Goal: Task Accomplishment & Management: Use online tool/utility

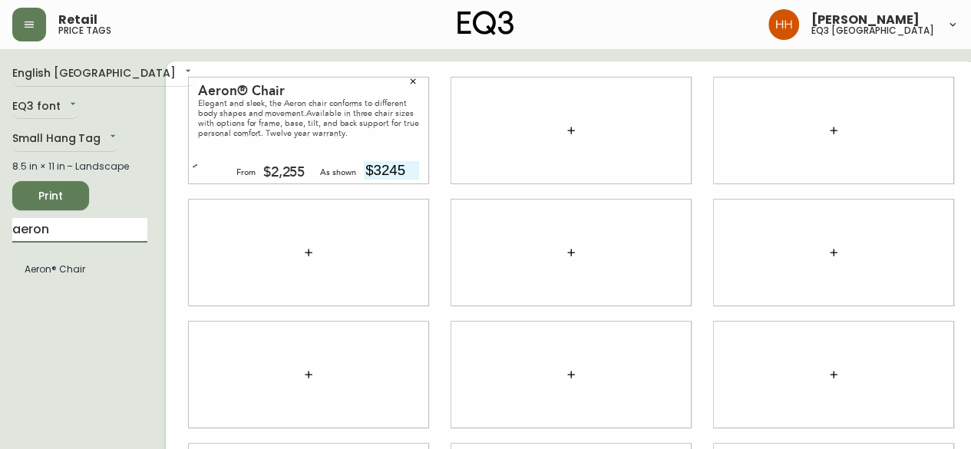
drag, startPoint x: 70, startPoint y: 240, endPoint x: -92, endPoint y: 239, distance: 162.0
click at [0, 239] on html "Retail price tags Hayley Henderson eq3 calgary English Canada en_CA EQ3 font EQ…" at bounding box center [485, 344] width 971 height 688
click at [207, 299] on div at bounding box center [308, 253] width 239 height 106
click at [64, 236] on input "ban" at bounding box center [79, 230] width 135 height 25
drag, startPoint x: 68, startPoint y: 226, endPoint x: -121, endPoint y: 236, distance: 189.1
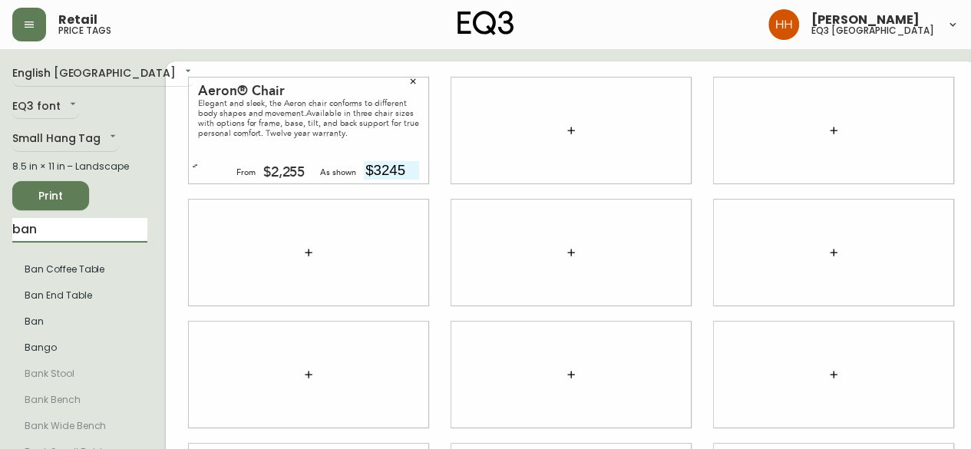
click at [0, 236] on html "Retail price tags Hayley Henderson eq3 calgary English Canada en_CA EQ3 font EQ…" at bounding box center [485, 344] width 971 height 688
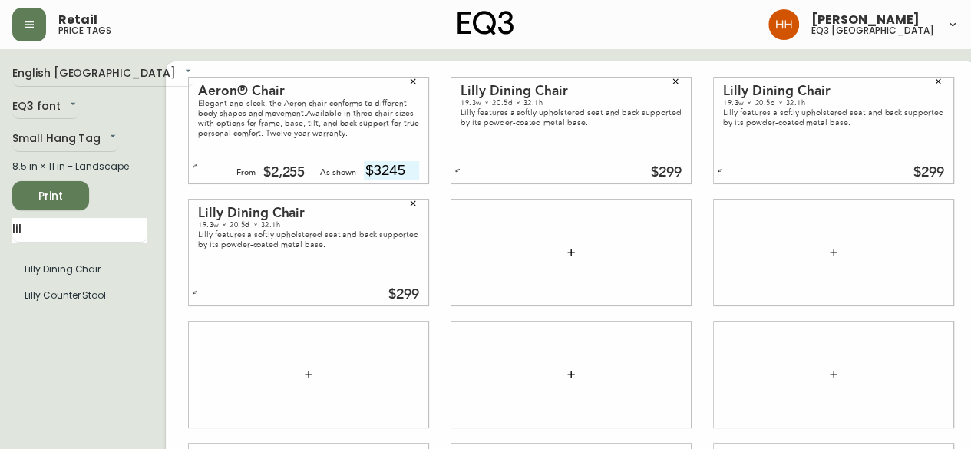
click at [0, 275] on html "Retail price tags Hayley Henderson eq3 calgary English Canada en_CA EQ3 font EQ…" at bounding box center [485, 344] width 971 height 688
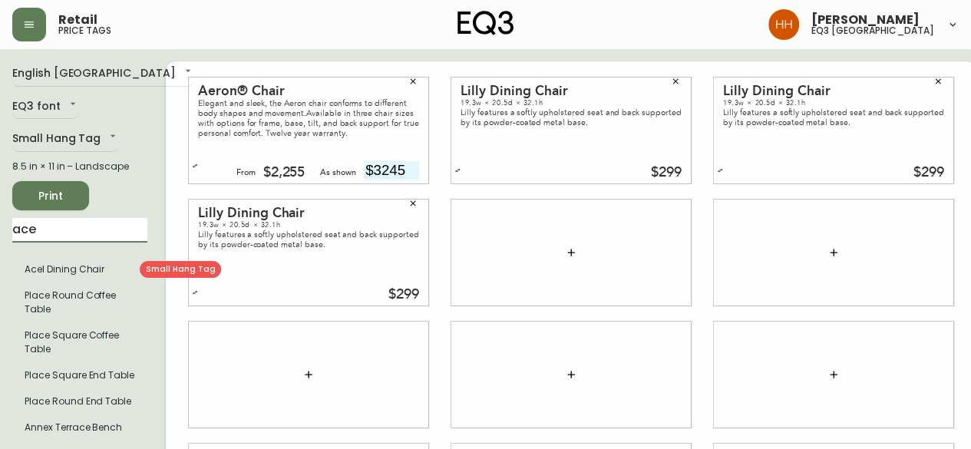
click at [71, 258] on li "Acel Dining Chair" at bounding box center [79, 269] width 135 height 26
click at [71, 262] on li "Acel Dining Chair" at bounding box center [79, 269] width 135 height 26
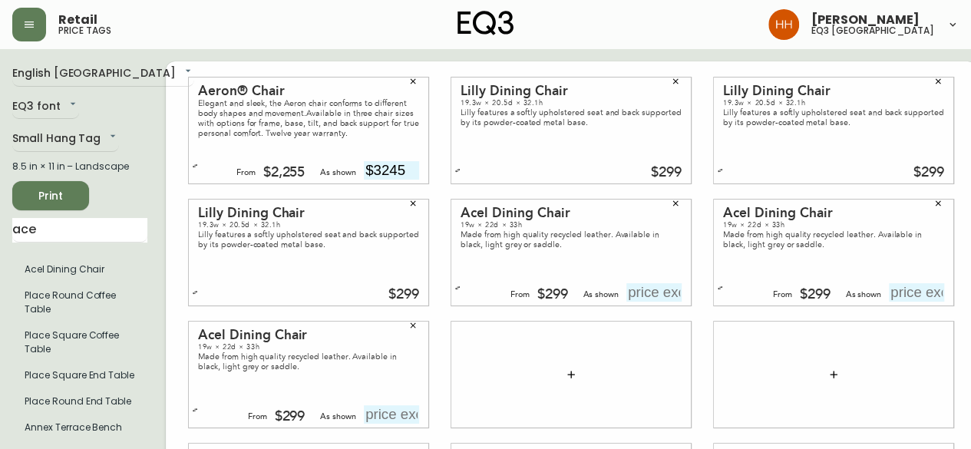
click at [0, 230] on html "Retail price tags Hayley Henderson eq3 calgary English Canada en_CA EQ3 font EQ…" at bounding box center [485, 344] width 971 height 688
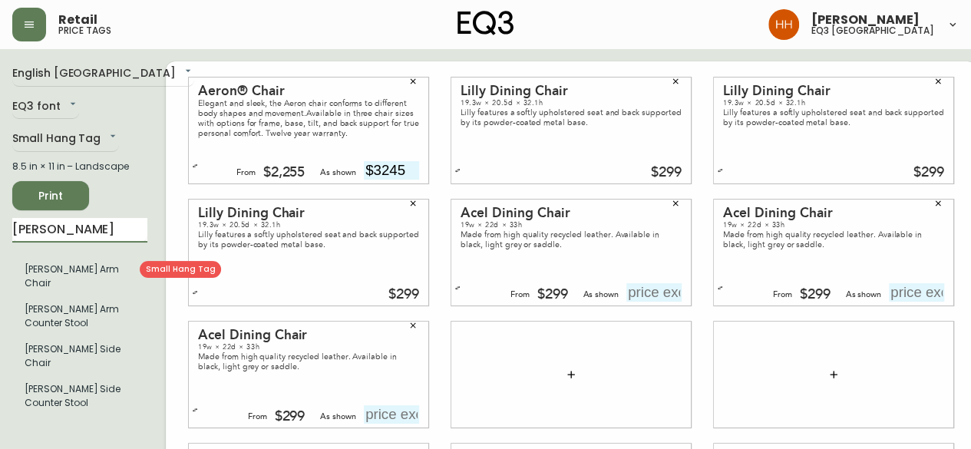
type input "lyla"
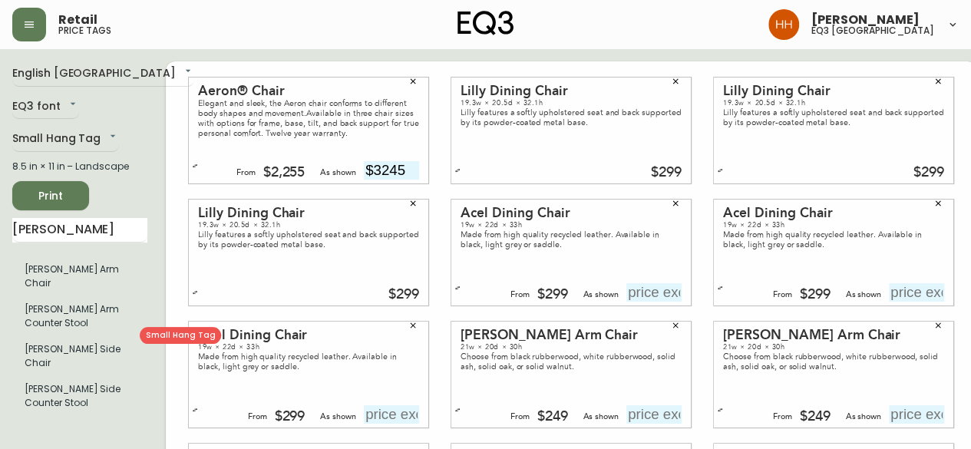
scroll to position [154, 0]
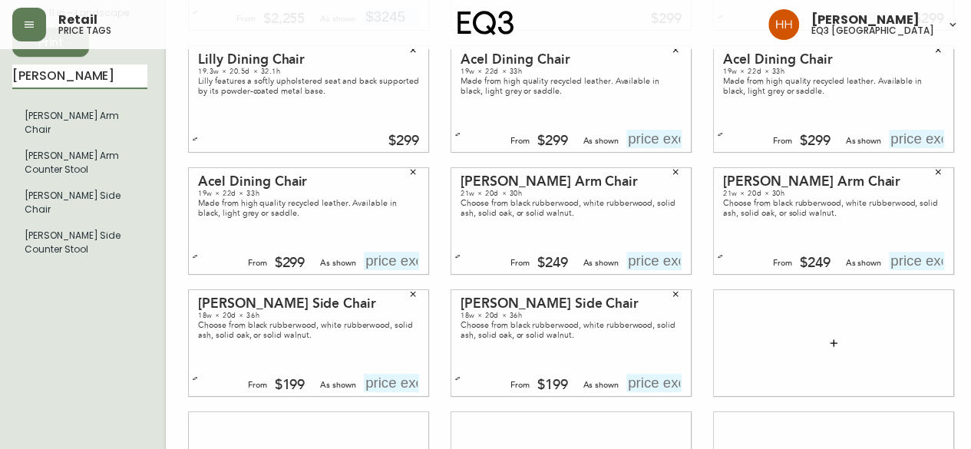
click at [0, 71] on html "Retail price tags Hayley Henderson eq3 calgary English Canada en_CA EQ3 font EQ…" at bounding box center [485, 190] width 971 height 688
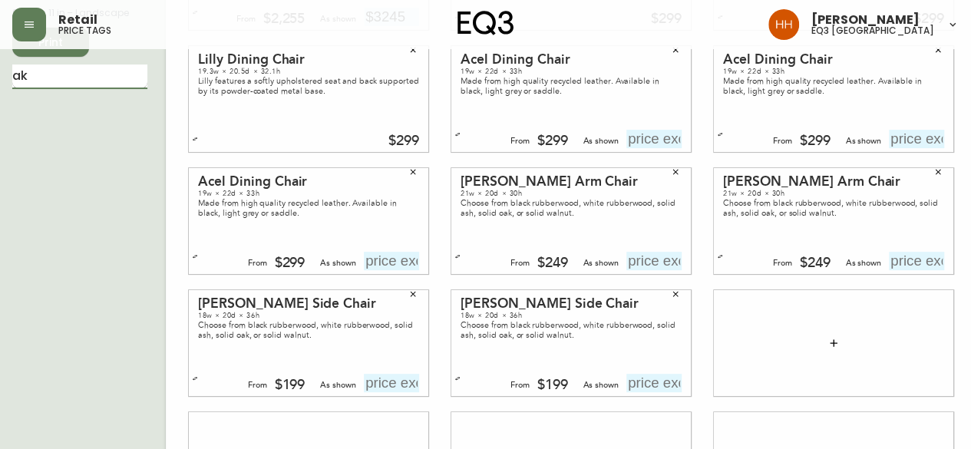
type input "a"
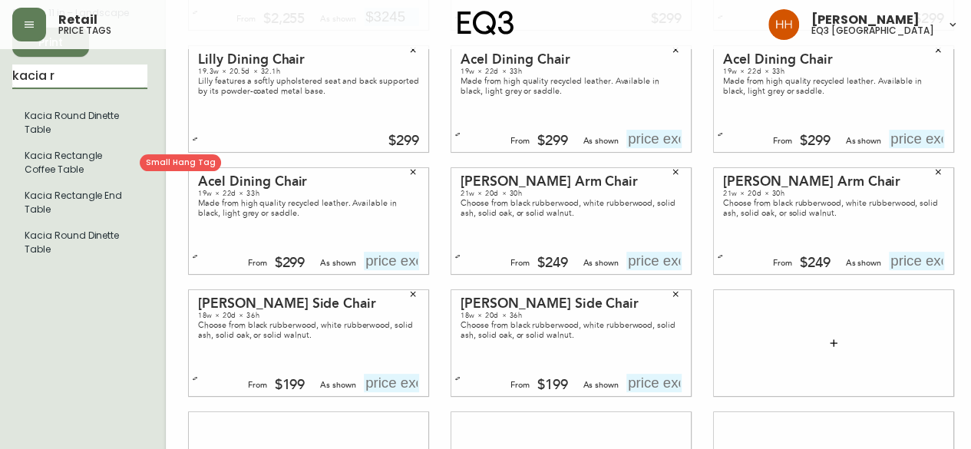
type input "kacia r"
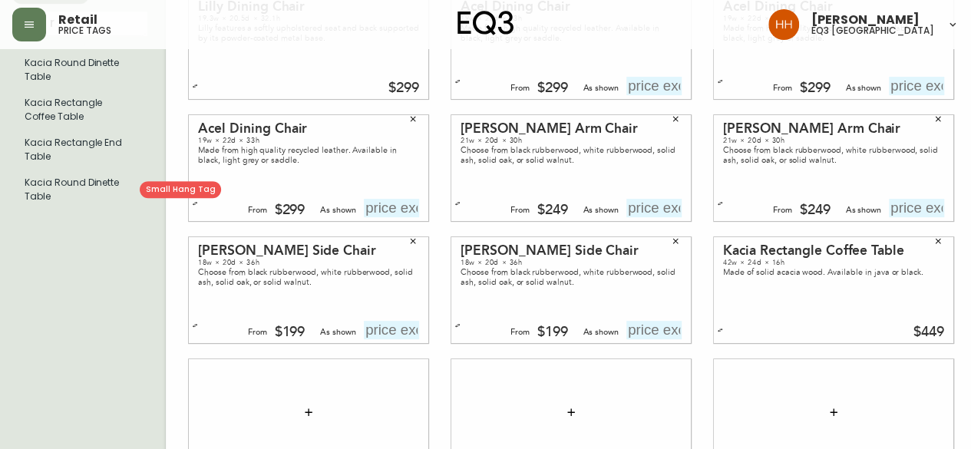
scroll to position [230, 0]
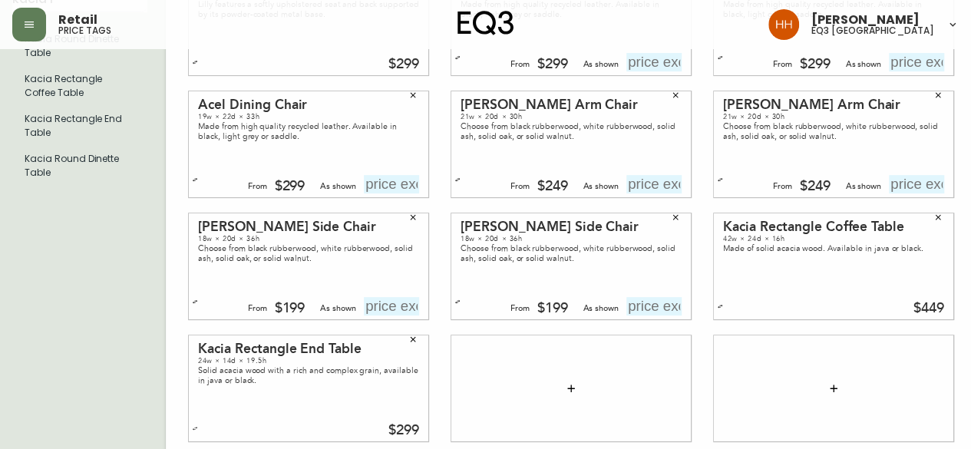
drag, startPoint x: 180, startPoint y: 179, endPoint x: 297, endPoint y: 194, distance: 118.4
click at [187, 179] on button "button" at bounding box center [194, 179] width 15 height 15
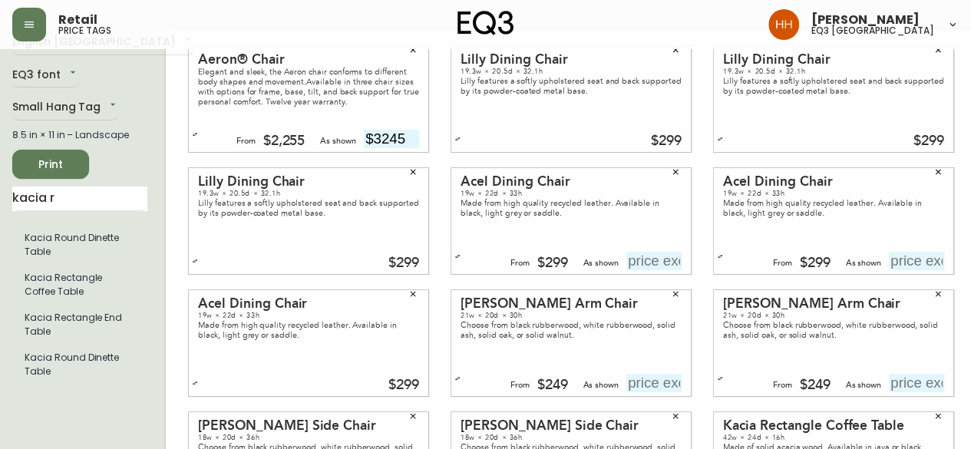
scroll to position [0, 0]
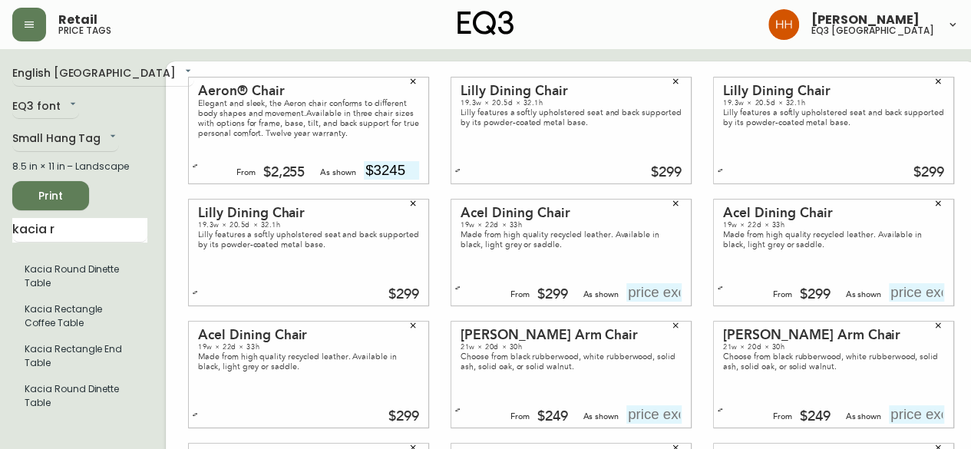
click at [442, 296] on div "From $299 As shown" at bounding box center [561, 292] width 239 height 18
click at [440, 283] on div "Acel Dining Chair 19w × 22d × 33h Made from high quality recycled leather. Avai…" at bounding box center [571, 253] width 263 height 122
click at [712, 291] on button "button" at bounding box center [719, 287] width 15 height 15
click at [454, 286] on icon "button" at bounding box center [457, 288] width 6 height 6
click at [628, 411] on input "text" at bounding box center [653, 414] width 55 height 18
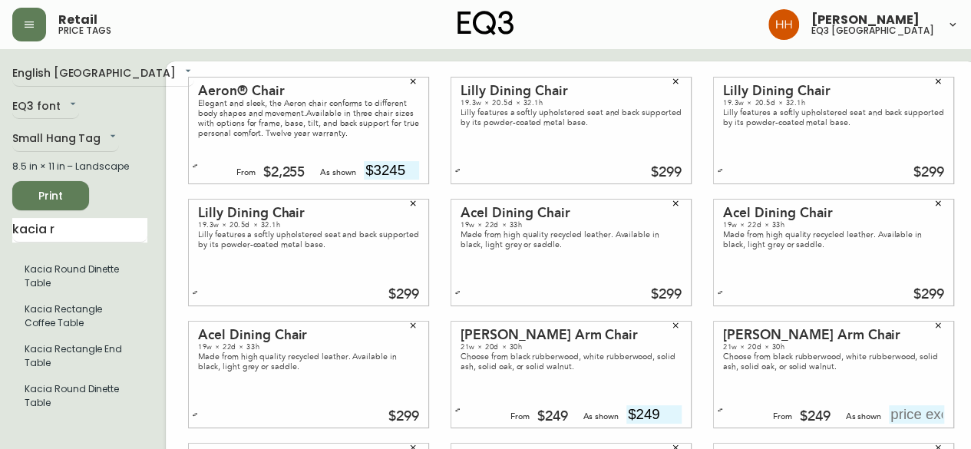
type input "$249"
click at [889, 421] on input "text" at bounding box center [916, 414] width 55 height 18
type input "$249"
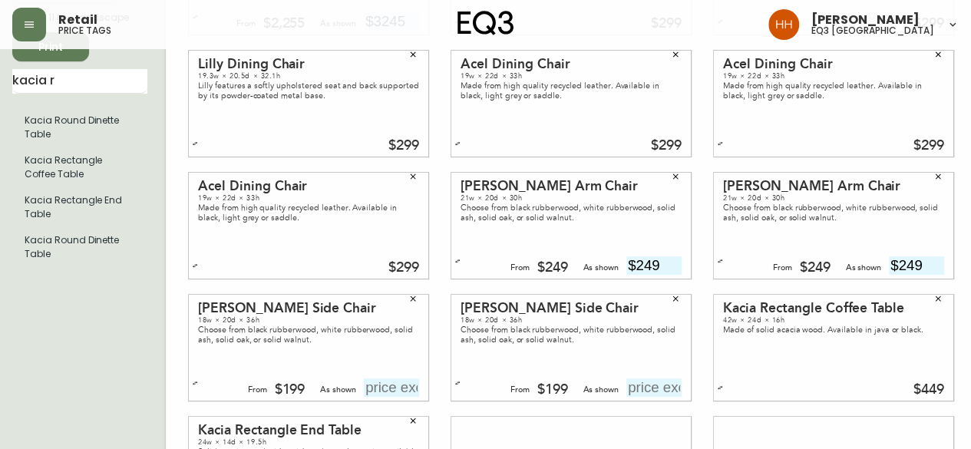
scroll to position [154, 0]
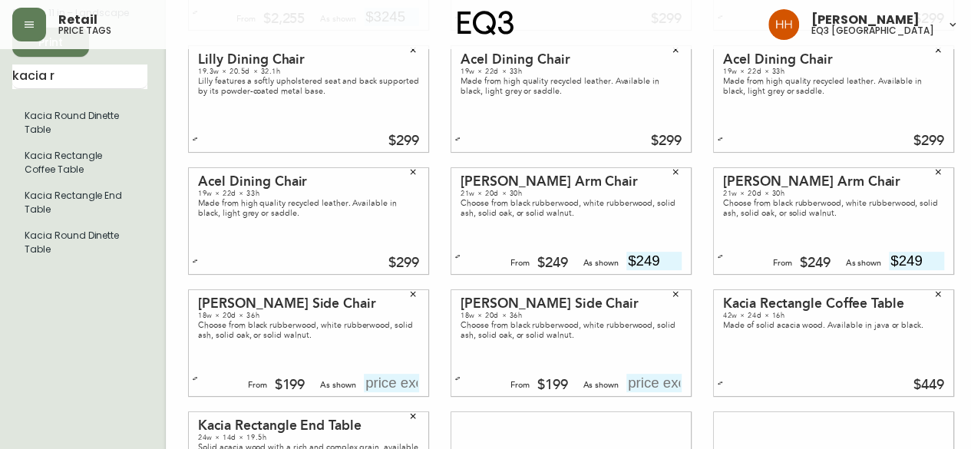
click at [372, 387] on input "text" at bounding box center [391, 383] width 55 height 18
type input "$199"
click at [631, 379] on input "text" at bounding box center [653, 383] width 55 height 18
type input "$199"
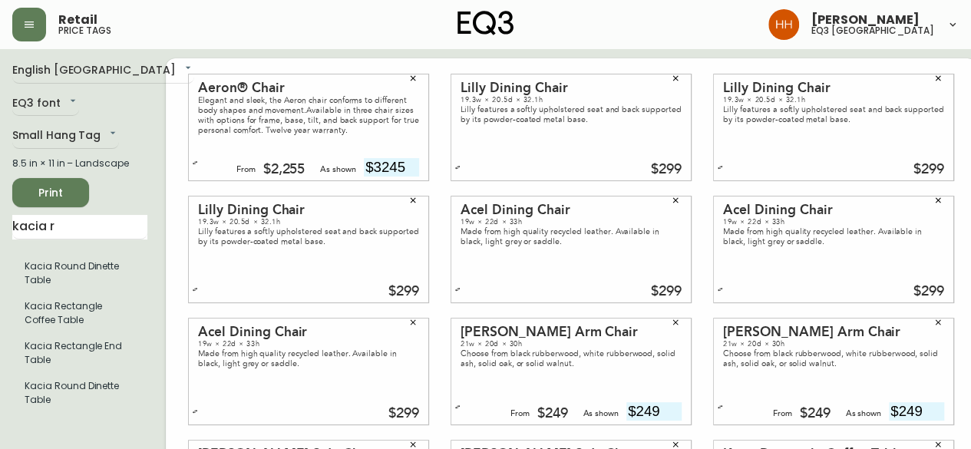
scroll to position [0, 0]
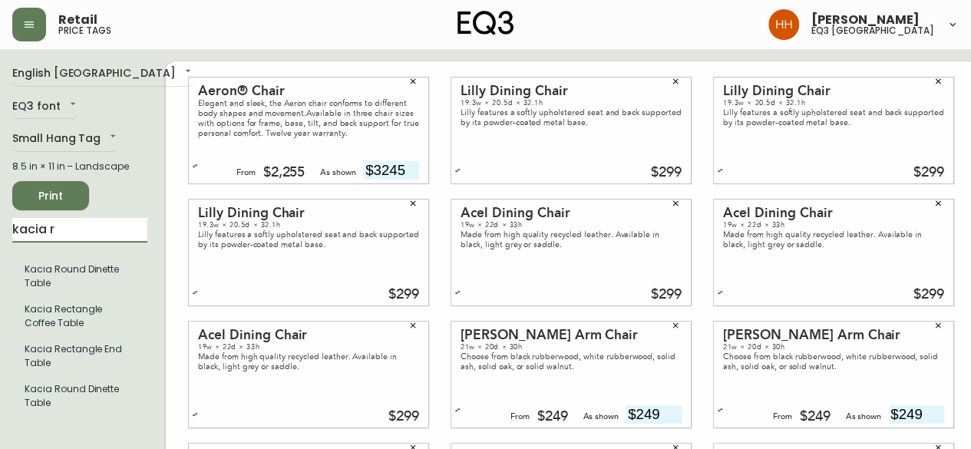
drag, startPoint x: 75, startPoint y: 223, endPoint x: -52, endPoint y: 217, distance: 127.6
click at [0, 217] on html "Retail price tags Hayley Henderson eq3 calgary English Canada en_CA EQ3 font EQ…" at bounding box center [485, 344] width 971 height 688
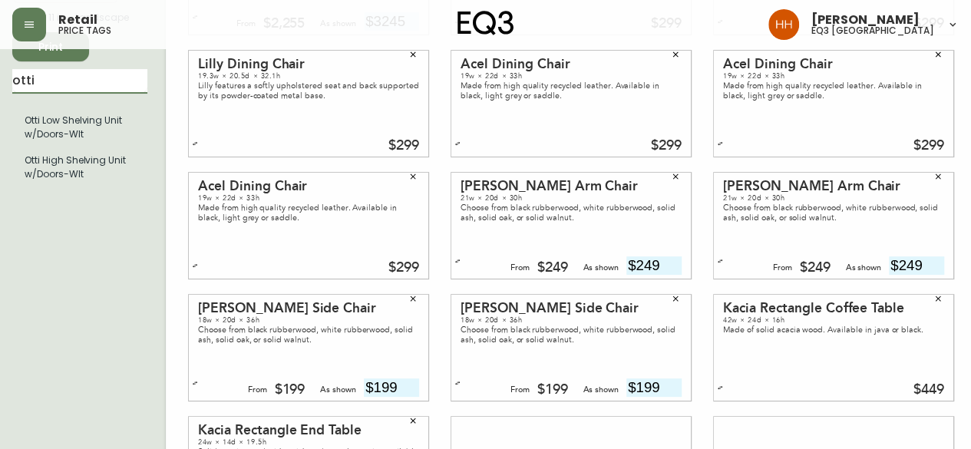
scroll to position [154, 0]
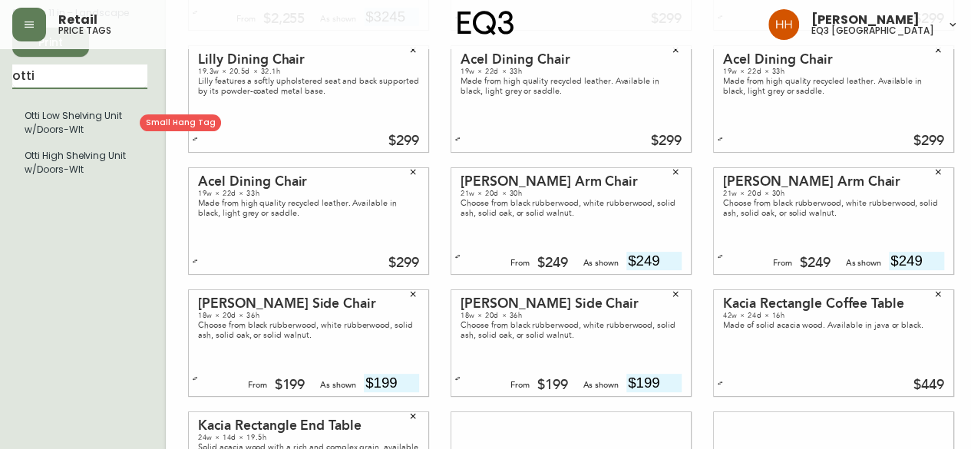
type input "otti"
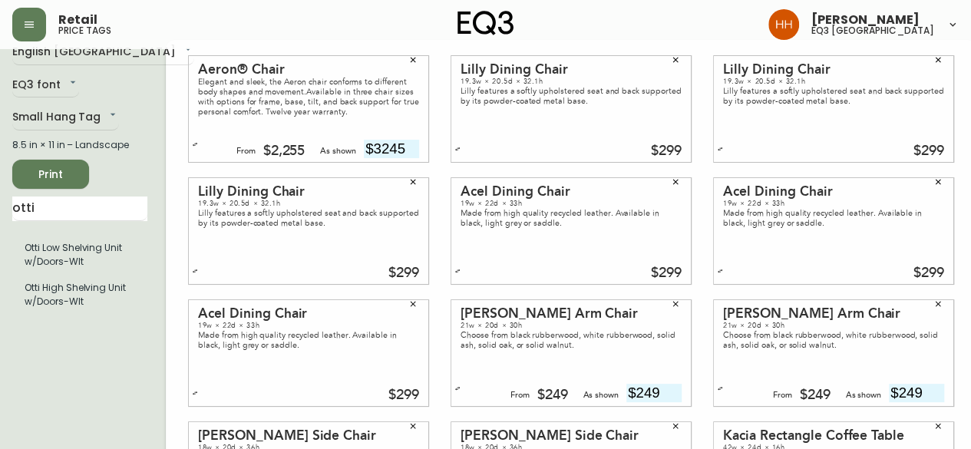
scroll to position [0, 0]
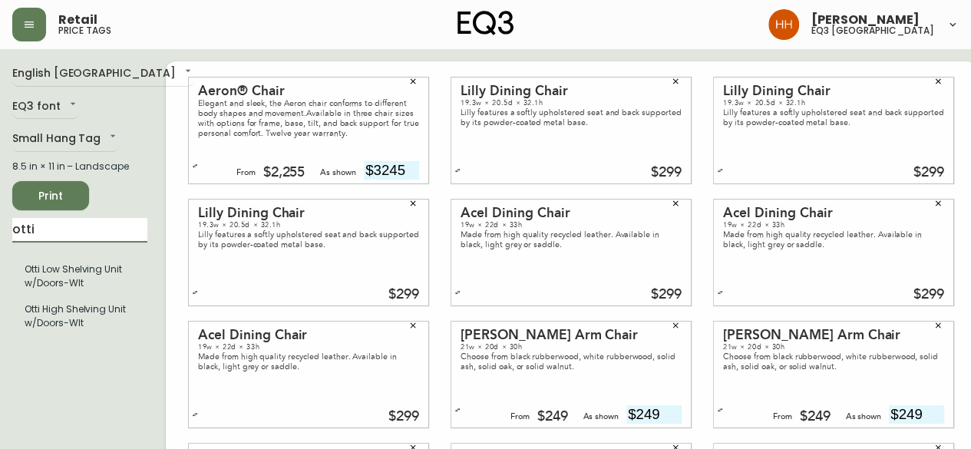
drag, startPoint x: 80, startPoint y: 232, endPoint x: -200, endPoint y: 249, distance: 280.0
click at [0, 249] on html "Retail price tags Hayley Henderson eq3 calgary English Canada en_CA EQ3 font EQ…" at bounding box center [485, 344] width 971 height 688
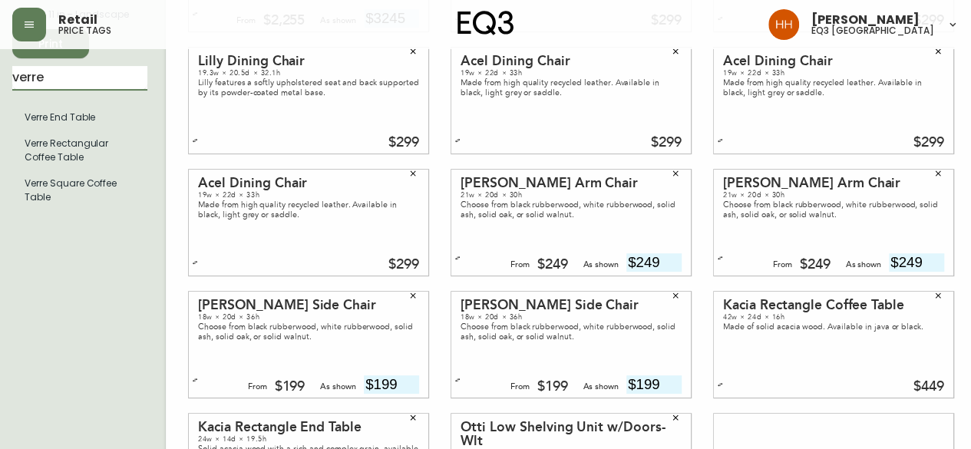
scroll to position [154, 0]
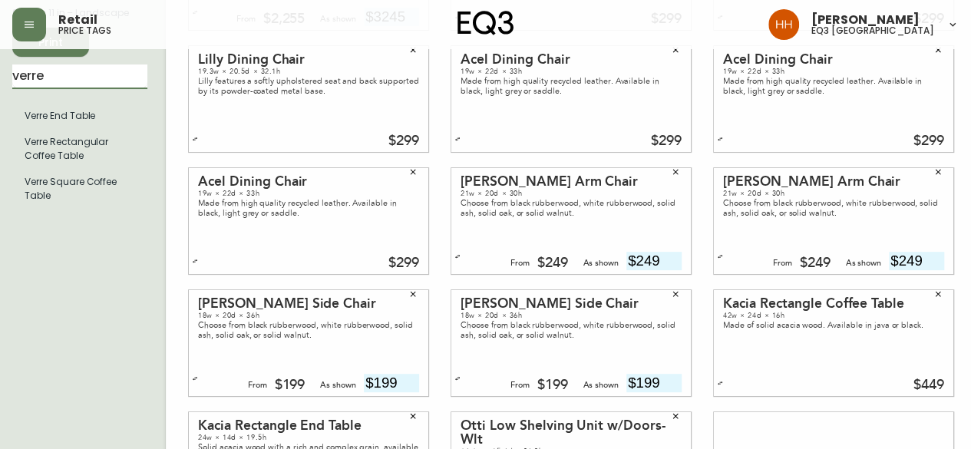
type input "verre"
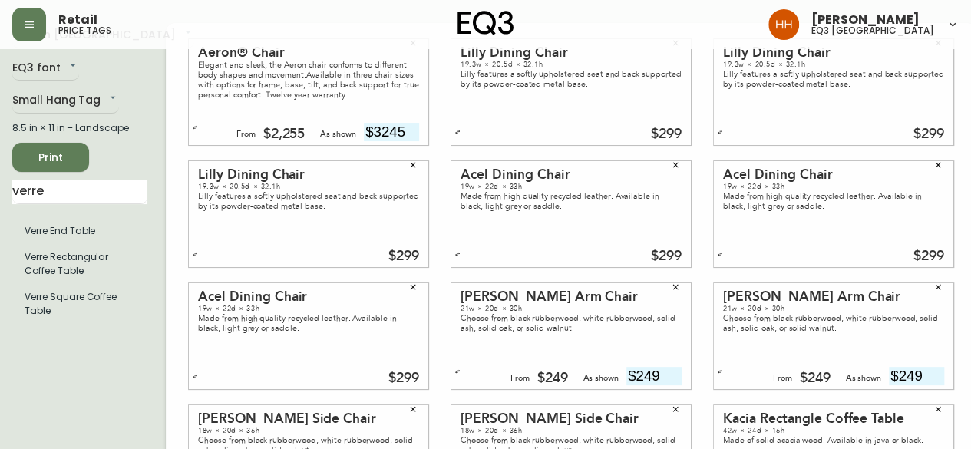
scroll to position [0, 0]
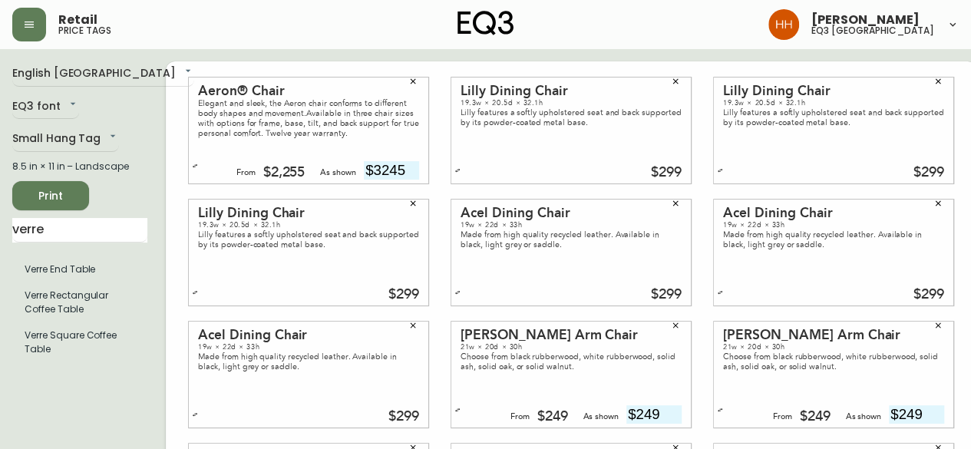
click at [70, 187] on span "Print" at bounding box center [51, 196] width 52 height 19
click at [44, 134] on body "Retail price tags Hayley Henderson eq3 calgary English Canada en_CA EQ3 font EQ…" at bounding box center [485, 344] width 971 height 688
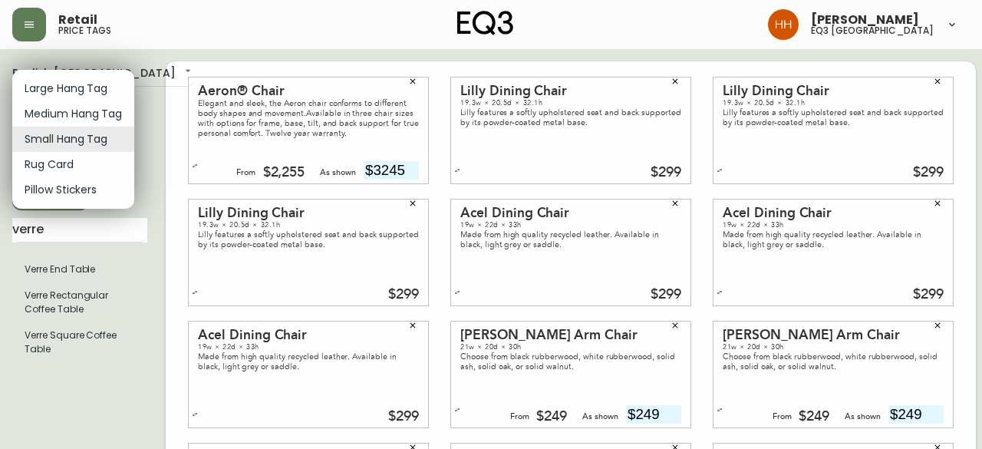
click at [46, 105] on li "Medium Hang Tag" at bounding box center [73, 113] width 122 height 25
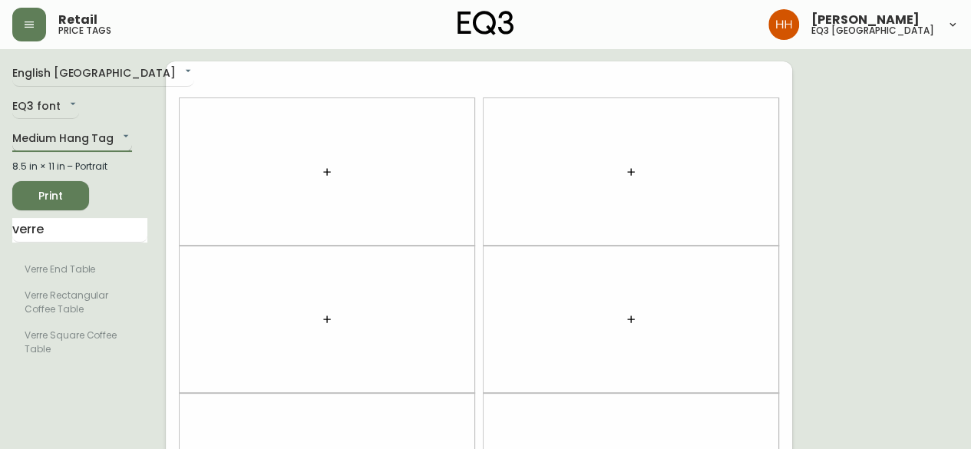
click at [68, 140] on body "Retail price tags Hayley Henderson eq3 calgary English Canada en_CA EQ3 font EQ…" at bounding box center [485, 436] width 971 height 872
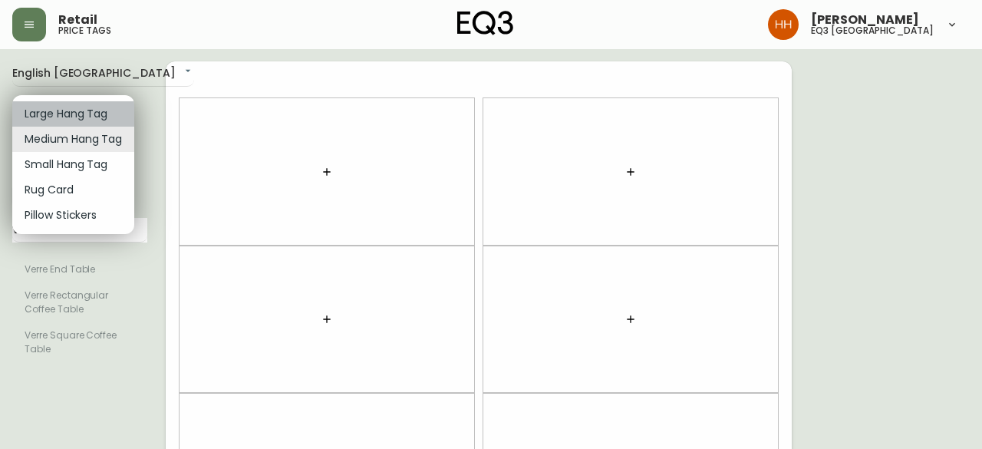
click at [58, 116] on li "Large Hang Tag" at bounding box center [73, 113] width 122 height 25
type input "large"
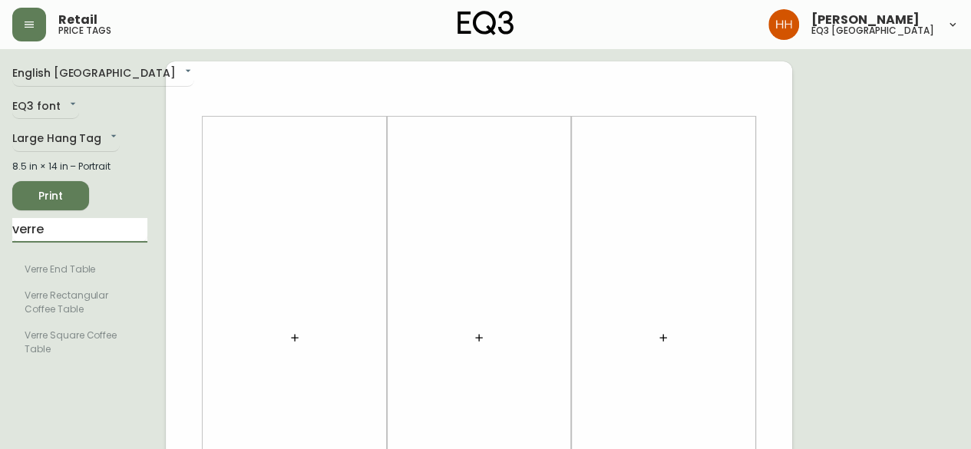
drag, startPoint x: 50, startPoint y: 234, endPoint x: -274, endPoint y: 231, distance: 323.9
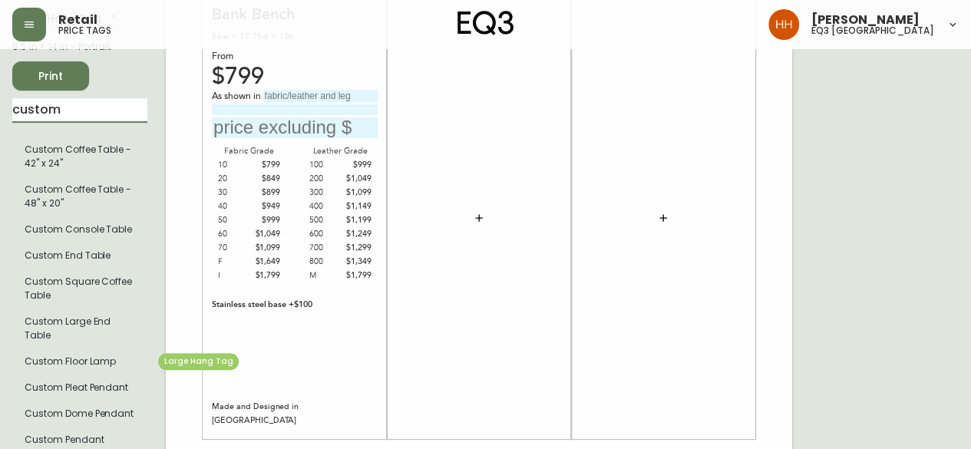
scroll to position [154, 0]
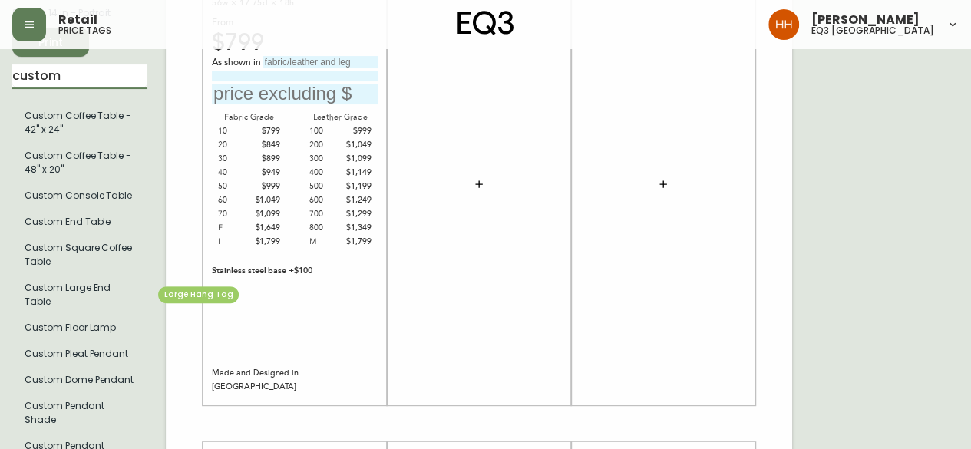
type input "custom"
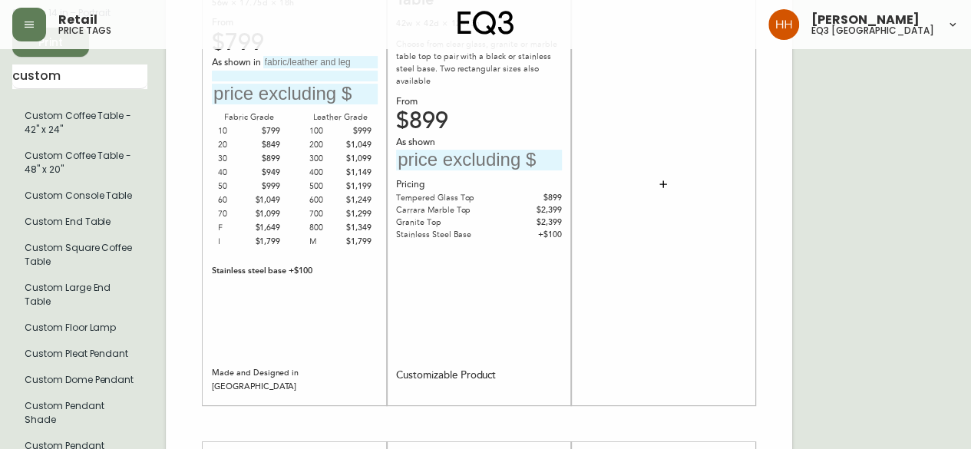
scroll to position [0, 0]
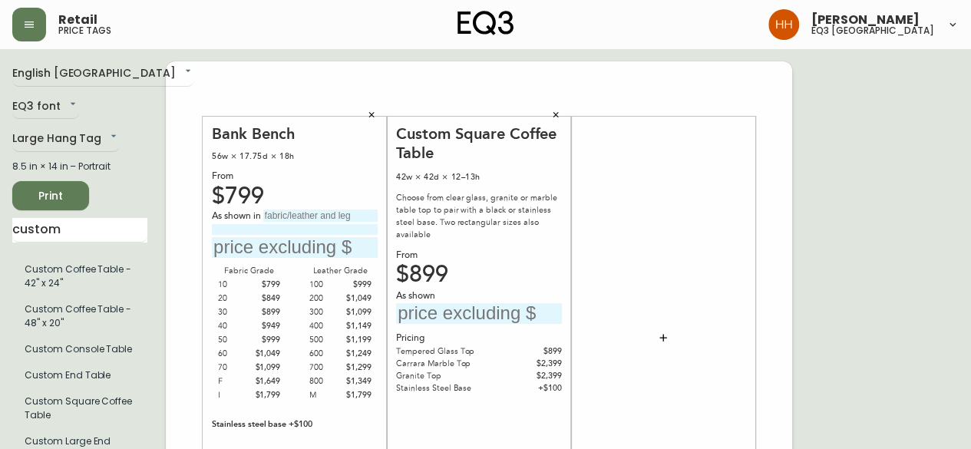
click at [477, 303] on input "text" at bounding box center [479, 313] width 166 height 21
type input "$999"
click at [735, 338] on div at bounding box center [663, 338] width 166 height 428
click at [340, 215] on input "text" at bounding box center [320, 216] width 114 height 12
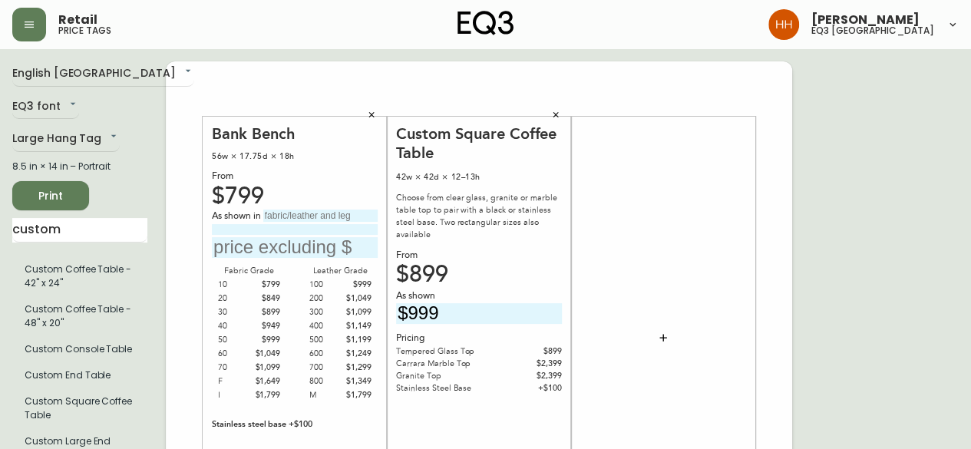
drag, startPoint x: 67, startPoint y: 231, endPoint x: -192, endPoint y: 199, distance: 260.7
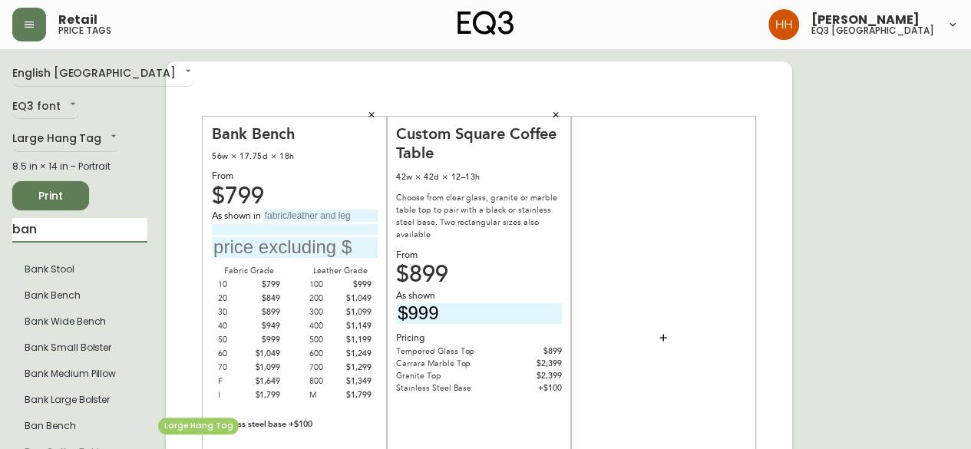
type input "ban"
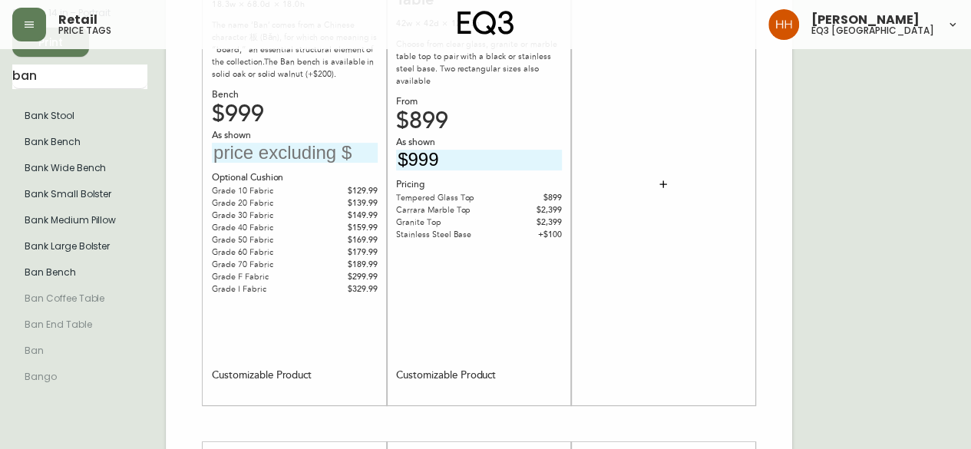
scroll to position [77, 0]
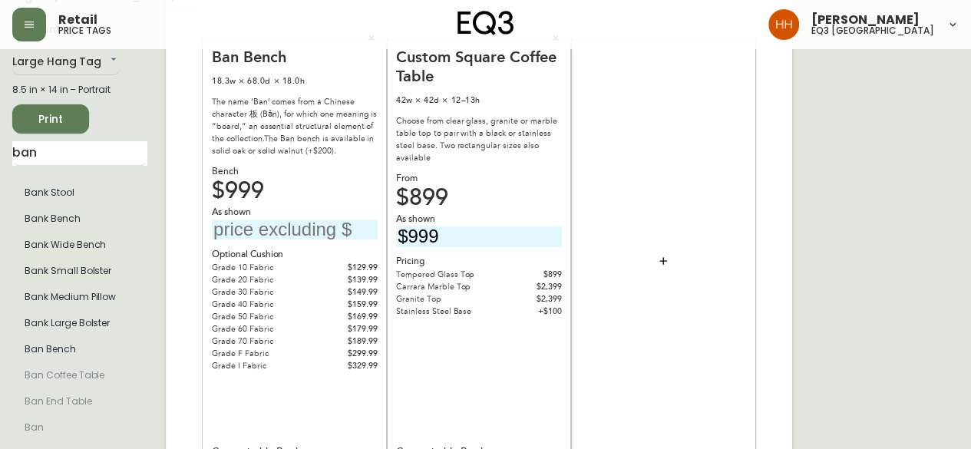
click at [459, 388] on div "Custom Square Coffee Table 42w × 42d × 12–13h Choose from clear glass, granite …" at bounding box center [479, 262] width 166 height 428
click at [284, 226] on input "text" at bounding box center [295, 230] width 166 height 21
type input "$1189"
drag, startPoint x: 55, startPoint y: 158, endPoint x: -316, endPoint y: 179, distance: 372.1
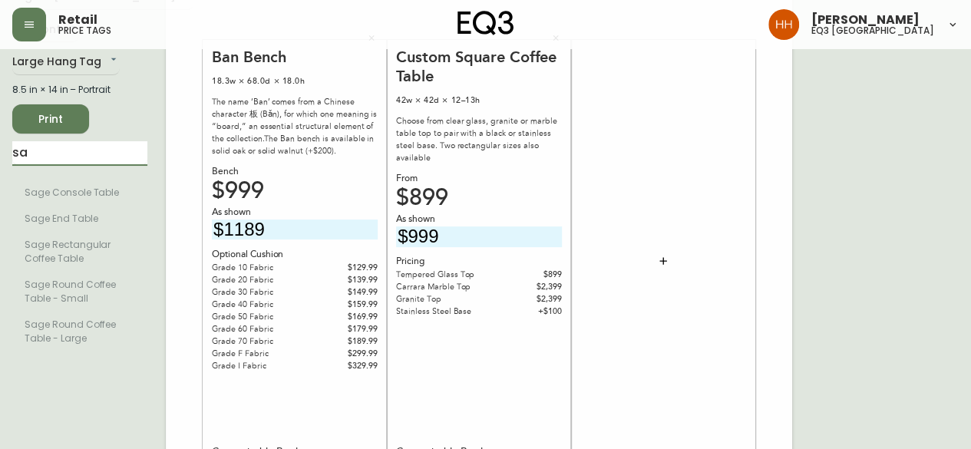
type input "s"
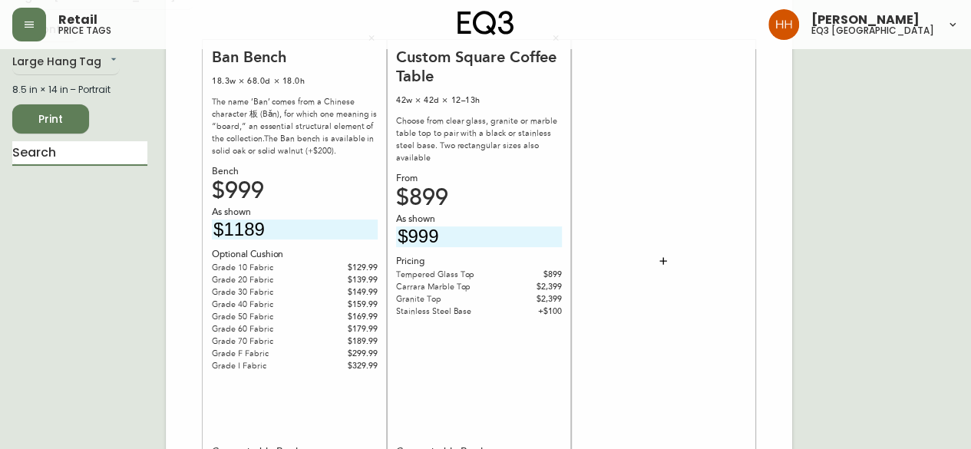
click at [668, 263] on icon "button" at bounding box center [663, 261] width 12 height 12
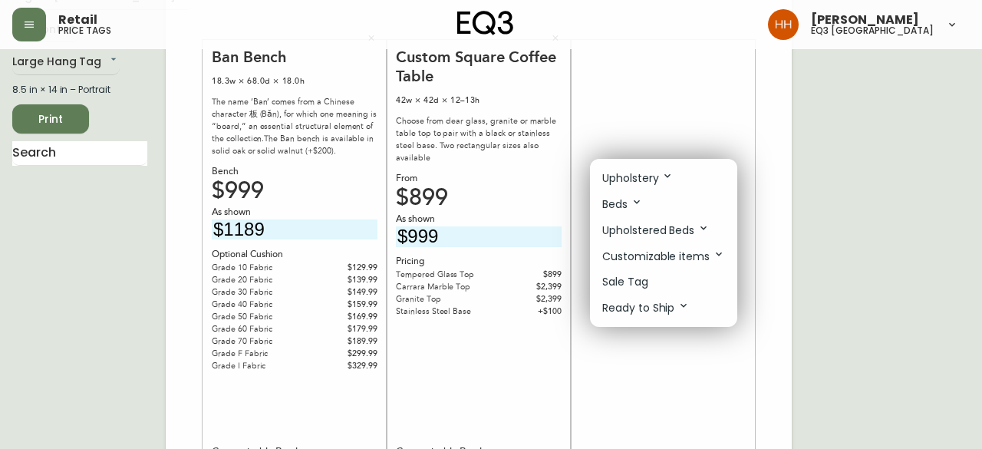
click at [632, 282] on p "Sale Tag" at bounding box center [626, 282] width 46 height 16
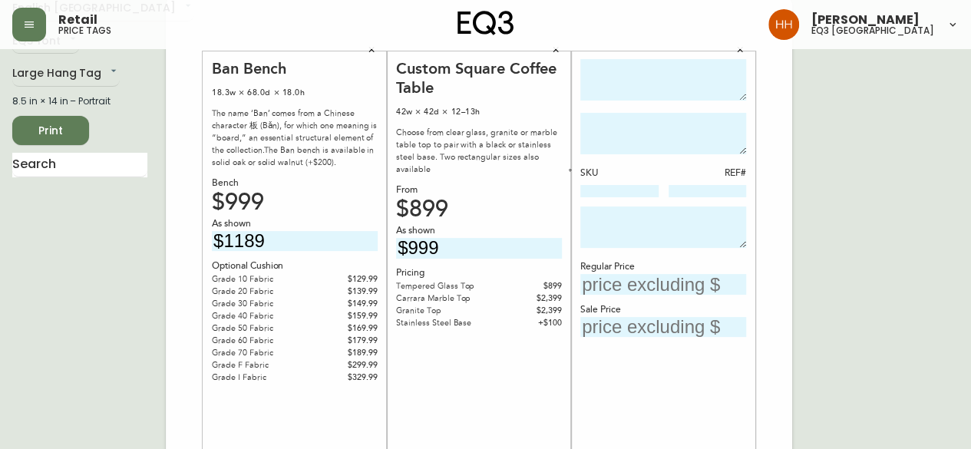
scroll to position [0, 0]
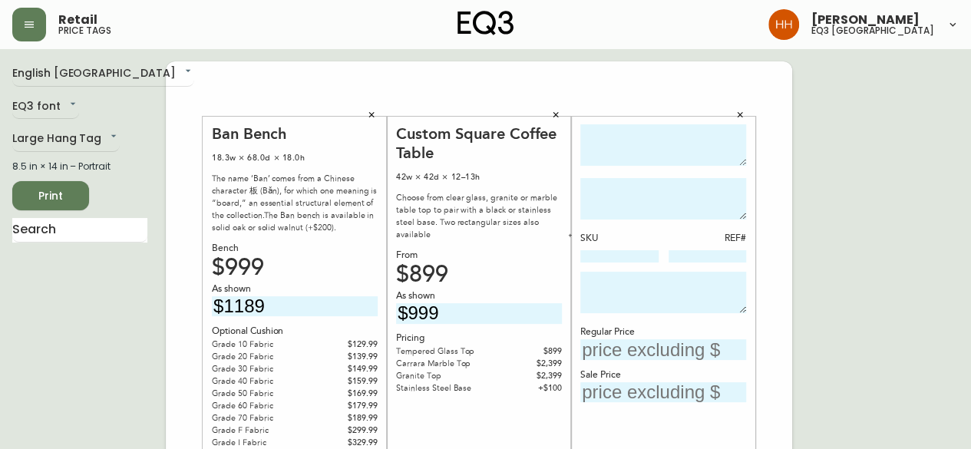
click at [647, 145] on textarea at bounding box center [663, 145] width 166 height 42
type textarea "s"
type textarea "SAGE ROUND COFFEE TABLE"
type textarea "AS SHOWN IN WALNUT"
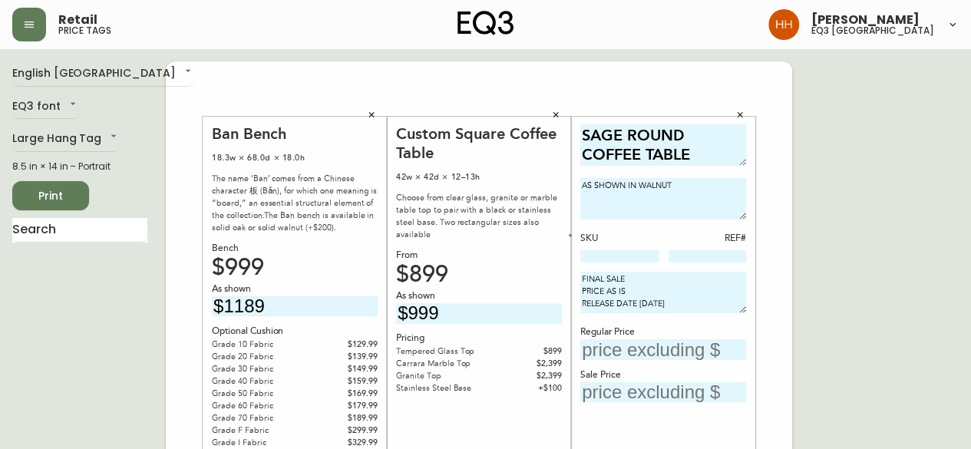
type textarea "FINAL SALE PRICE AS IS RELEASE DATE [DATE]"
click at [689, 345] on input "text" at bounding box center [663, 349] width 166 height 21
type input "$1099"
click at [571, 417] on div "SAGE ROUND COFFEE TABLE AS SHOWN IN WALNUT SKU REF# FINAL SALE PRICE AS IS RELE…" at bounding box center [663, 338] width 184 height 442
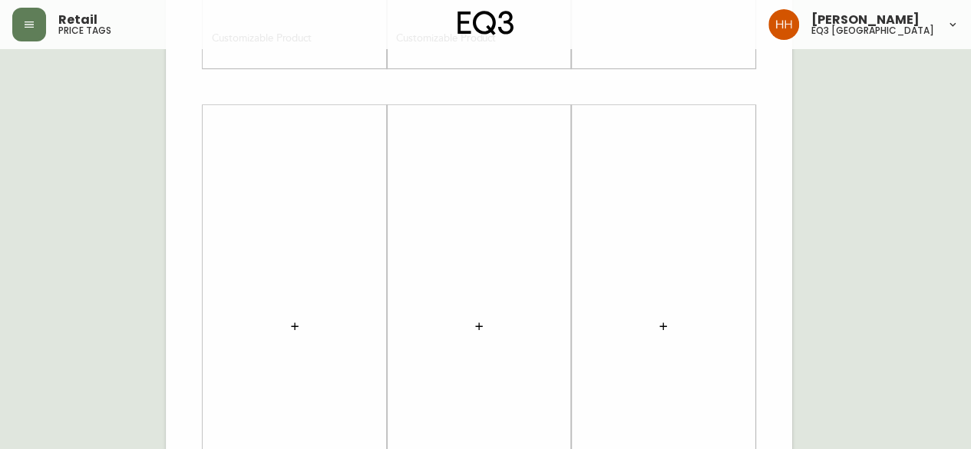
scroll to position [537, 0]
click at [298, 279] on icon "button" at bounding box center [294, 279] width 7 height 7
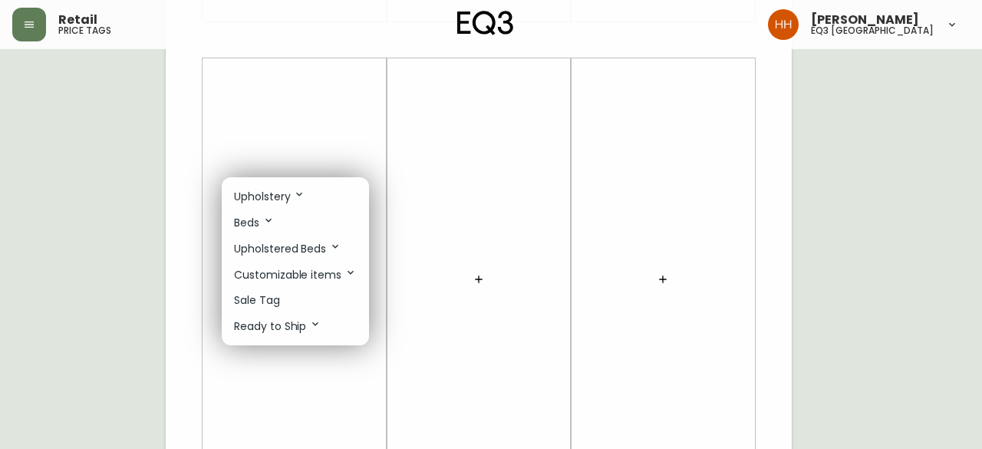
click at [276, 292] on p "Sale Tag" at bounding box center [257, 300] width 46 height 16
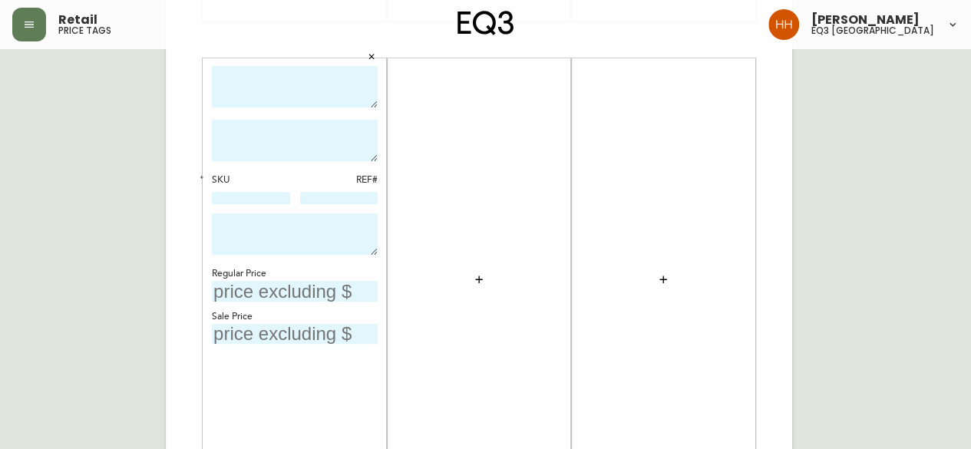
click at [270, 90] on textarea at bounding box center [295, 87] width 166 height 42
click at [358, 91] on textarea "TUBULAR ROUND COFFEE TABL" at bounding box center [295, 87] width 166 height 42
type textarea "TUBULAR ROUND COFFEE TABLE"
click at [321, 120] on textarea at bounding box center [295, 140] width 166 height 41
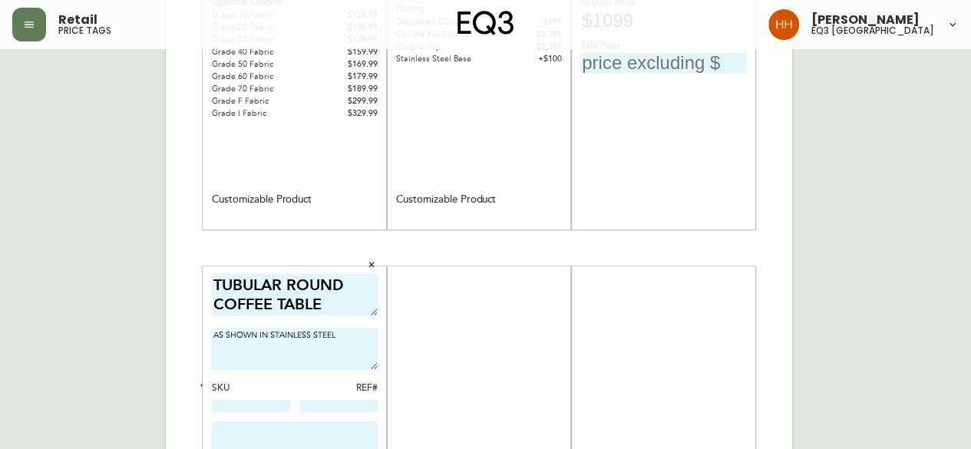
scroll to position [154, 0]
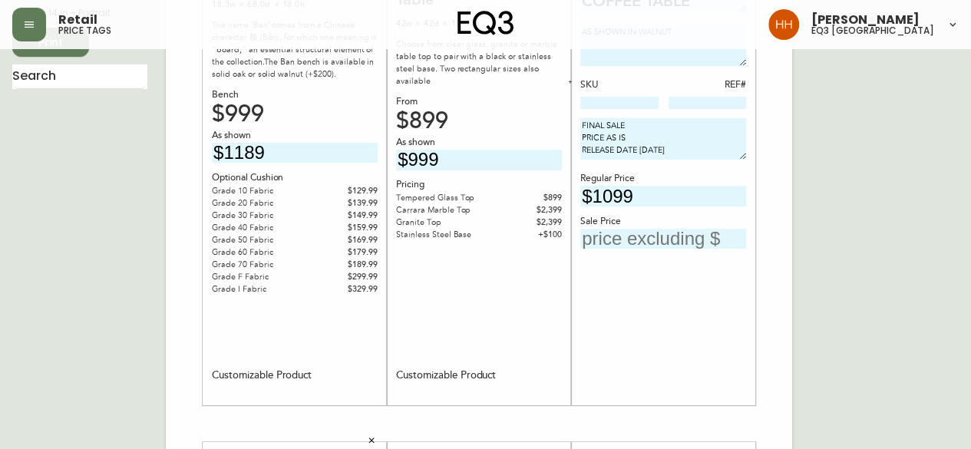
type textarea "AS SHOWN IN STAINLESS STEEL"
drag, startPoint x: 722, startPoint y: 157, endPoint x: 541, endPoint y: 114, distance: 185.4
click at [541, 114] on div "Ban Bench 18.3w × 68.0d × 18.0h The name ‘Ban’ comes from a Chinese character 板…" at bounding box center [479, 424] width 626 height 1032
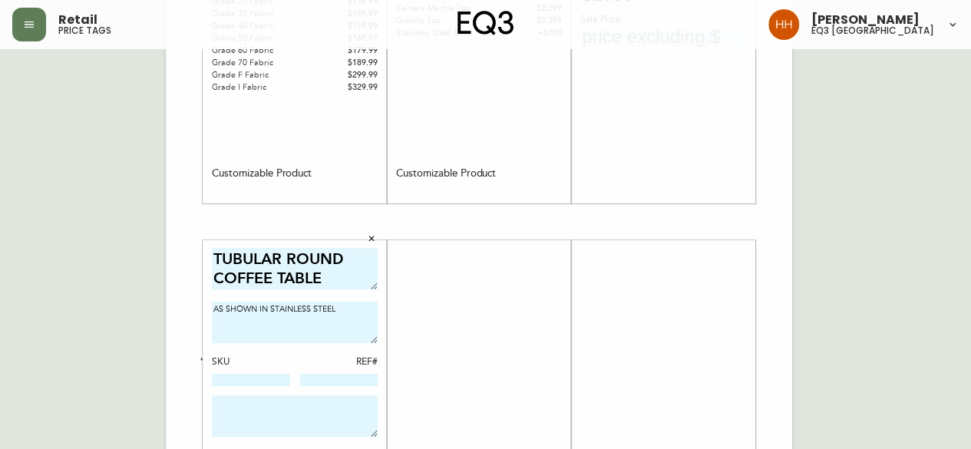
scroll to position [537, 0]
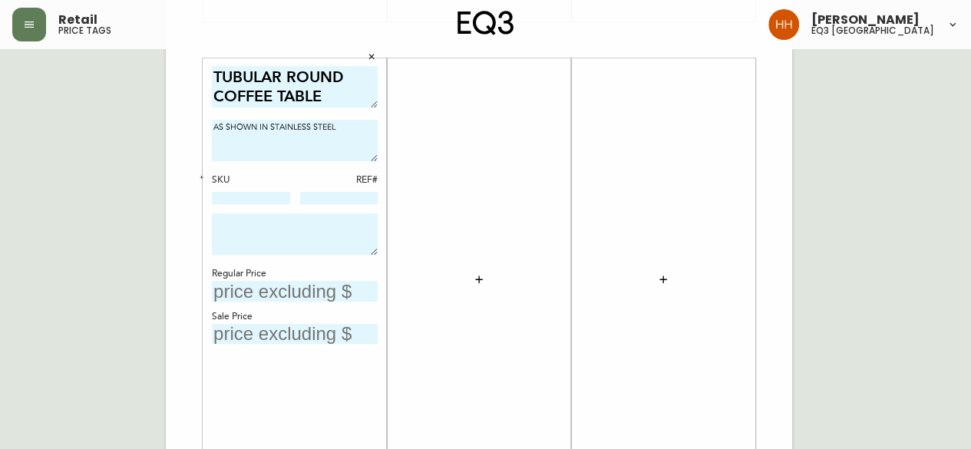
click at [301, 239] on textarea at bounding box center [295, 233] width 166 height 41
paste textarea "FINAL SALE PRICE AS IS RELEASE DATE [DATE]"
type textarea "FINAL SALE PRICE AS IS RELEASE DATE [DATE]"
click at [249, 303] on div "TUBULAR ROUND COFFEE TABLE AS SHOWN IN STAINLESS STEEL SKU REF# FINAL SALE PRIC…" at bounding box center [295, 280] width 166 height 428
click at [249, 293] on input "text" at bounding box center [295, 291] width 166 height 21
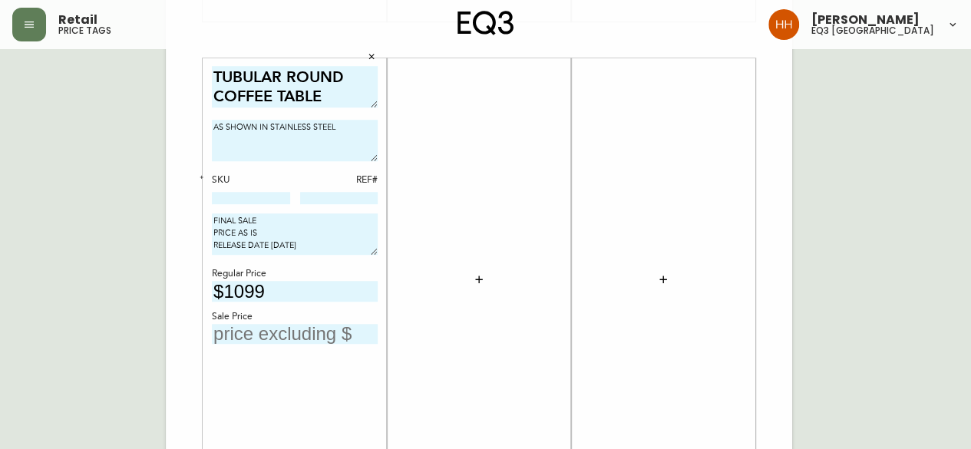
type input "$1099"
click at [497, 273] on div at bounding box center [479, 280] width 166 height 428
click at [471, 281] on button "button" at bounding box center [479, 279] width 31 height 31
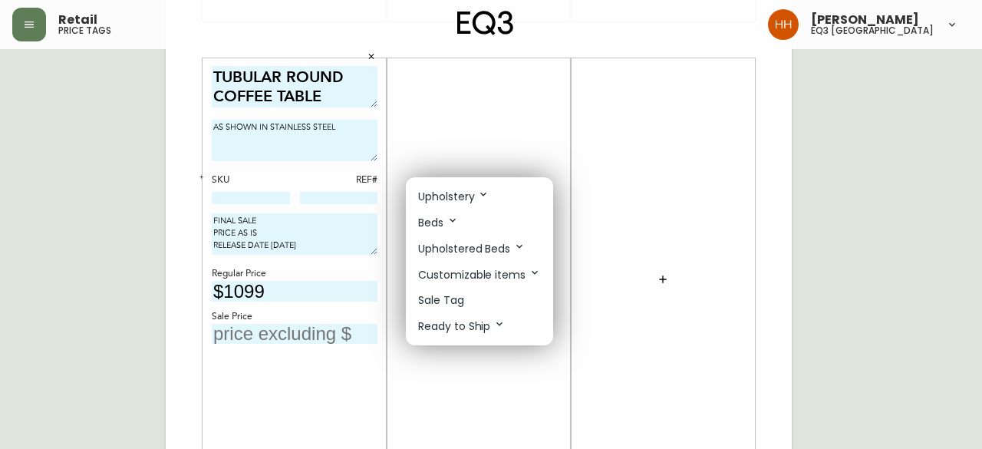
click at [448, 299] on p "Sale Tag" at bounding box center [441, 300] width 46 height 16
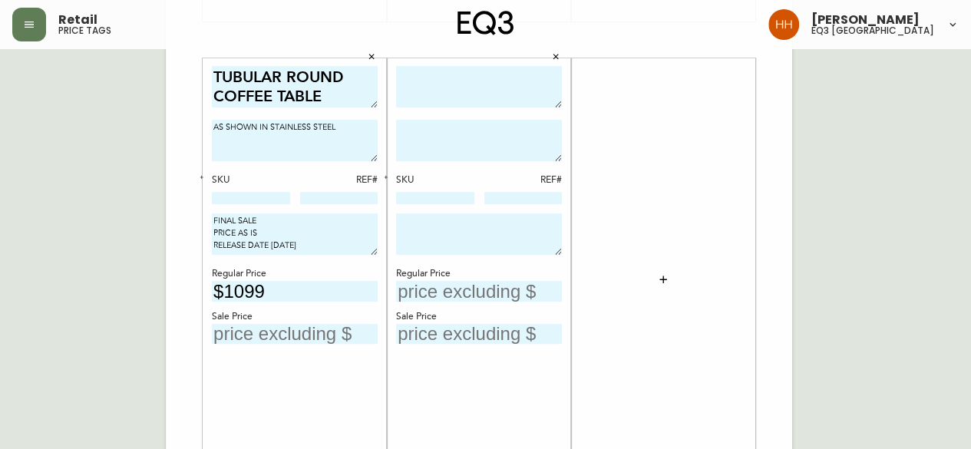
click at [458, 90] on textarea at bounding box center [479, 87] width 166 height 42
type textarea "TUBULAR OVAL COFFEE TABLE"
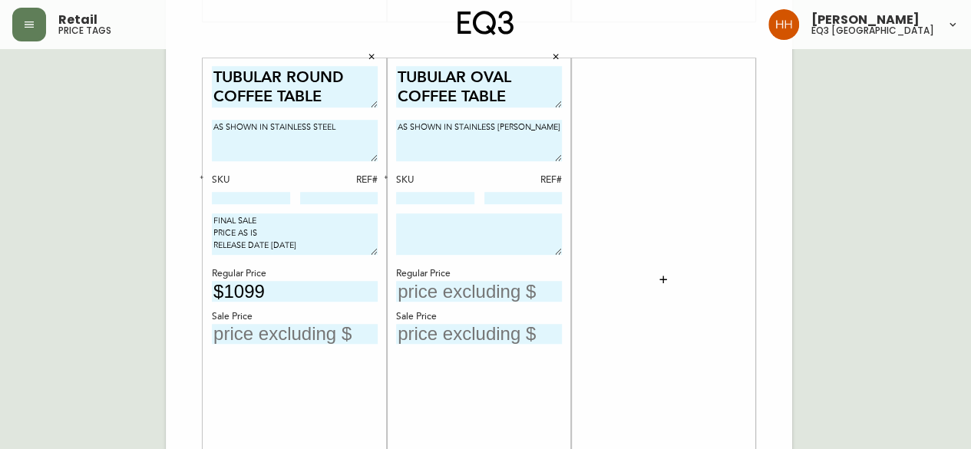
click at [499, 127] on textarea "AS SHOWN IN STAINLESS TEEL" at bounding box center [479, 140] width 166 height 41
type textarea "AS SHOWN IN STAINLESS STEEL"
drag, startPoint x: 316, startPoint y: 243, endPoint x: 164, endPoint y: 208, distance: 156.0
click at [164, 208] on div "English Canada en_CA EQ3 font EQ3 Large Hang Tag large 8.5 in × 14 in – Portrai…" at bounding box center [485, 40] width 946 height 1032
click at [487, 246] on textarea at bounding box center [479, 233] width 166 height 41
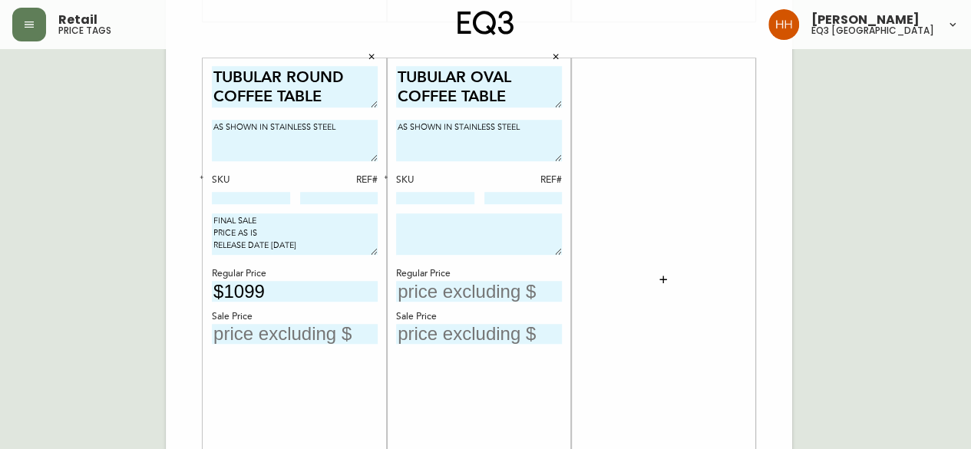
paste textarea "FINAL SALE PRICE AS IS RELEASE DATE [DATE]"
type textarea "FINAL SALE PRICE AS IS RELEASE DATE [DATE]"
click at [450, 288] on input "text" at bounding box center [479, 291] width 166 height 21
type input "$999"
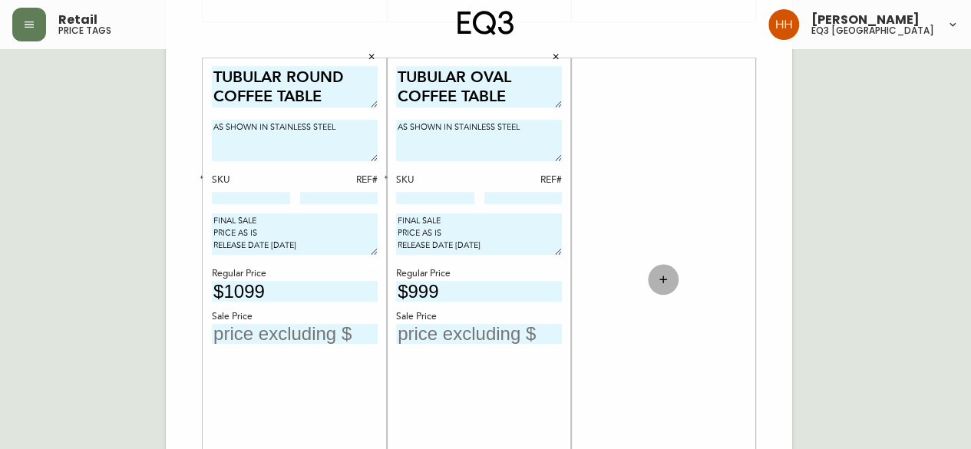
click at [653, 286] on button "button" at bounding box center [663, 279] width 31 height 31
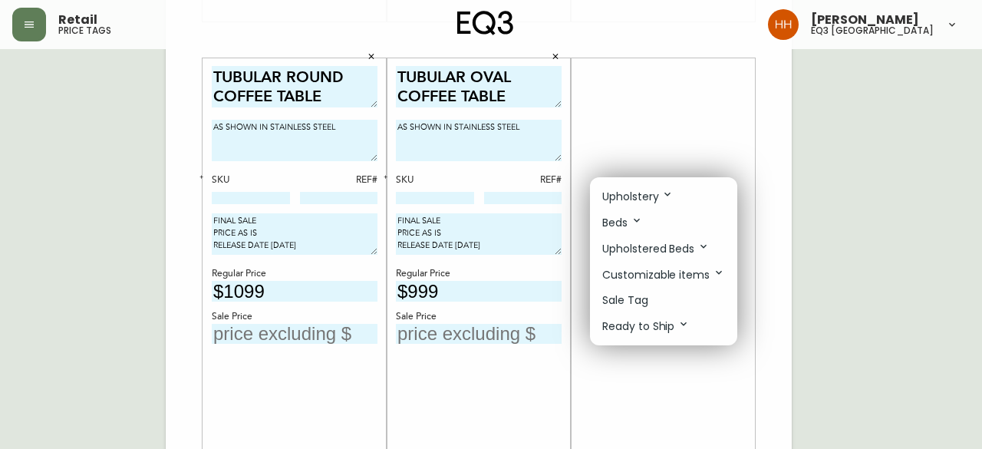
click at [651, 293] on li "Sale Tag" at bounding box center [663, 300] width 147 height 25
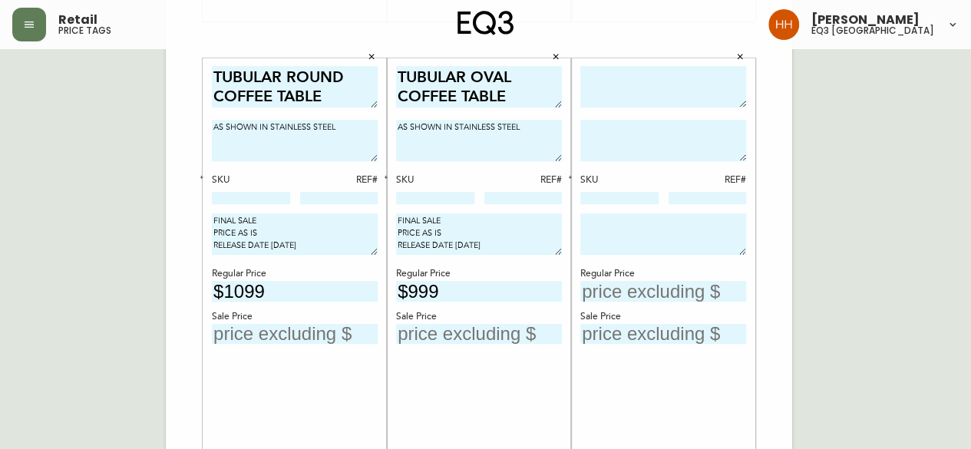
click at [701, 88] on textarea at bounding box center [663, 87] width 166 height 42
type textarea "BOOM 2-DRAWER COFFEE TABLE"
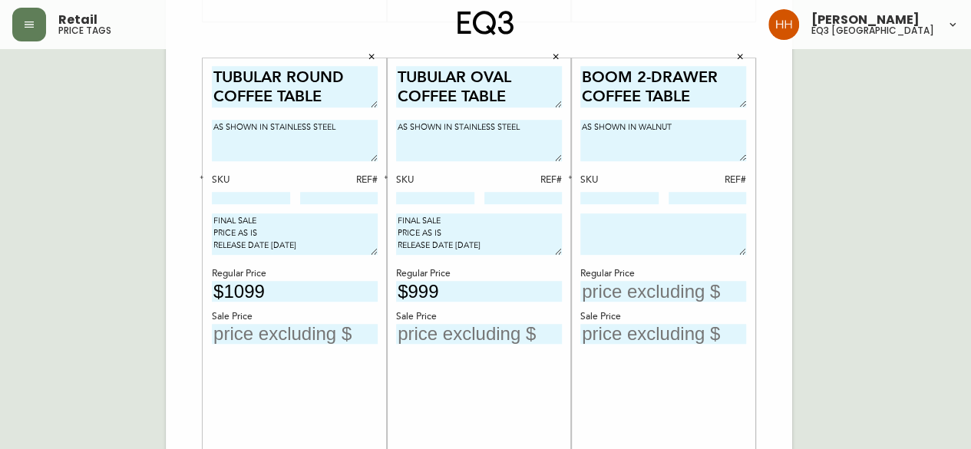
type textarea "AS SHOWN IN WALNUT"
paste textarea "FINAL SALE PRICE AS IS RELEASE DATE [DATE]"
type textarea "FINAL SALE PRICE AS IS RELEASE DATE [DATE]"
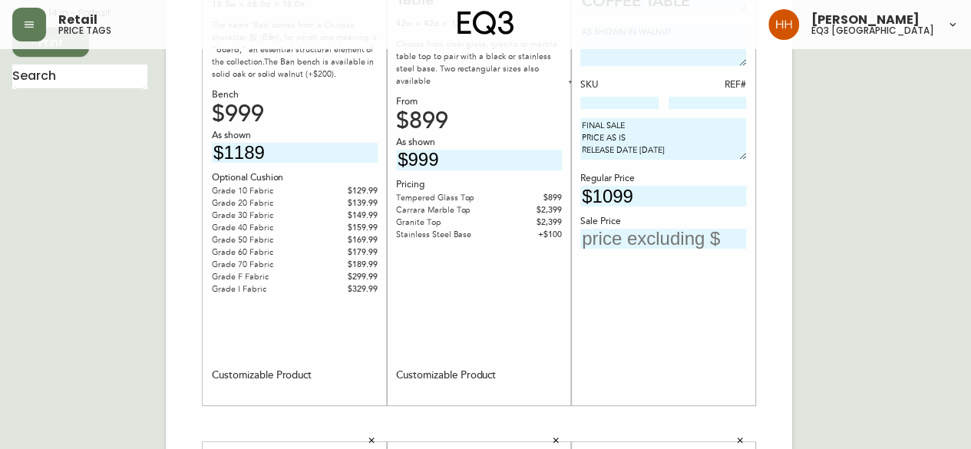
scroll to position [77, 0]
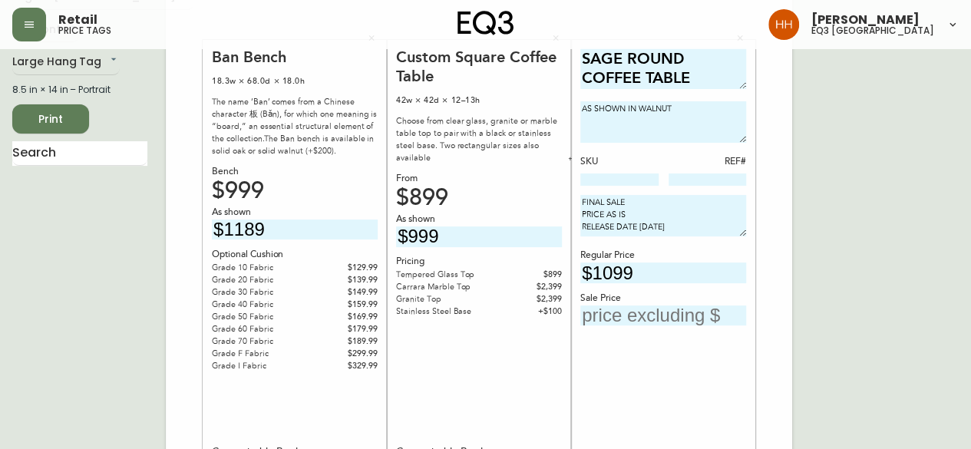
type input "$999"
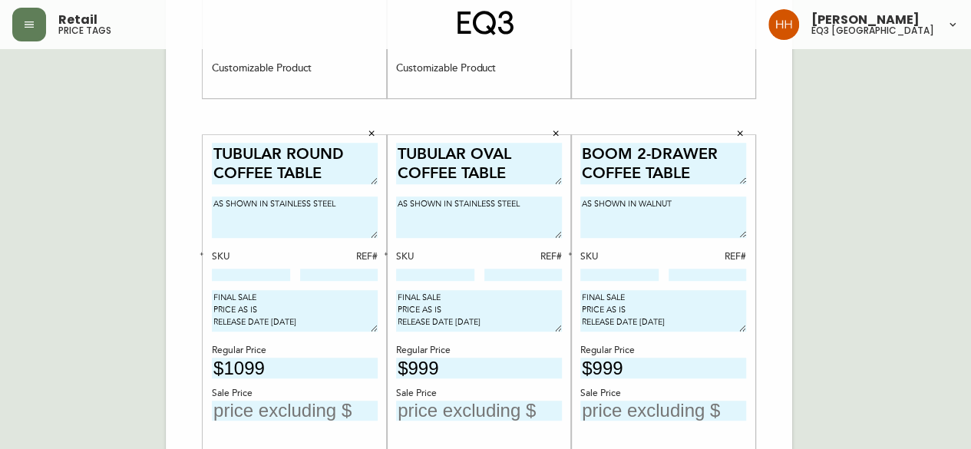
scroll to position [643, 0]
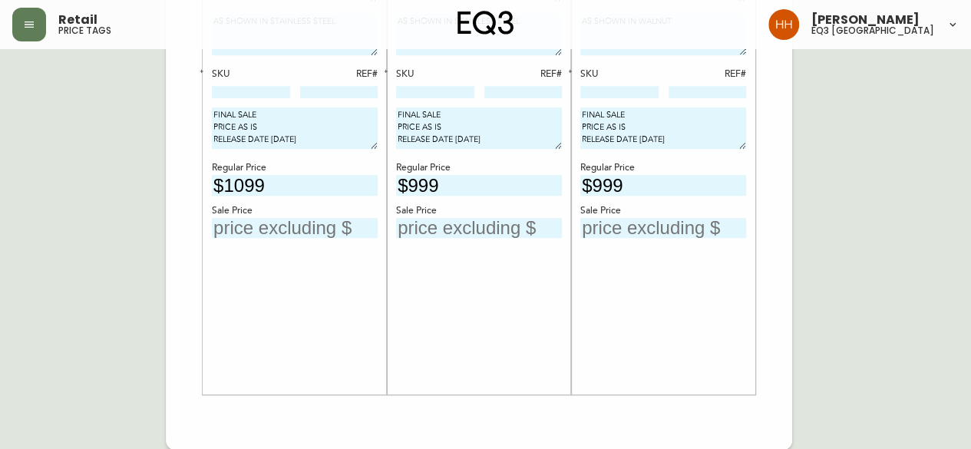
drag, startPoint x: 852, startPoint y: 299, endPoint x: 824, endPoint y: 297, distance: 27.7
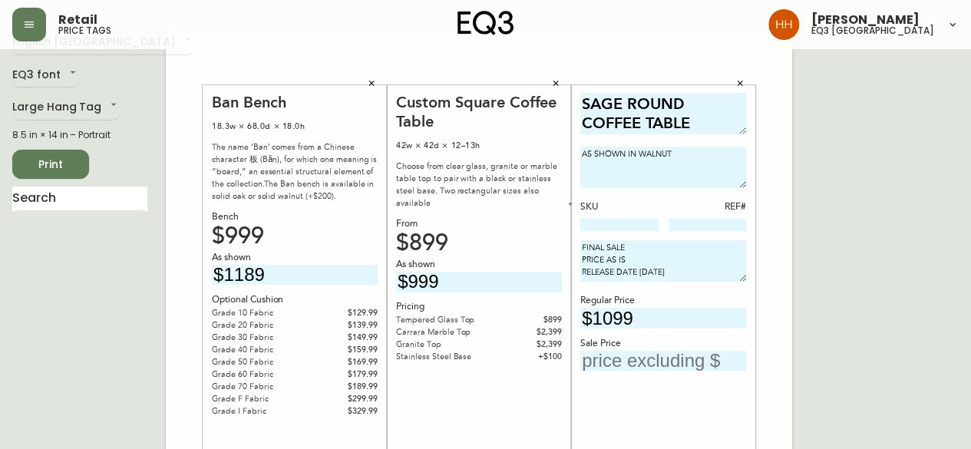
scroll to position [29, 0]
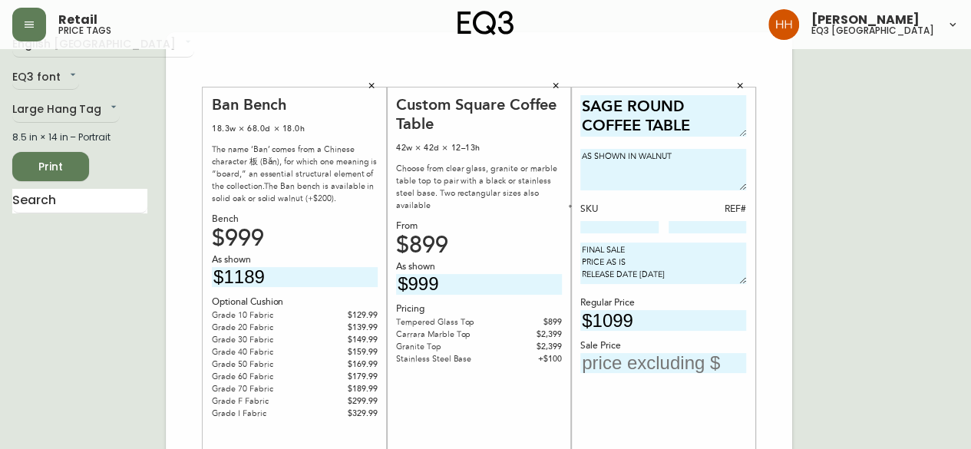
click at [593, 234] on div "SAGE ROUND COFFEE TABLE AS SHOWN IN WALNUT SKU REF# FINAL SALE PRICE AS IS RELE…" at bounding box center [663, 309] width 166 height 428
click at [596, 226] on input at bounding box center [619, 227] width 78 height 12
paste input "3020-424-13"
type input "3020-424-13"
click at [705, 101] on textarea "SAGE ROUND COFFEE TABLE" at bounding box center [663, 116] width 166 height 42
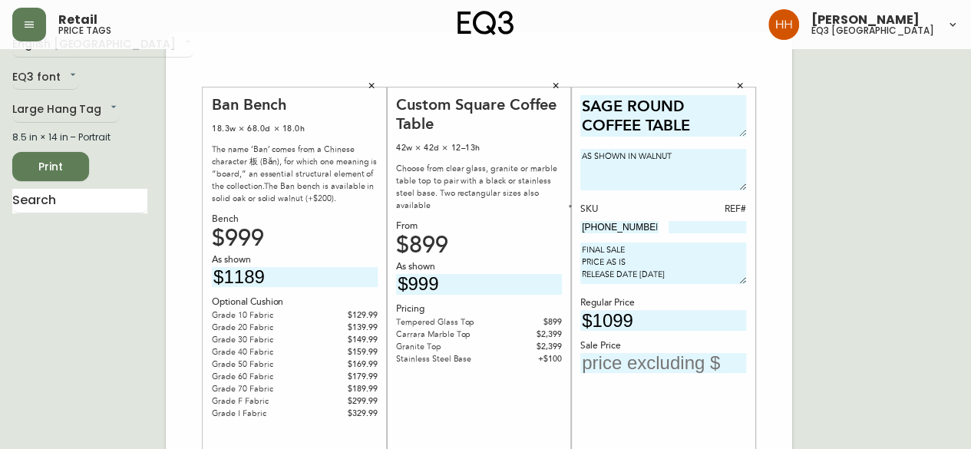
click at [715, 116] on textarea "SAGE ROUND COFFEE TABLE" at bounding box center [663, 116] width 166 height 42
type textarea "SAGE ROUND COFFEE TABLE - LRG"
click at [673, 372] on div "SAGE ROUND COFFEE TABLE - LRG AS SHOWN IN WALNUT SKU REF# 3020-424-13 FINAL SAL…" at bounding box center [663, 309] width 166 height 428
click at [674, 366] on input "text" at bounding box center [663, 363] width 166 height 21
type input "$769"
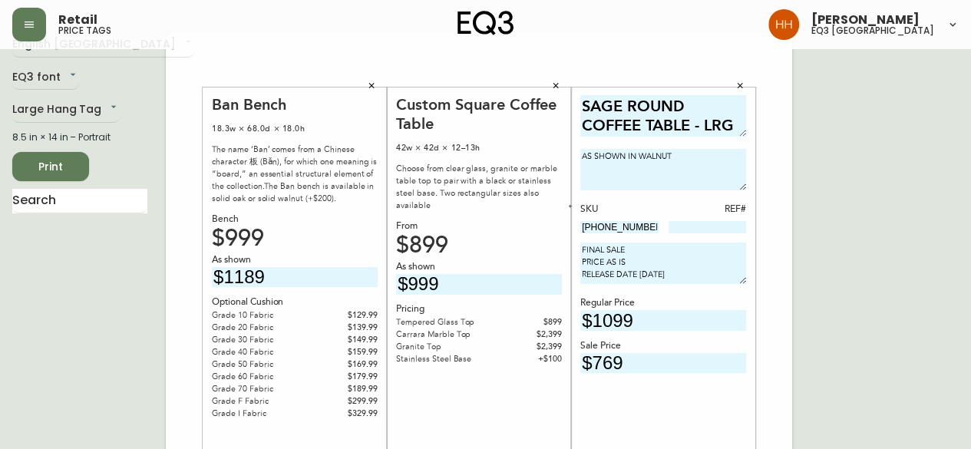
click at [728, 225] on input at bounding box center [708, 227] width 78 height 12
type input "286"
click at [609, 409] on div "SAGE ROUND COFFEE TABLE - LRG AS SHOWN IN WALNUT SKU REF# 3020-424-13 286 FINAL…" at bounding box center [663, 309] width 166 height 428
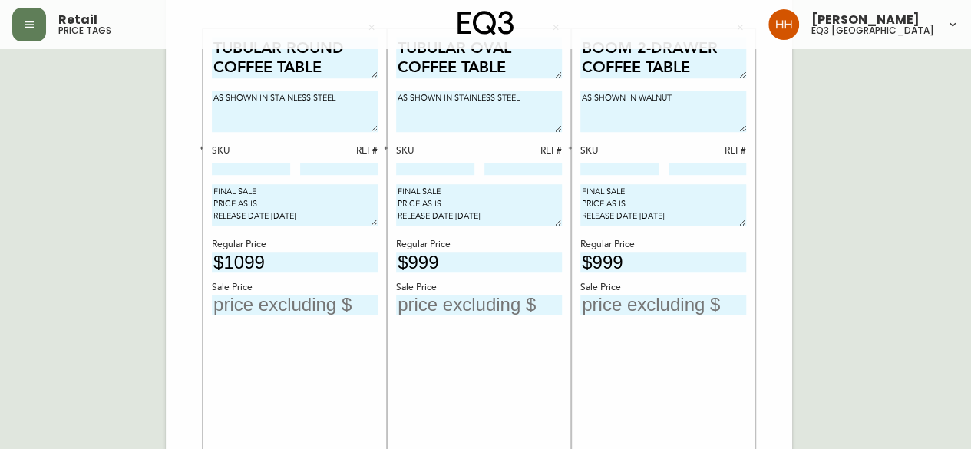
scroll to position [490, 0]
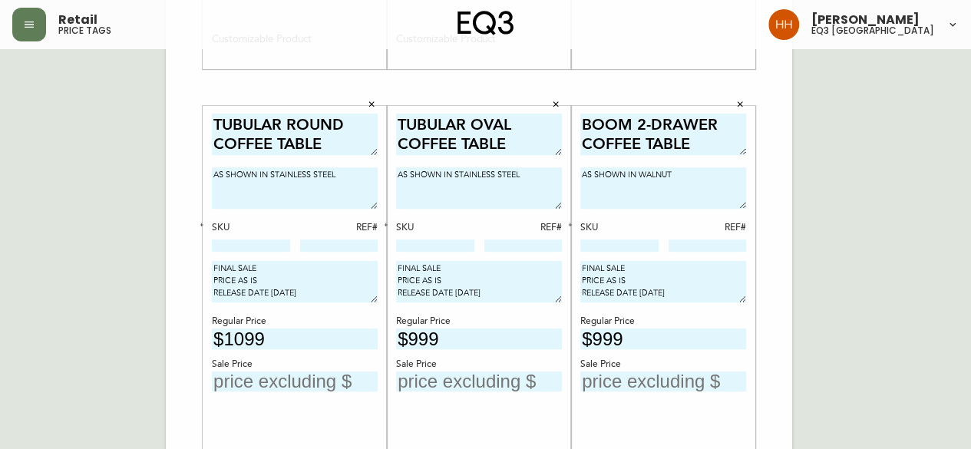
click at [255, 245] on input at bounding box center [251, 245] width 78 height 12
paste input "3020-803-0"
type input "3020-803-0"
click at [306, 375] on input "text" at bounding box center [295, 382] width 166 height 21
type input "$439"
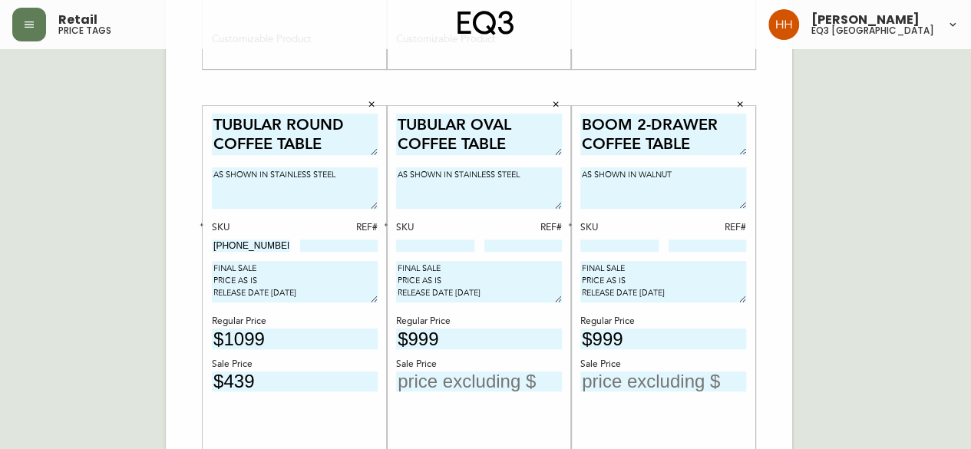
click at [382, 238] on div "TUBULAR ROUND COFFEE TABLE AS SHOWN IN STAINLESS STEEL SKU REF# 3020-803-0 FINA…" at bounding box center [295, 327] width 184 height 442
click at [428, 246] on input at bounding box center [435, 245] width 78 height 12
paste input "3020-804-0"
type input "3020-804-0"
click at [484, 375] on input "text" at bounding box center [479, 382] width 166 height 21
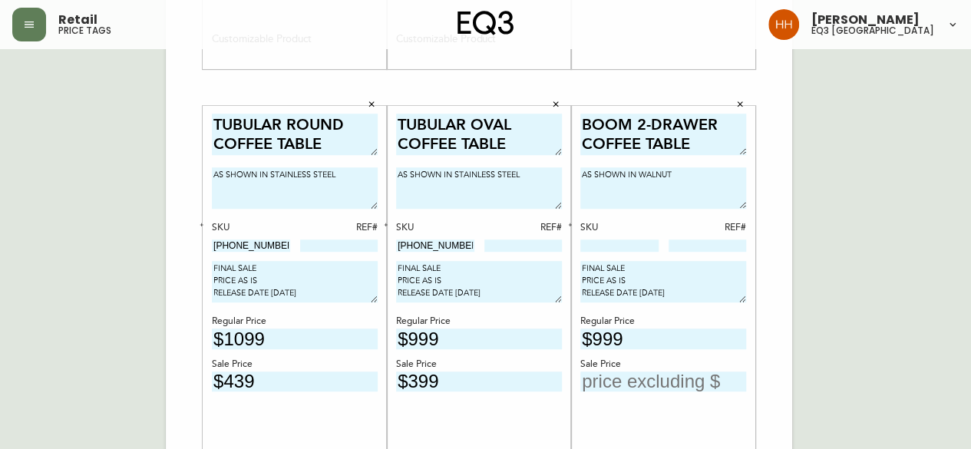
type input "$399"
click at [775, 253] on div "Ban Bench 18.3w × 68.0d × 18.0h The name ‘Ban’ comes from a Chinese character 板…" at bounding box center [479, 88] width 626 height 1032
click at [823, 210] on div "English Canada en_CA EQ3 font EQ3 Large Hang Tag large 8.5 in × 14 in – Portrai…" at bounding box center [485, 88] width 946 height 1032
drag, startPoint x: 943, startPoint y: 290, endPoint x: 936, endPoint y: 296, distance: 8.2
click at [943, 290] on div "English Canada en_CA EQ3 font EQ3 Large Hang Tag large 8.5 in × 14 in – Portrai…" at bounding box center [485, 88] width 946 height 1032
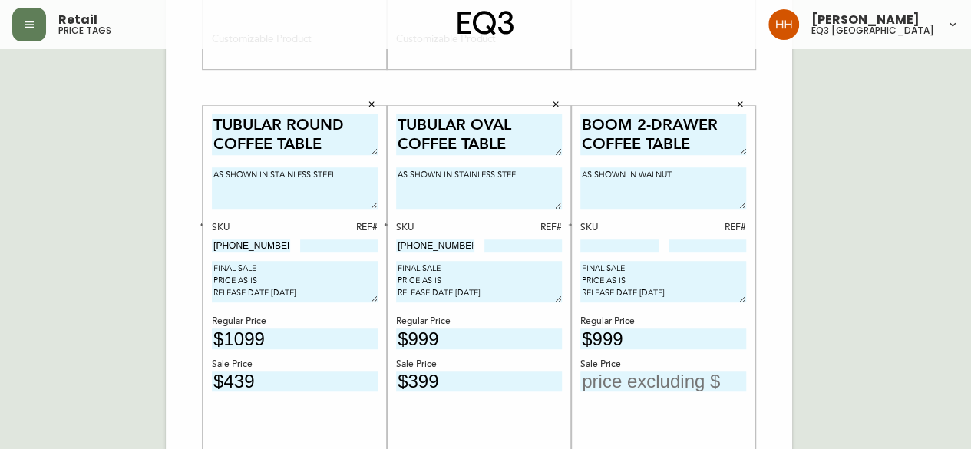
click at [809, 322] on div "English Canada en_CA EQ3 font EQ3 Large Hang Tag large 8.5 in × 14 in – Portrai…" at bounding box center [485, 88] width 946 height 1032
click at [629, 246] on input at bounding box center [619, 245] width 78 height 12
paste input "6080-030-13"
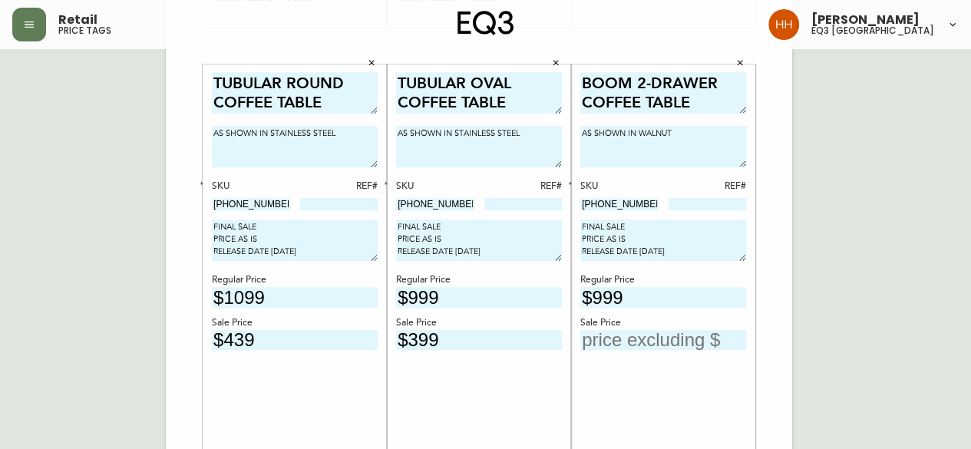
scroll to position [566, 0]
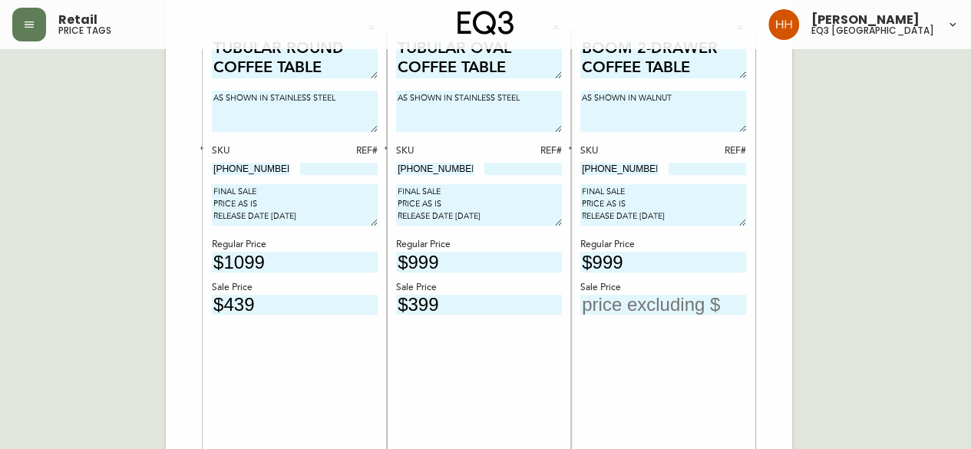
type input "6080-030-13"
click at [683, 298] on input "text" at bounding box center [663, 305] width 166 height 21
type input "$699"
click at [809, 282] on div "English Canada en_CA EQ3 font EQ3 Large Hang Tag large 8.5 in × 14 in – Portrai…" at bounding box center [485, 11] width 946 height 1032
drag, startPoint x: 276, startPoint y: 173, endPoint x: 3, endPoint y: 170, distance: 272.5
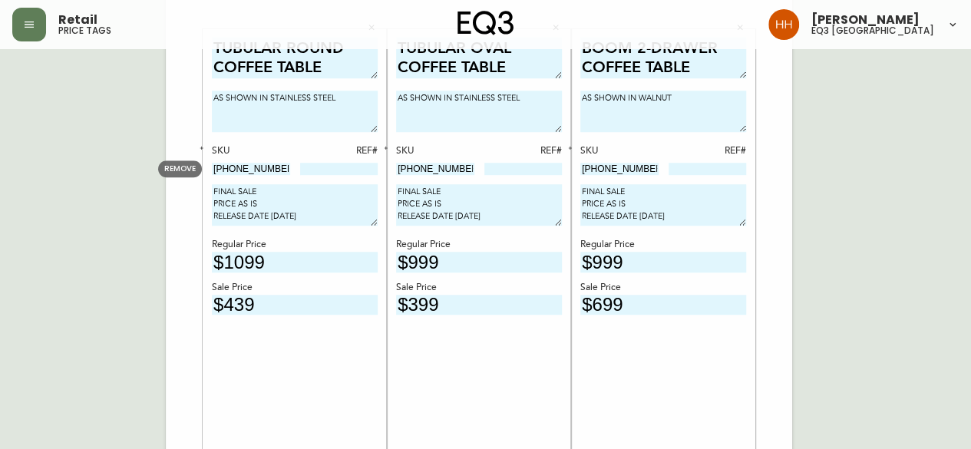
click at [5, 171] on main "English Canada en_CA EQ3 font EQ3 Large Hang Tag large 8.5 in × 14 in – Portrai…" at bounding box center [485, 5] width 971 height 1044
click at [362, 163] on div at bounding box center [339, 170] width 78 height 14
click at [352, 174] on input at bounding box center [339, 169] width 78 height 12
type input "49"
drag, startPoint x: 453, startPoint y: 169, endPoint x: 372, endPoint y: 181, distance: 82.3
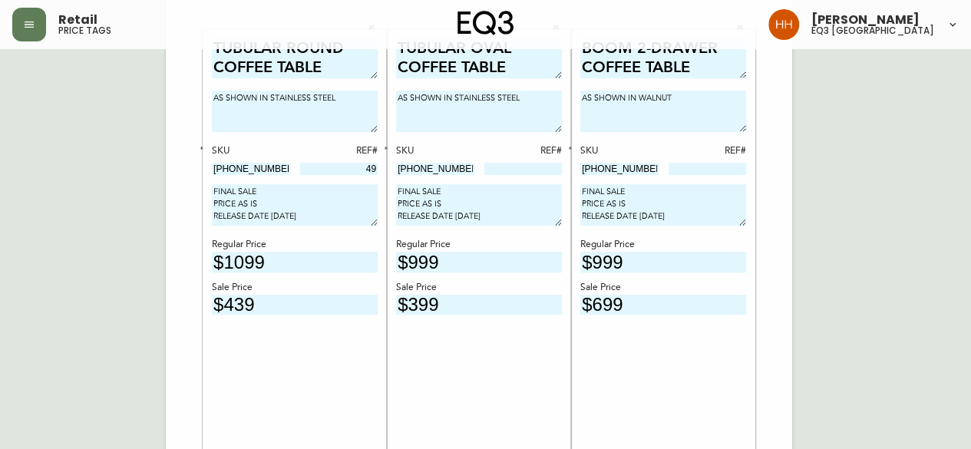
click at [372, 181] on div "Ban Bench 18.3w × 68.0d × 18.0h The name ‘Ban’ comes from a Chinese character 板…" at bounding box center [479, 11] width 626 height 1032
click at [519, 169] on input at bounding box center [523, 169] width 78 height 12
type input "29"
drag, startPoint x: 640, startPoint y: 164, endPoint x: 246, endPoint y: 205, distance: 396.6
click at [275, 198] on div "Ban Bench 18.3w × 68.0d × 18.0h The name ‘Ban’ comes from a Chinese character 板…" at bounding box center [479, 11] width 626 height 1032
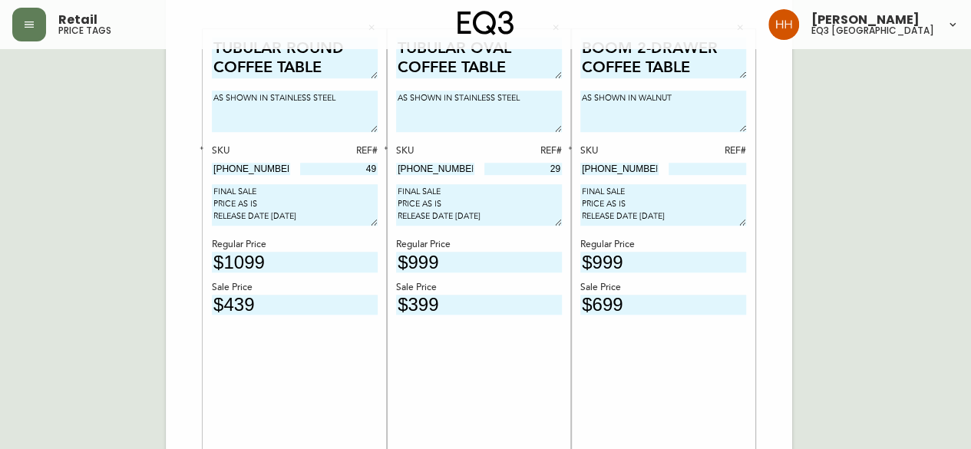
click at [721, 163] on input at bounding box center [708, 169] width 78 height 12
type input "1102"
click at [903, 355] on div "English Canada en_CA EQ3 font EQ3 Large Hang Tag large 8.5 in × 14 in – Portrai…" at bounding box center [485, 11] width 946 height 1032
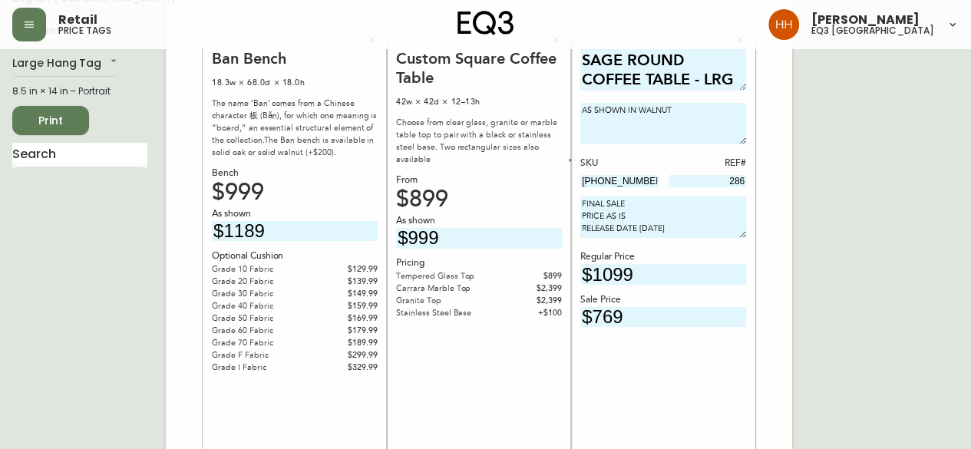
scroll to position [0, 0]
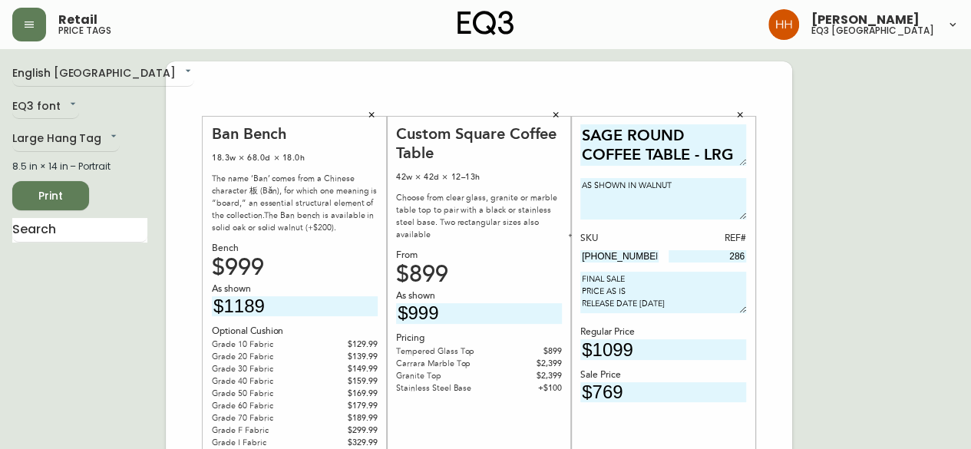
click at [25, 193] on span "Print" at bounding box center [51, 196] width 52 height 19
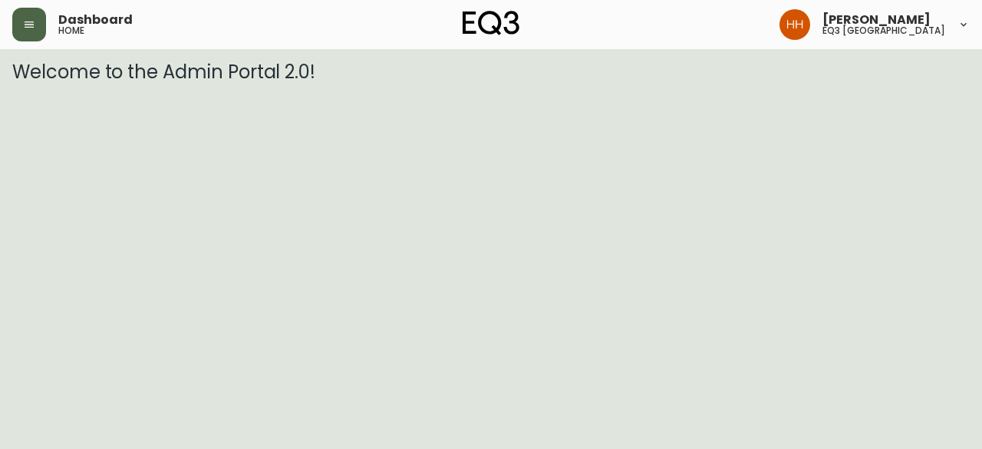
click at [37, 31] on button "button" at bounding box center [29, 25] width 34 height 34
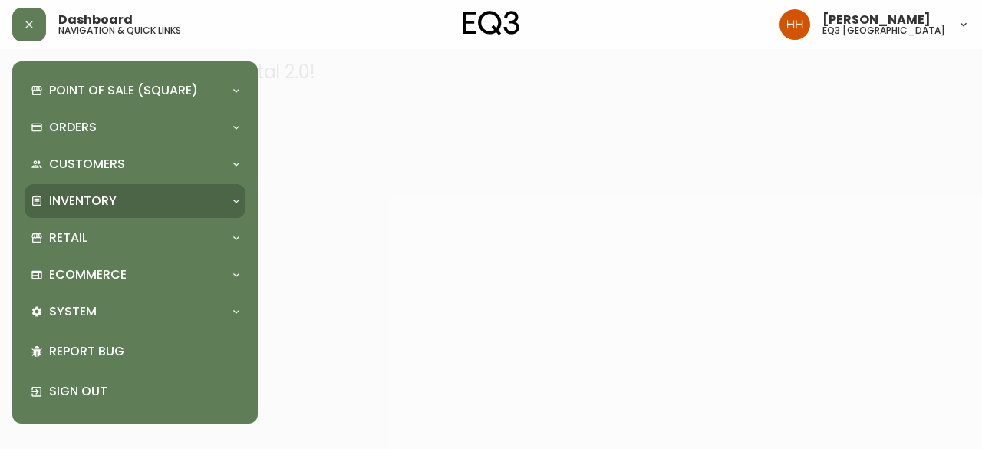
click at [108, 200] on p "Inventory" at bounding box center [83, 201] width 68 height 17
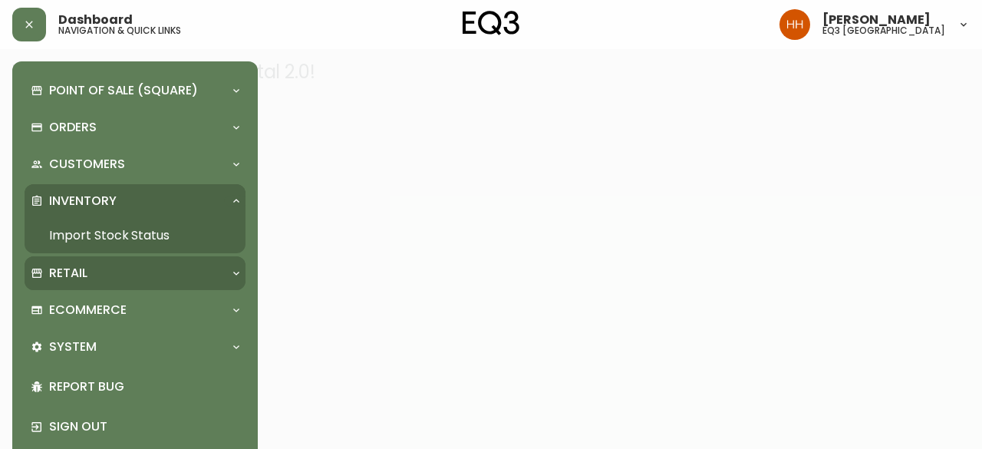
click at [98, 263] on div "Retail" at bounding box center [135, 273] width 221 height 34
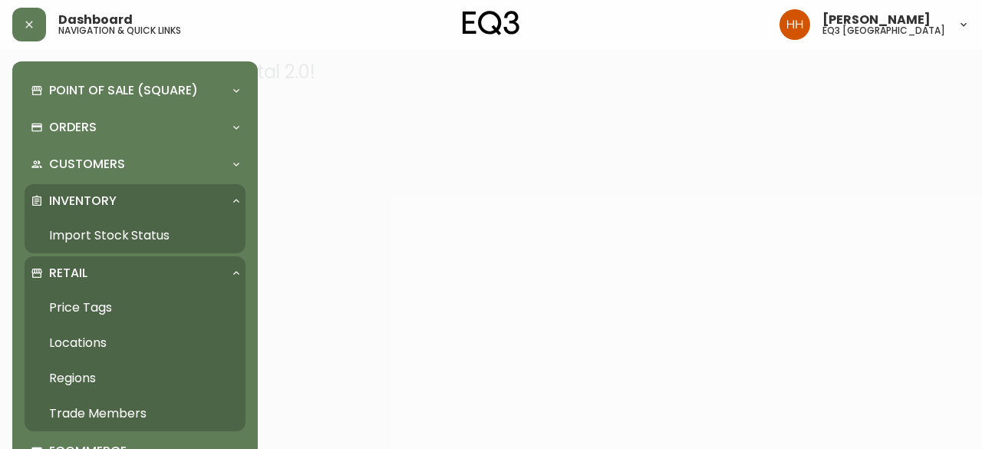
click at [97, 305] on link "Price Tags" at bounding box center [135, 307] width 221 height 35
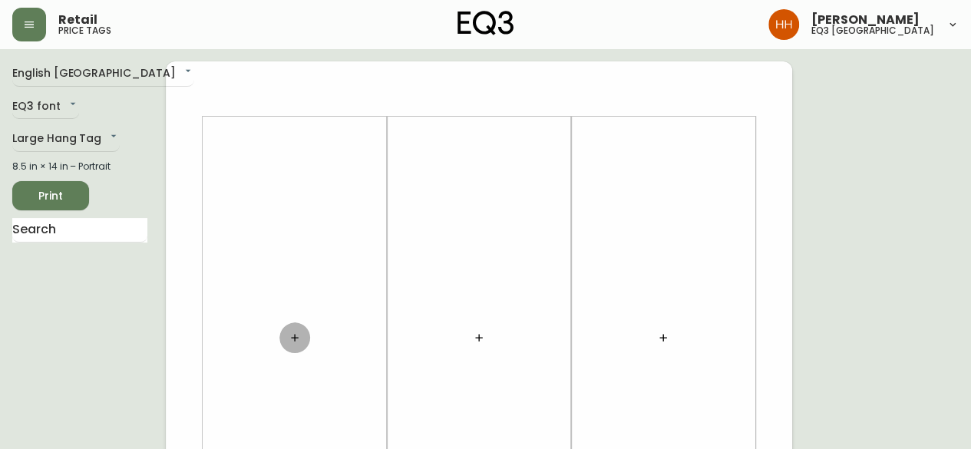
click at [298, 348] on button "button" at bounding box center [294, 337] width 31 height 31
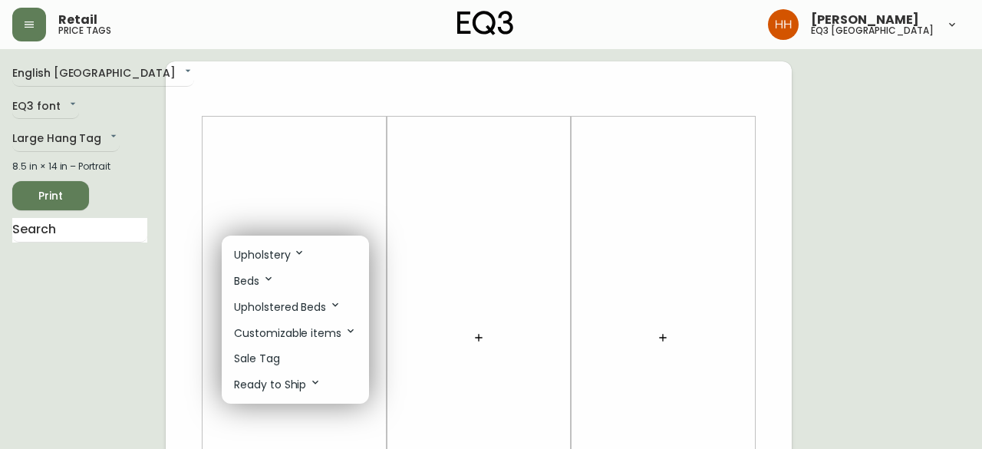
click at [296, 351] on li "Sale Tag" at bounding box center [295, 358] width 147 height 25
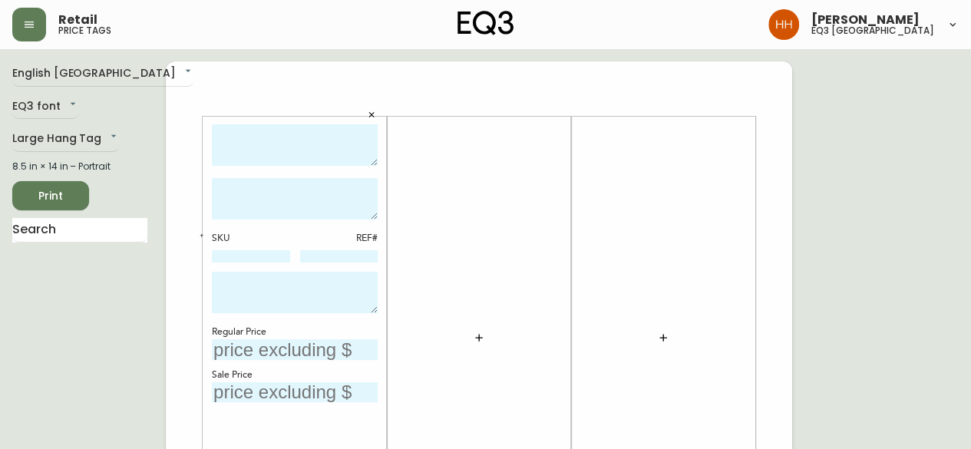
click at [476, 348] on button "button" at bounding box center [479, 337] width 31 height 31
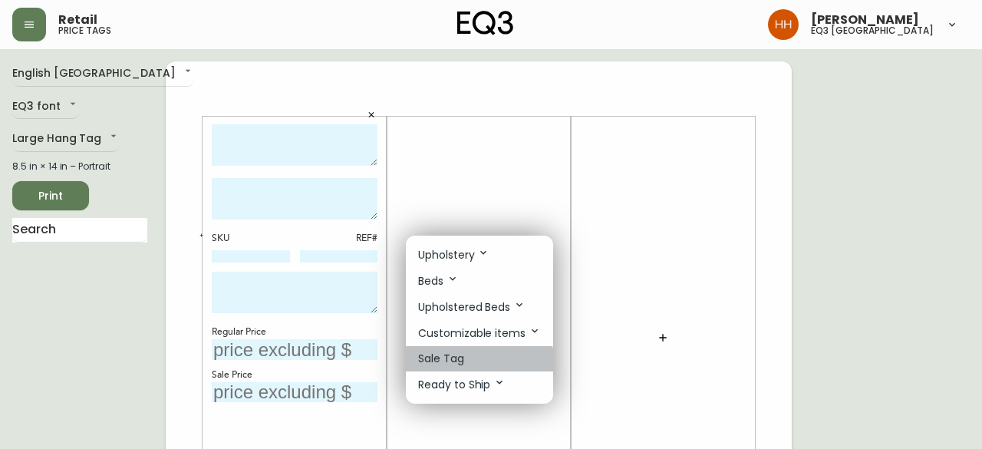
click at [467, 365] on li "Sale Tag" at bounding box center [479, 358] width 147 height 25
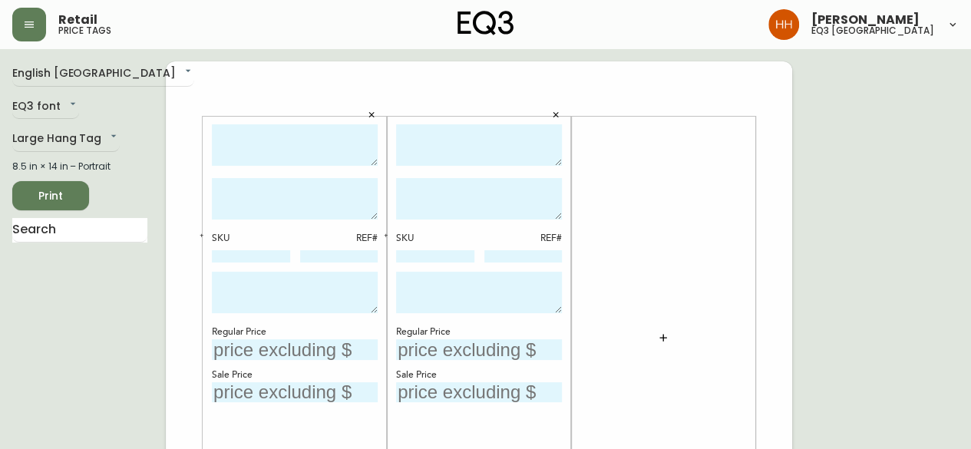
click at [688, 338] on div at bounding box center [663, 338] width 166 height 428
click at [660, 341] on icon "button" at bounding box center [663, 338] width 12 height 12
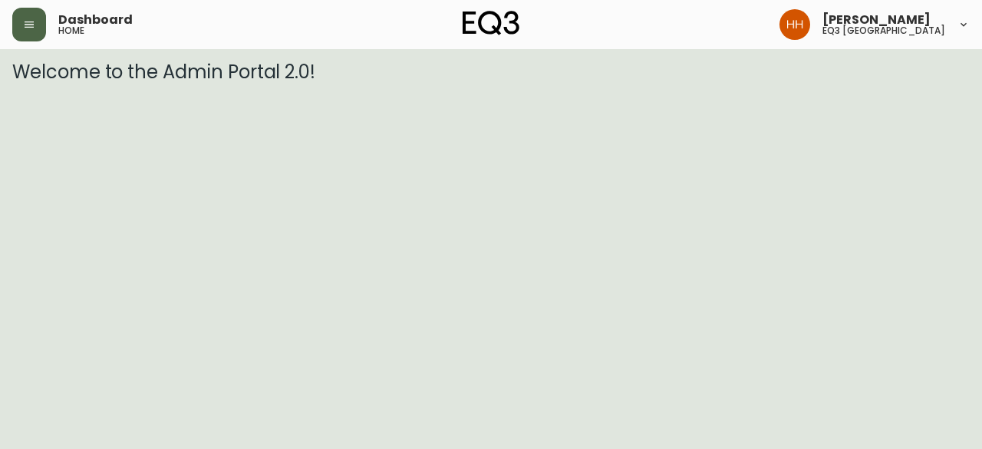
click at [30, 39] on button "button" at bounding box center [29, 25] width 34 height 34
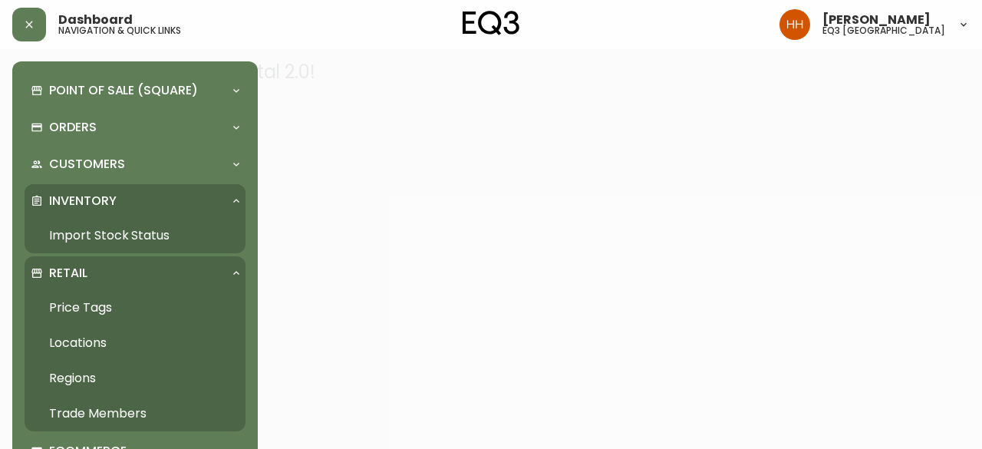
click at [146, 310] on link "Price Tags" at bounding box center [135, 307] width 221 height 35
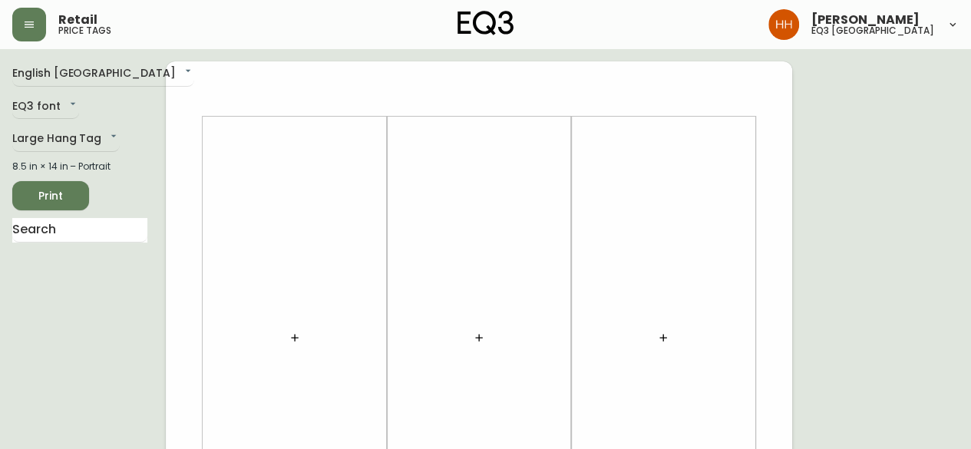
click at [301, 352] on div at bounding box center [295, 338] width 166 height 428
click at [301, 339] on button "button" at bounding box center [294, 337] width 31 height 31
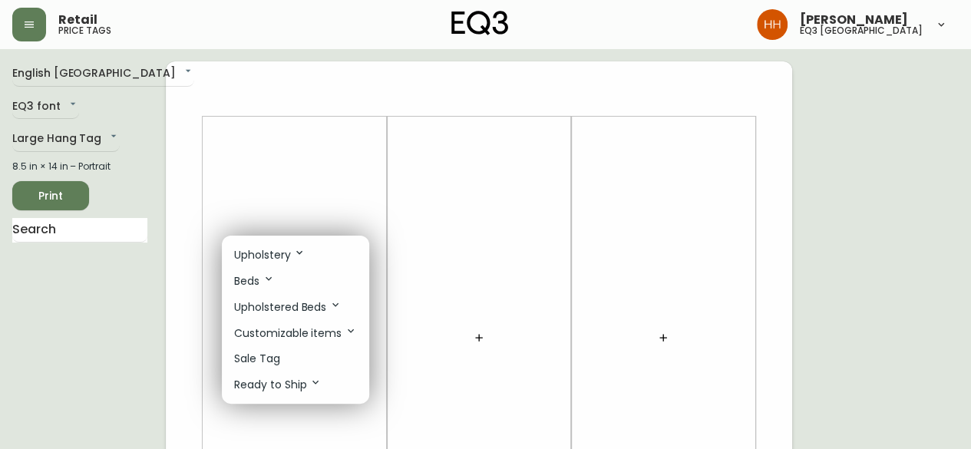
click at [305, 372] on li "Ready to Ship" at bounding box center [295, 385] width 147 height 26
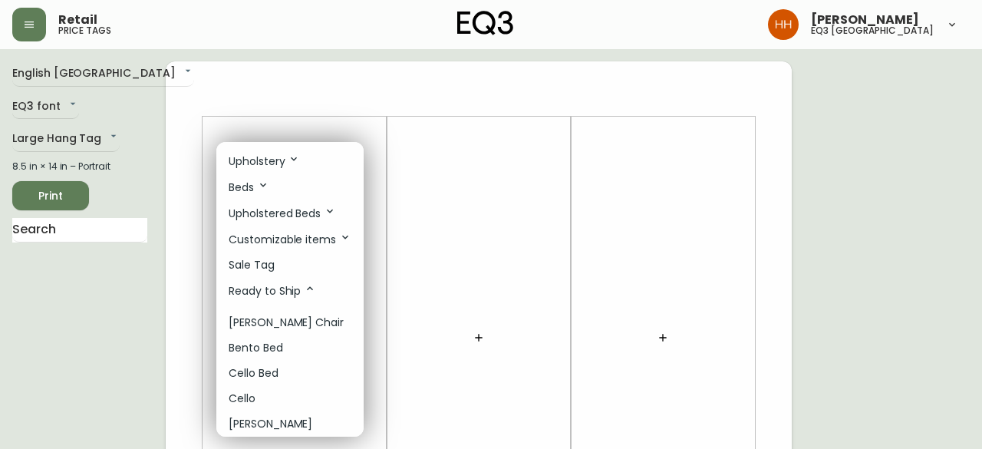
click at [259, 266] on p "Sale Tag" at bounding box center [252, 265] width 46 height 16
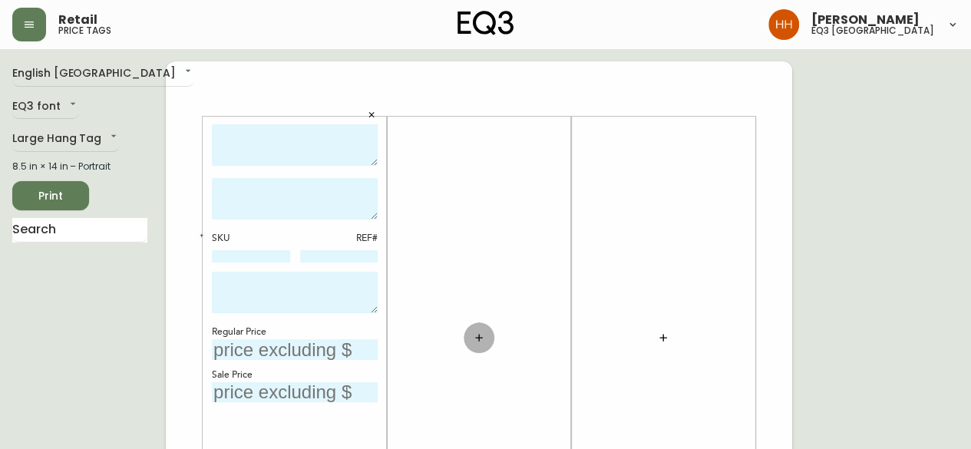
click at [485, 337] on button "button" at bounding box center [479, 337] width 31 height 31
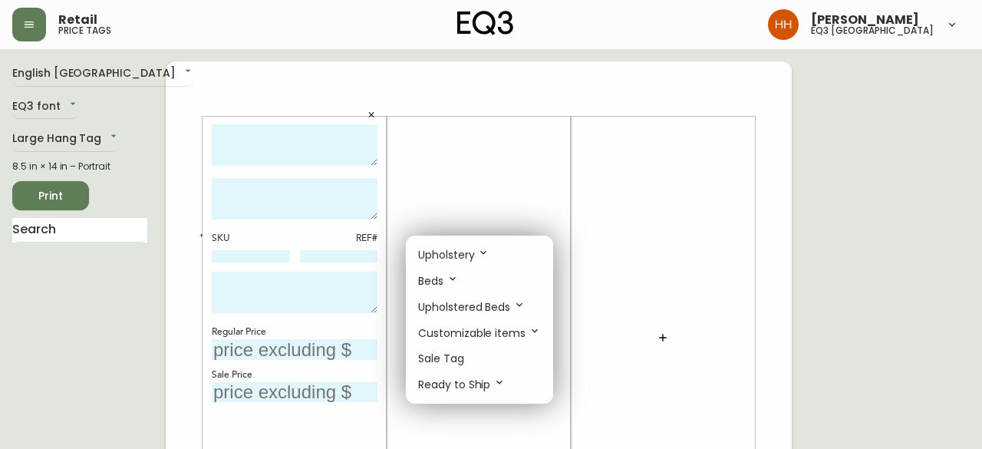
click at [476, 342] on li "Customizable items" at bounding box center [479, 333] width 147 height 26
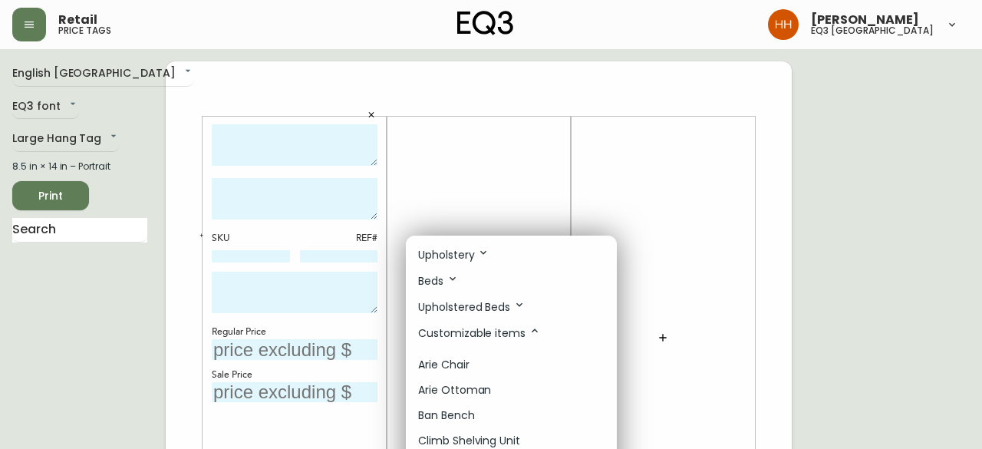
click at [476, 342] on li "Customizable items" at bounding box center [511, 333] width 211 height 26
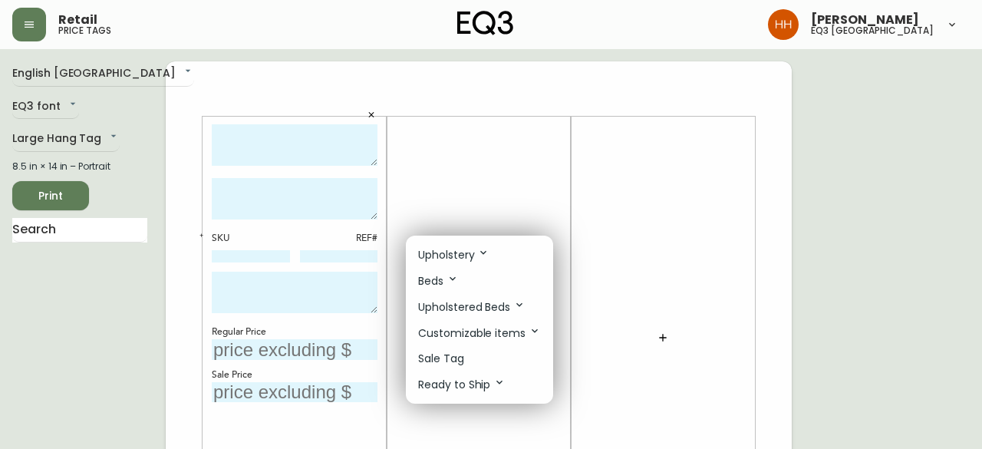
click at [463, 362] on p "Sale Tag" at bounding box center [441, 359] width 46 height 16
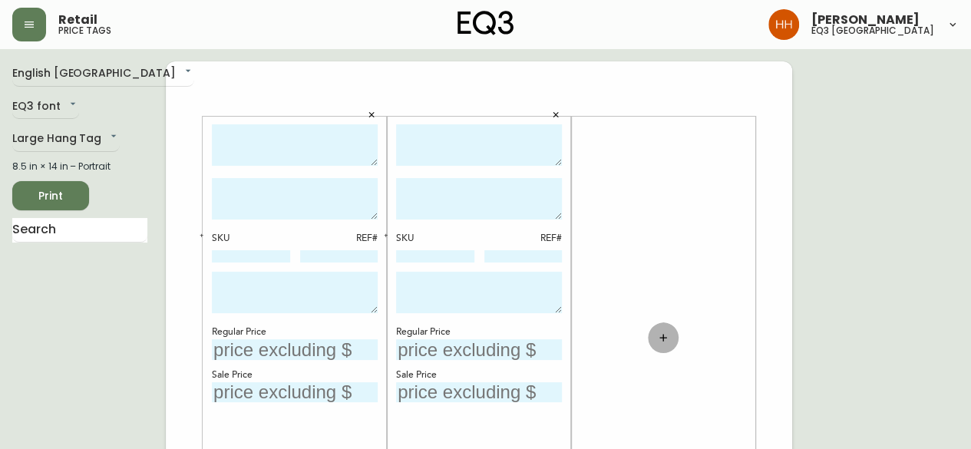
click at [672, 338] on button "button" at bounding box center [663, 337] width 31 height 31
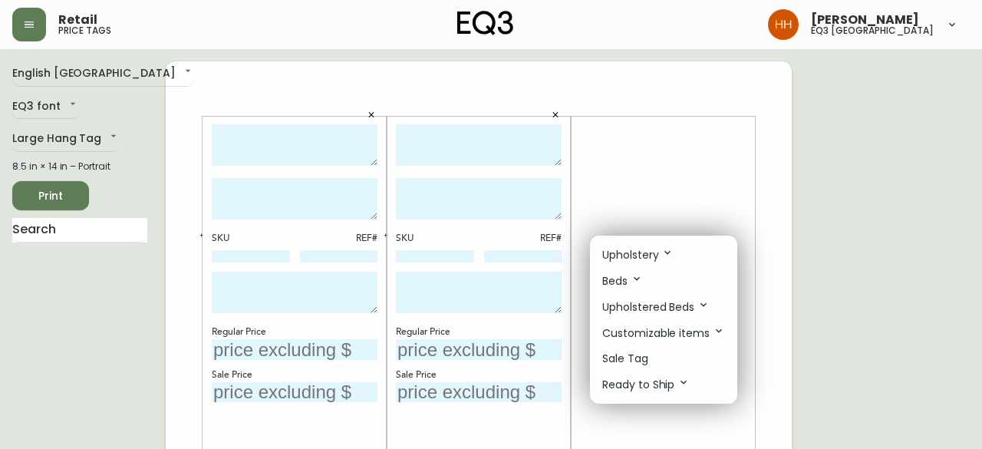
click at [654, 362] on li "Sale Tag" at bounding box center [663, 358] width 147 height 25
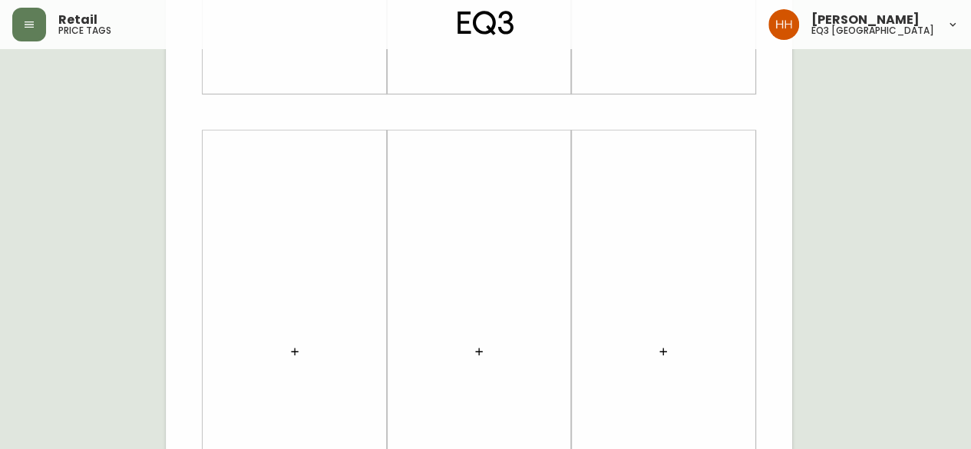
scroll to position [537, 0]
click at [310, 292] on div at bounding box center [295, 280] width 166 height 428
click at [301, 283] on button "button" at bounding box center [294, 279] width 31 height 31
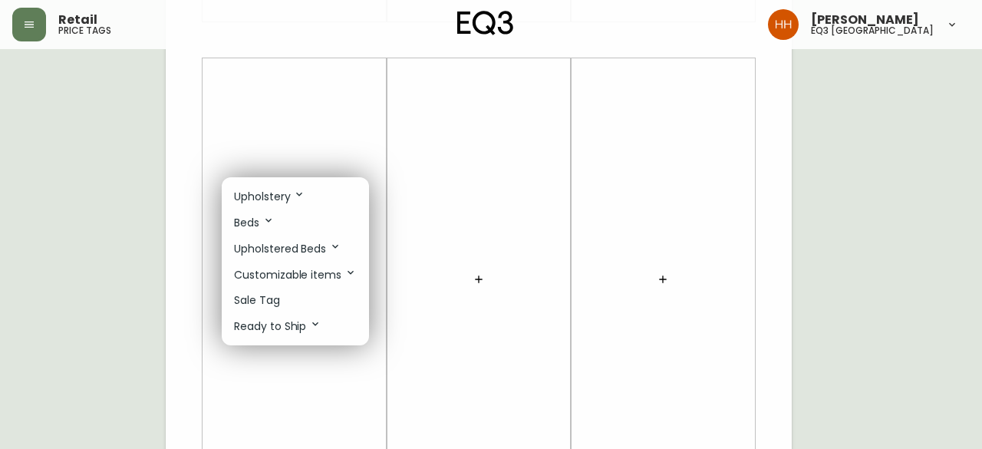
click at [298, 298] on li "Sale Tag" at bounding box center [295, 300] width 147 height 25
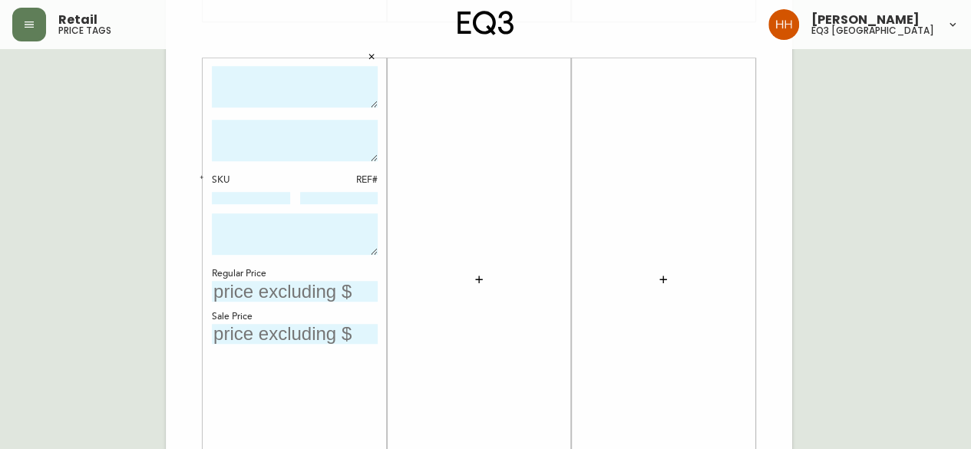
click at [489, 268] on button "button" at bounding box center [479, 279] width 31 height 31
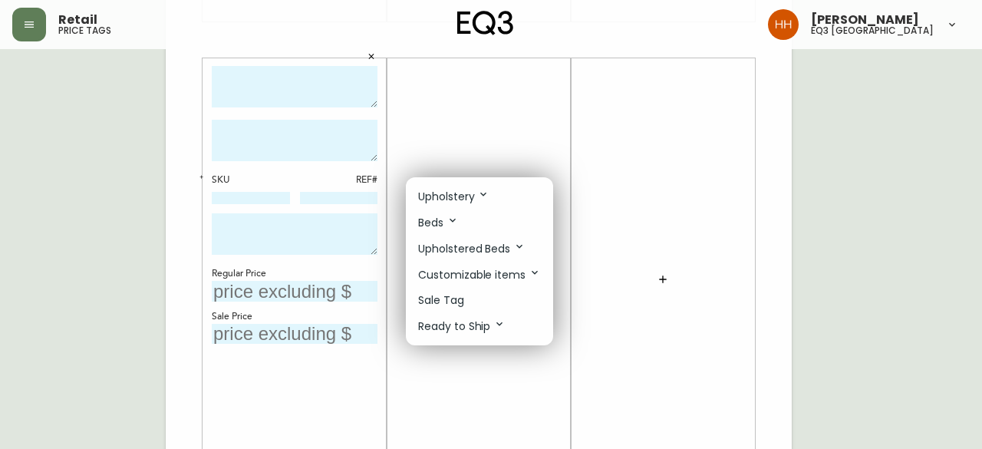
click at [469, 296] on li "Sale Tag" at bounding box center [479, 300] width 147 height 25
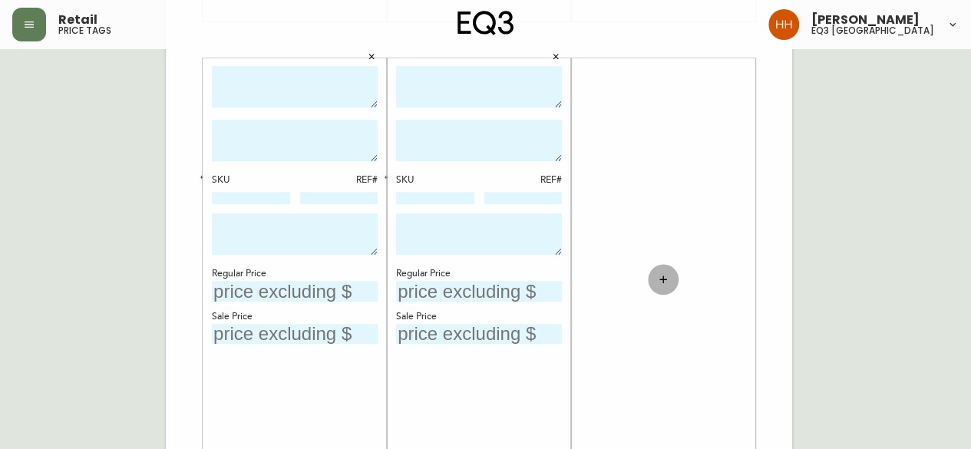
click at [670, 279] on button "button" at bounding box center [663, 279] width 31 height 31
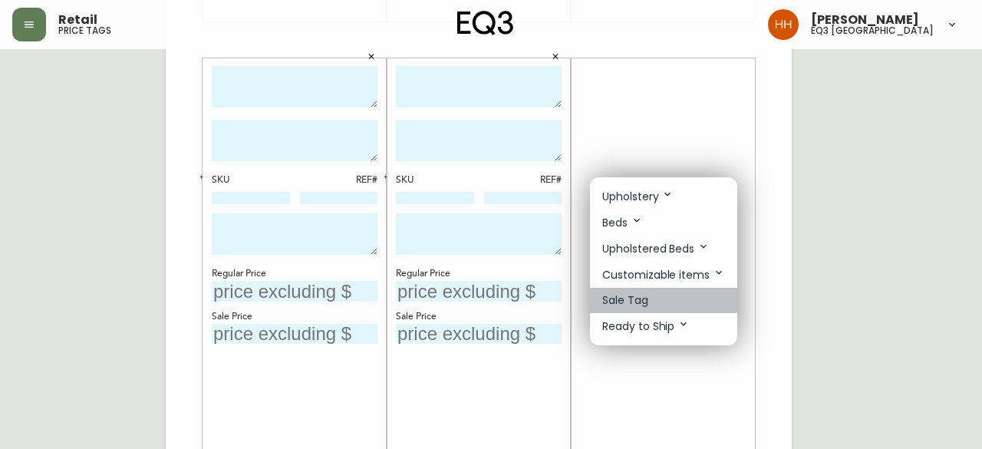
click at [653, 294] on li "Sale Tag" at bounding box center [663, 300] width 147 height 25
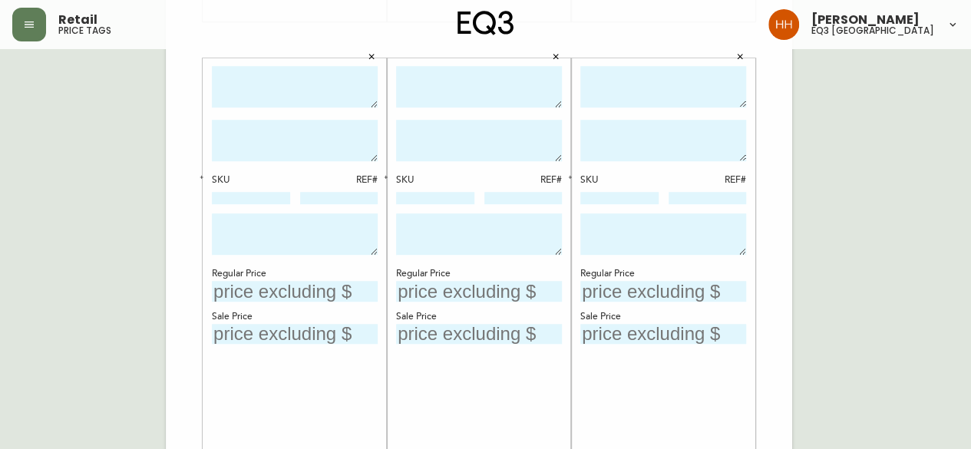
click at [807, 299] on div "English Canada en_CA EQ3 font EQ3 Large Hang Tag large 8.5 in × 14 in – Portrai…" at bounding box center [485, 40] width 946 height 1032
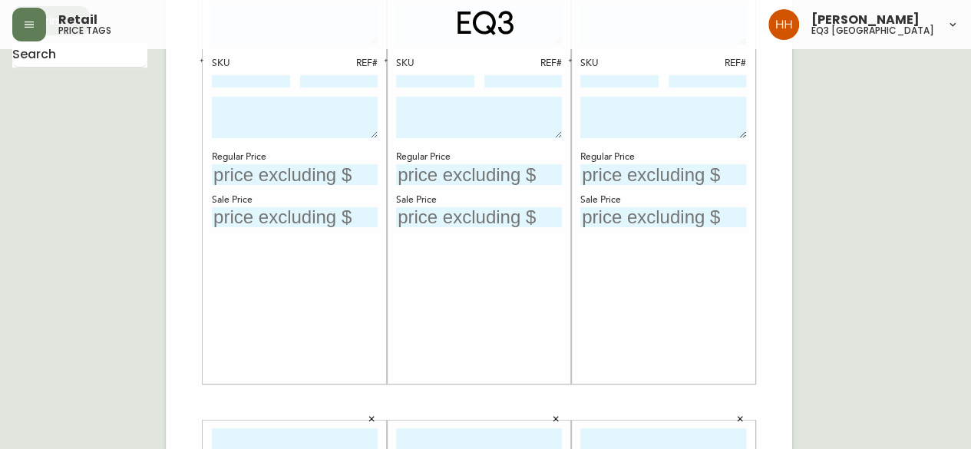
scroll to position [0, 0]
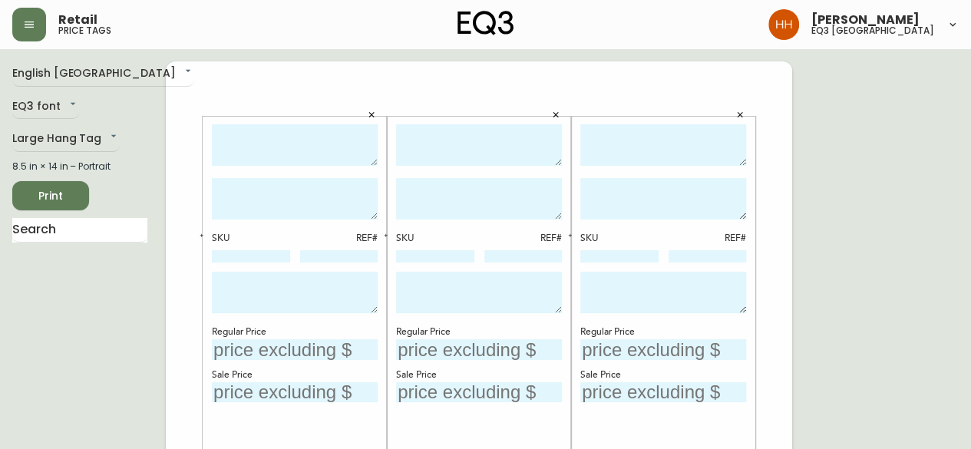
click at [295, 154] on textarea at bounding box center [295, 145] width 166 height 42
type textarea "MARCEL SINGLE DRESSER"
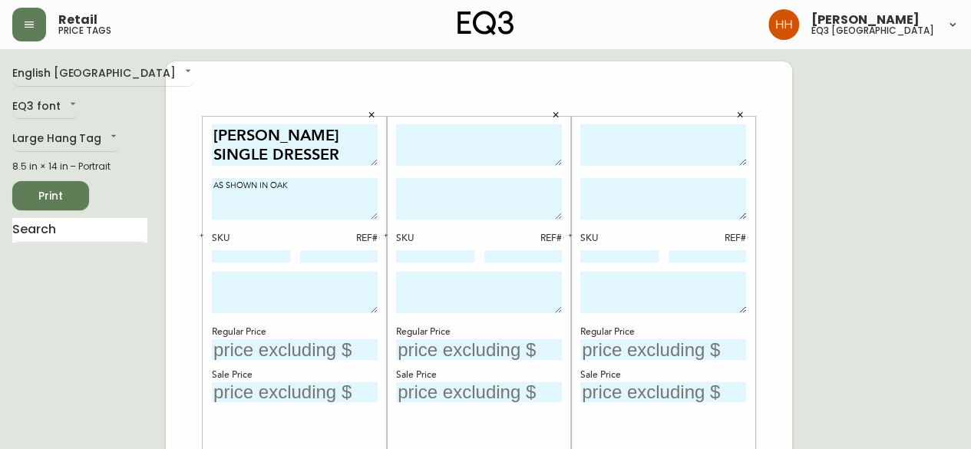
type textarea "AS SHOWN IN OAK"
paste textarea "FINAL SALE PRICE AS IS RELEASE DATE [DATE]"
type textarea "FINAL SALE PRICE AS IS RELEASE DATE [DATE]"
click at [236, 349] on input "text" at bounding box center [295, 349] width 166 height 21
type input "$1399"
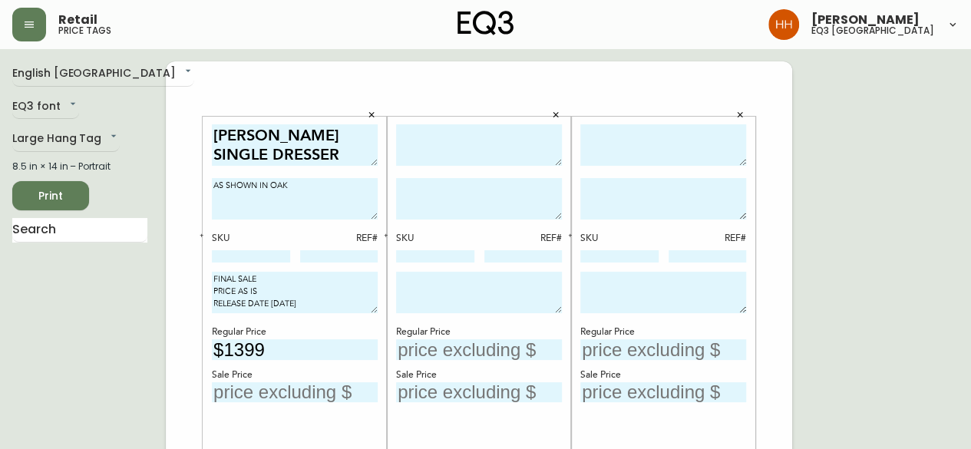
click at [421, 148] on textarea at bounding box center [479, 145] width 166 height 42
type textarea "WREN UPHOLSTERED DINING CHAIR"
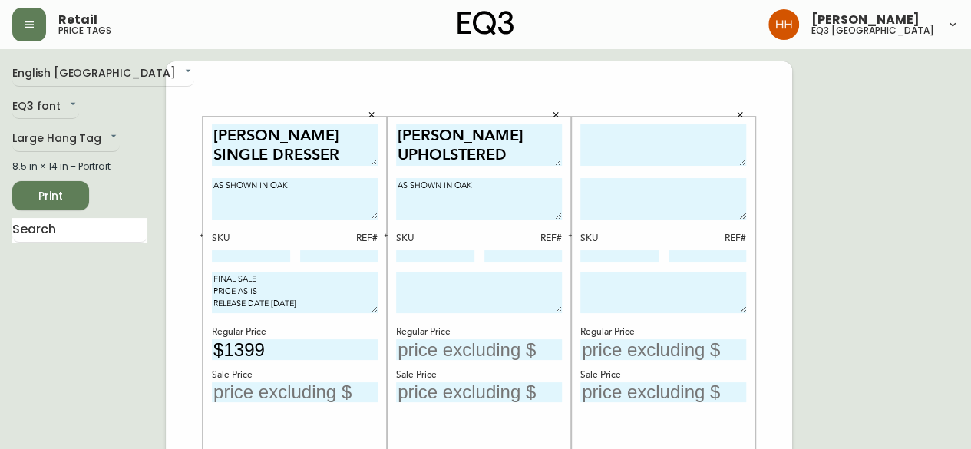
type textarea "AS SHOWN IN OAK"
paste textarea "FINAL SALE PRICE AS IS RELEASE DATE [DATE]"
type textarea "FINAL SALE PRICE AS IS RELEASE DATE [DATE]"
type input "$549"
click at [662, 152] on textarea at bounding box center [663, 145] width 166 height 42
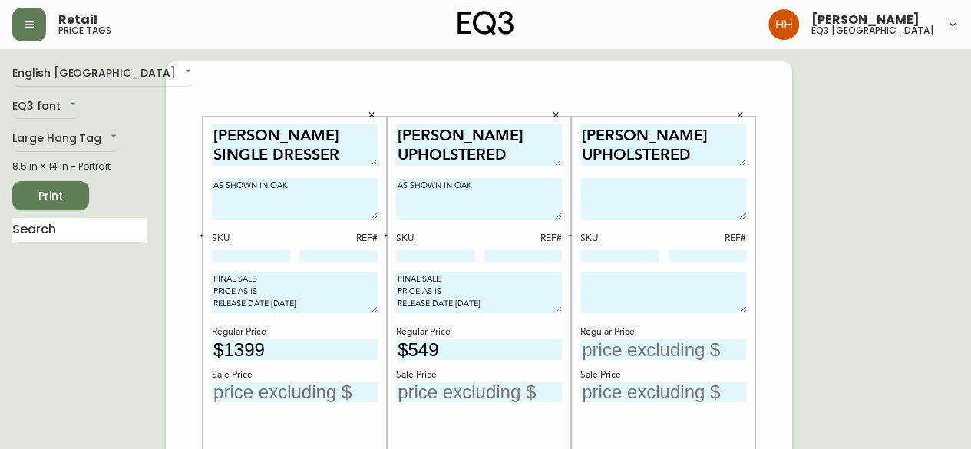
type textarea "WREN UPHOLSTERED DINING CHAIR"
type textarea "AS SHOWN IN OAK"
paste textarea "FINAL SALE PRICE AS IS RELEASE DATE [DATE]"
type textarea "FINAL SALE PRICE AS IS RELEASE DATE [DATE]"
click at [648, 346] on input "text" at bounding box center [663, 349] width 166 height 21
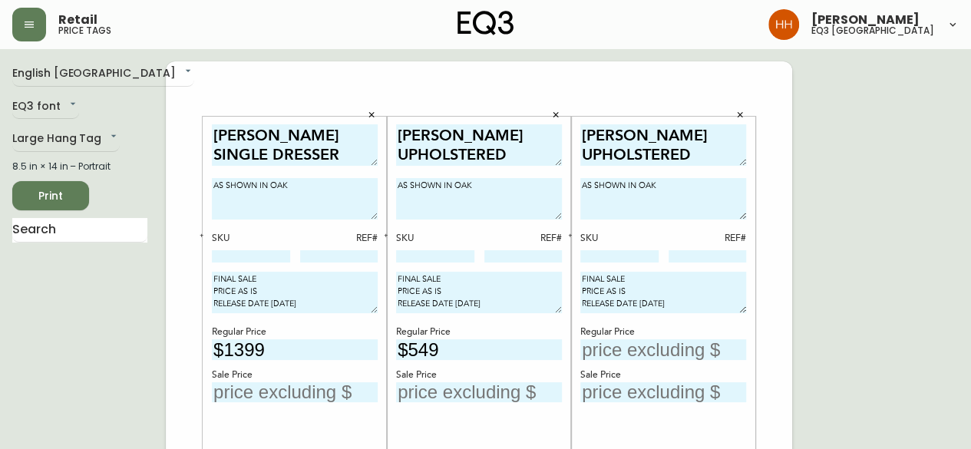
type input "$4"
type input "$549"
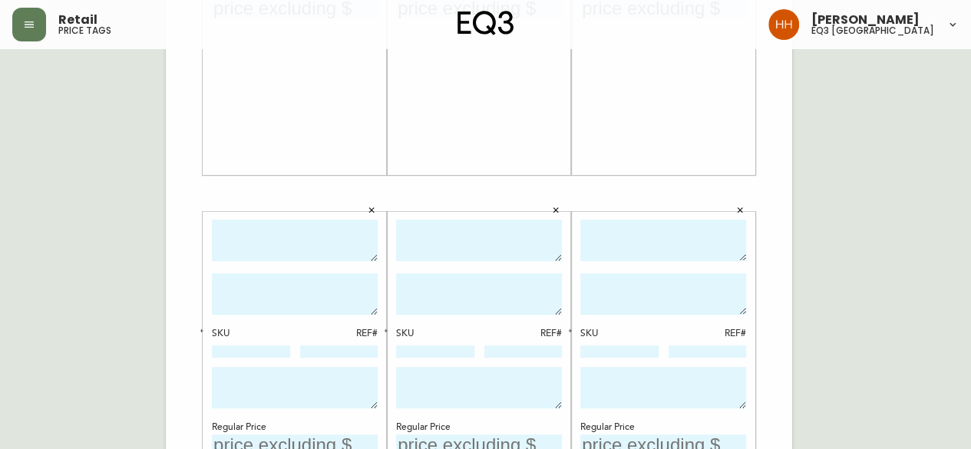
click at [308, 230] on textarea at bounding box center [295, 241] width 166 height 42
type textarea "BANK STOOL"
type textarea "AS SHOWN IN UNIFORM BROWNIE"
paste textarea "FINAL SALE PRICE AS IS RELEASE DATE [DATE]"
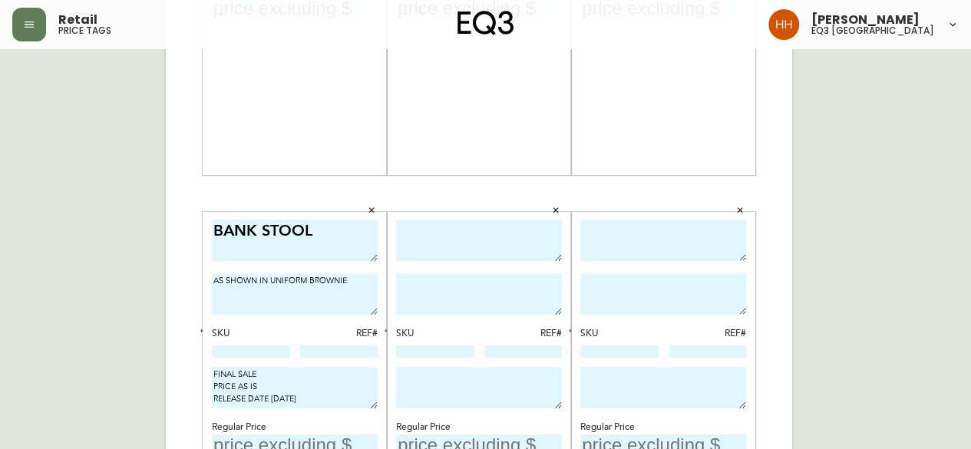
type textarea "FINAL SALE PRICE AS IS RELEASE DATE [DATE]"
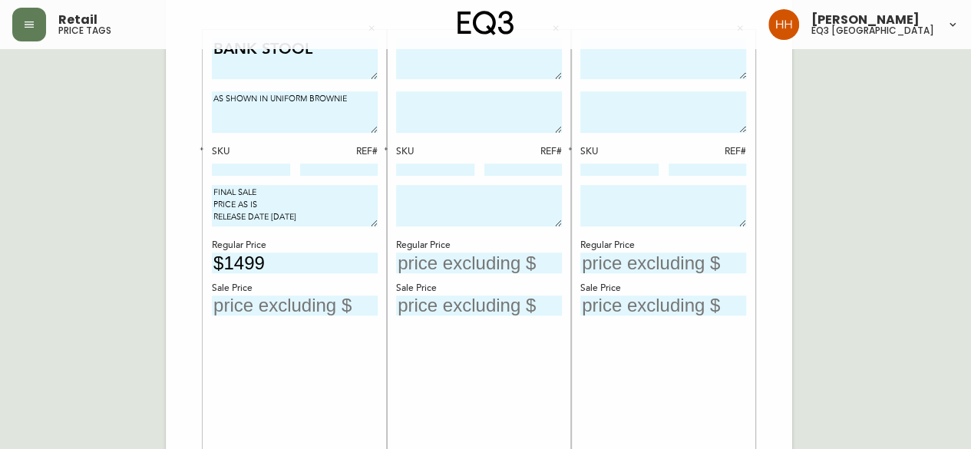
scroll to position [542, 0]
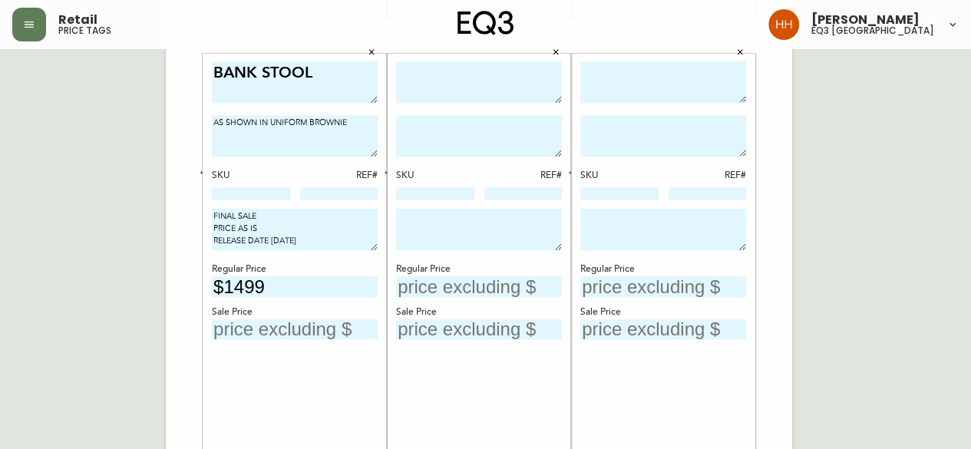
type input "$1499"
click at [468, 93] on textarea at bounding box center [479, 82] width 166 height 42
type textarea "BANK STOOL"
type textarea "AS SHOWN IN UNIFORM BROWNIE"
paste textarea "FINAL SALE PRICE AS IS RELEASE DATE [DATE]"
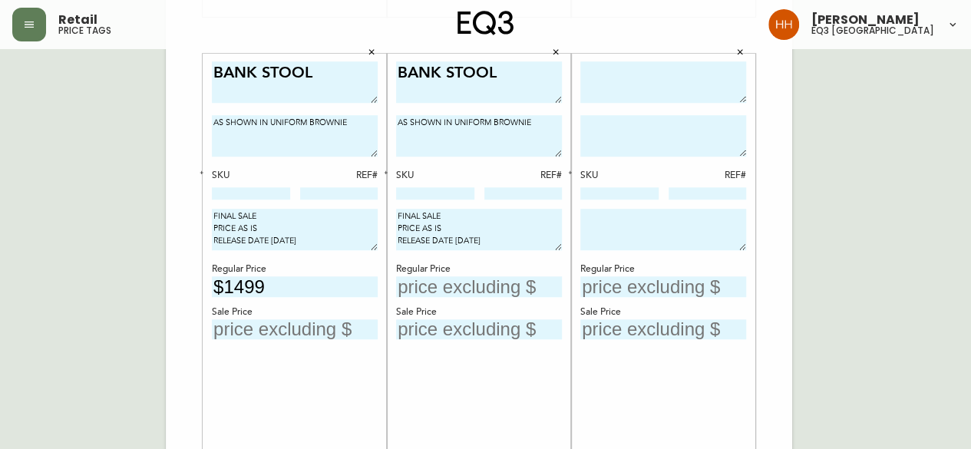
type textarea "FINAL SALE PRICE AS IS RELEASE DATE [DATE]"
click at [559, 289] on input "text" at bounding box center [479, 286] width 166 height 21
type input "$1499"
click at [682, 71] on textarea at bounding box center [663, 82] width 166 height 42
type textarea "ARC 70" DINING TABLE"
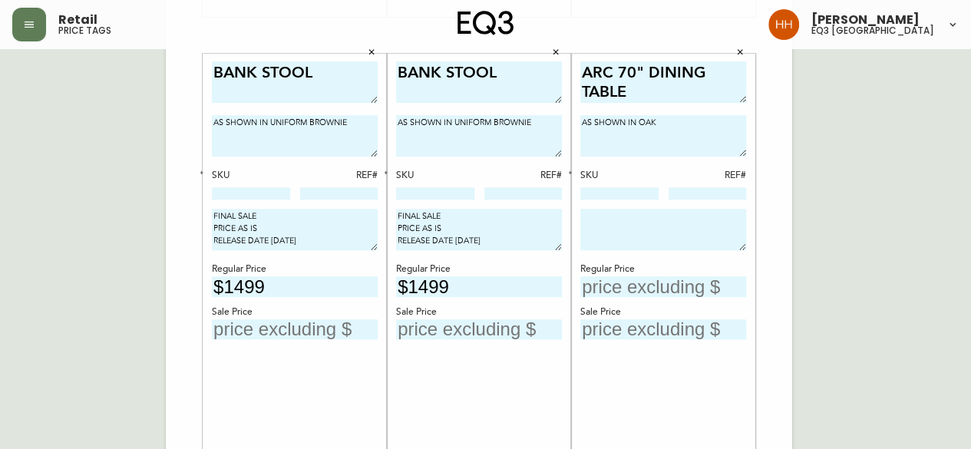
type textarea "AS SHOWN IN OAK"
paste textarea "FINAL SALE PRICE AS IS RELEASE DATE [DATE]"
type textarea "FINAL SALE PRICE AS IS RELEASE DATE [DATE]"
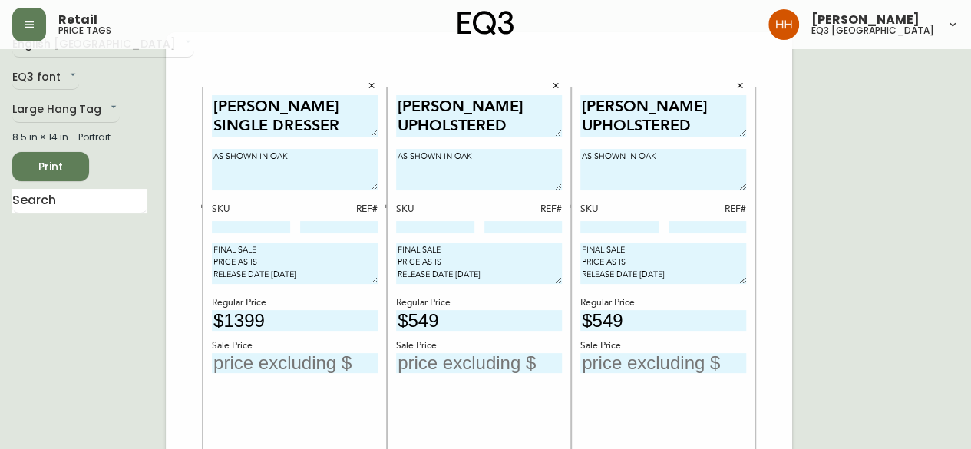
scroll to position [0, 0]
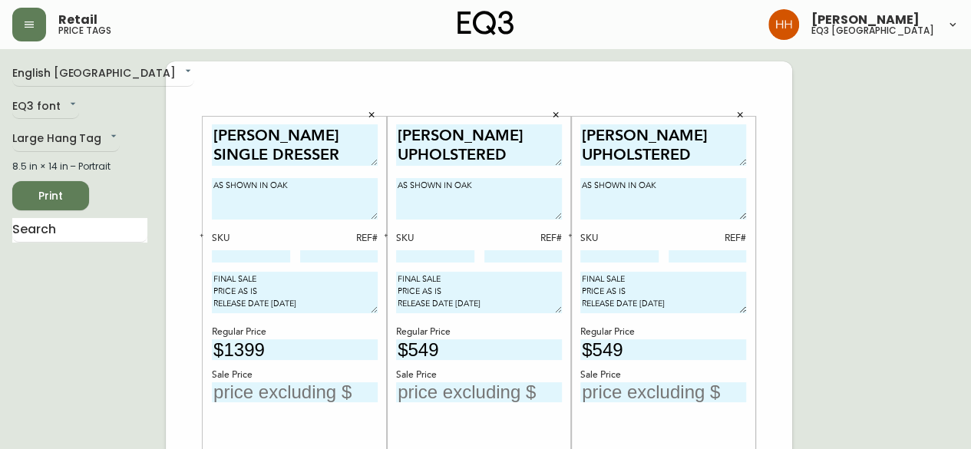
type input "$3199"
click at [208, 254] on div "REMOVE" at bounding box center [179, 256] width 65 height 17
click at [258, 261] on input at bounding box center [251, 256] width 78 height 12
paste input "7130-0450-16"
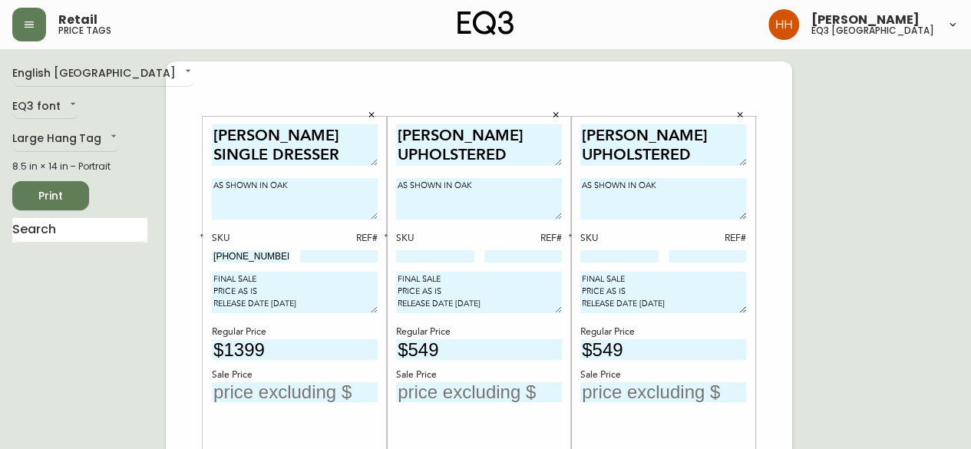
type input "7130-0450-16"
click at [229, 382] on input "text" at bounding box center [295, 392] width 166 height 21
type input "$979"
click at [401, 269] on div "WREN UPHOLSTERED DINING CHAIR AS SHOWN IN OAK SKU REF# FINAL SALE PRICE AS IS R…" at bounding box center [479, 338] width 166 height 428
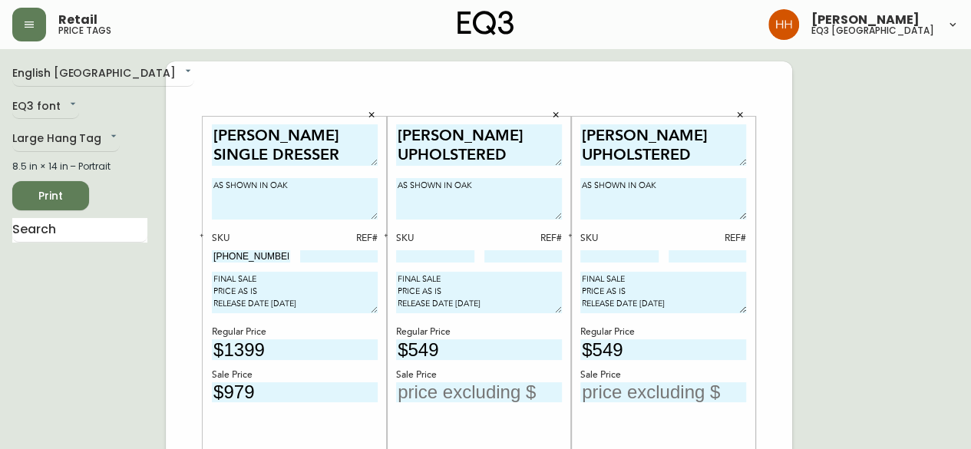
click at [414, 259] on input at bounding box center [435, 256] width 78 height 12
paste input "3020-412-23"
type input "3020-412-23"
click at [589, 253] on input at bounding box center [619, 256] width 78 height 12
paste input "3020-412-23"
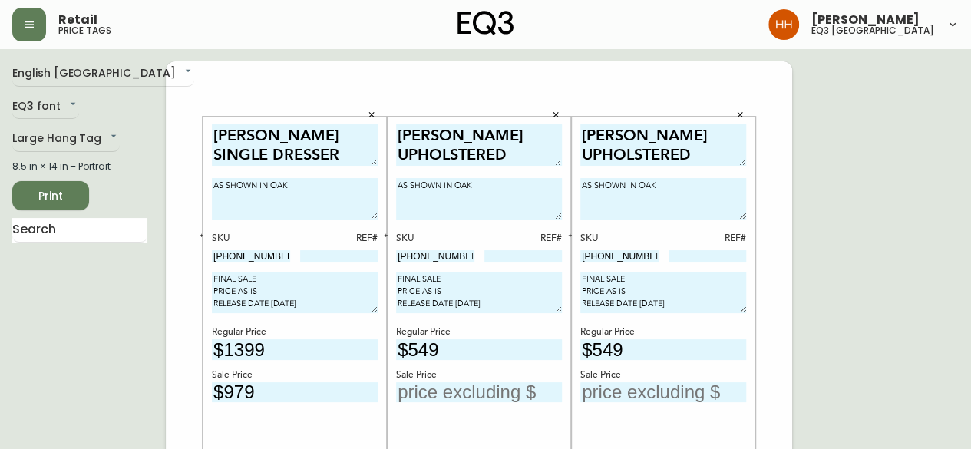
type input "3020-412-23"
click at [430, 395] on input "text" at bounding box center [479, 392] width 166 height 21
type input "$384"
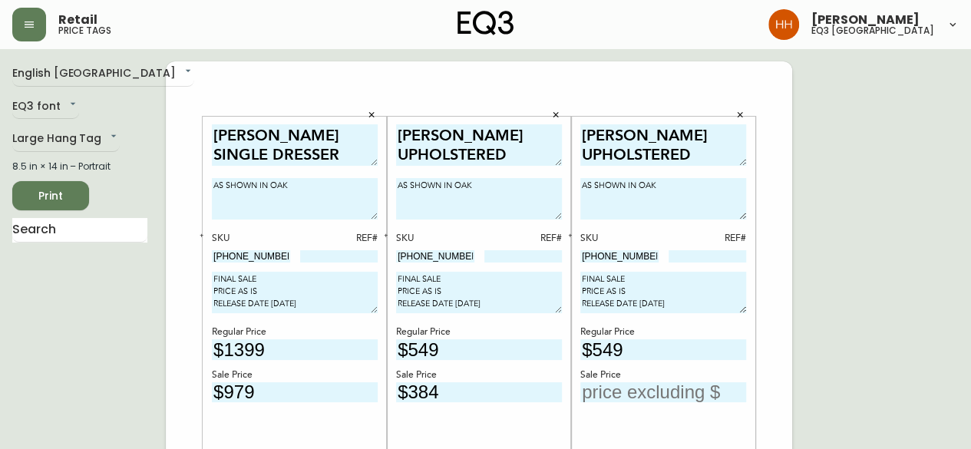
click at [663, 391] on input "text" at bounding box center [663, 392] width 166 height 21
type input "$384"
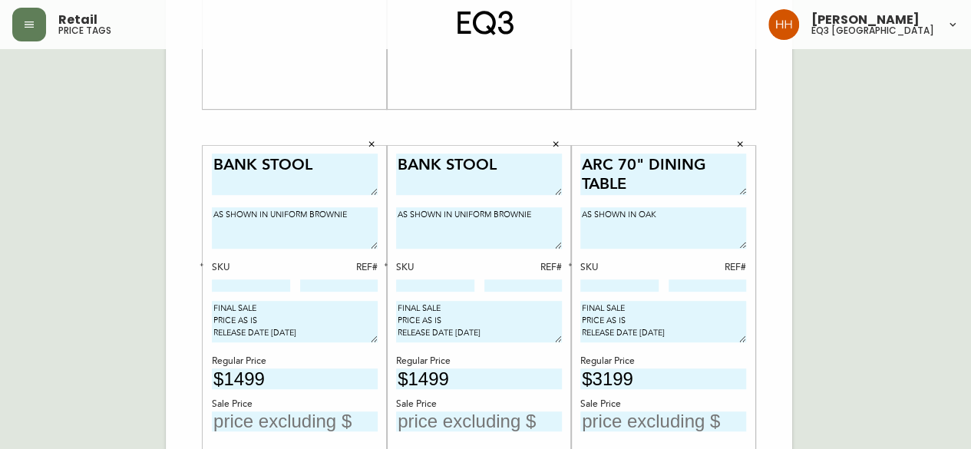
scroll to position [537, 0]
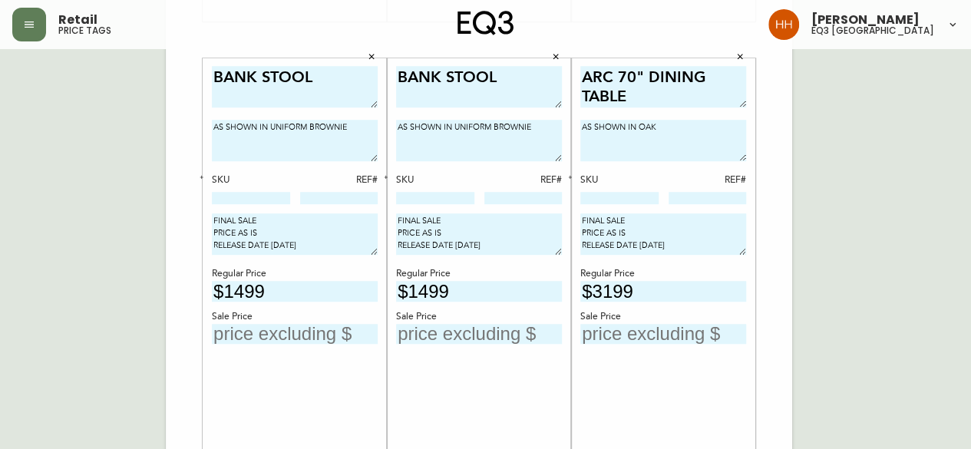
click at [242, 199] on input at bounding box center [251, 198] width 78 height 12
paste input "30295-32"
type input "30295-32"
click at [428, 193] on input at bounding box center [435, 198] width 78 height 12
paste input "30295-32"
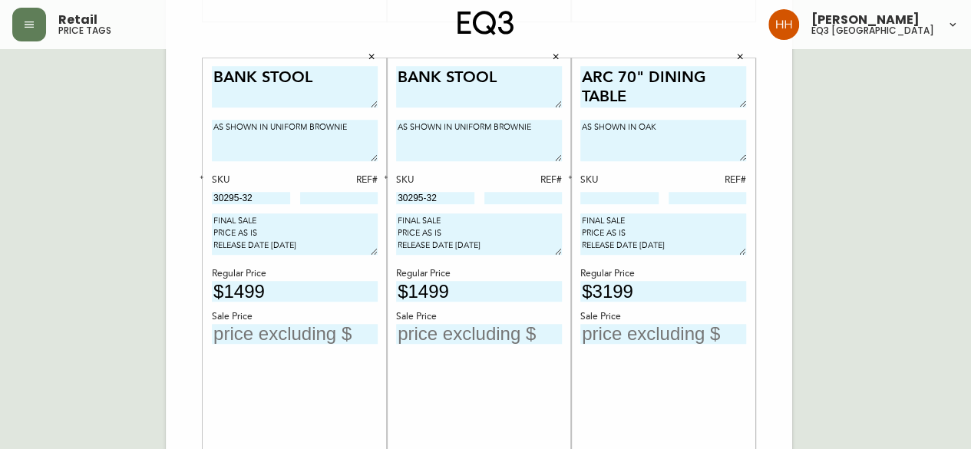
type input "30295-32"
click at [318, 339] on input "text" at bounding box center [295, 334] width 166 height 21
type input "$899"
click at [454, 332] on input "text" at bounding box center [479, 334] width 166 height 21
type input "$899"
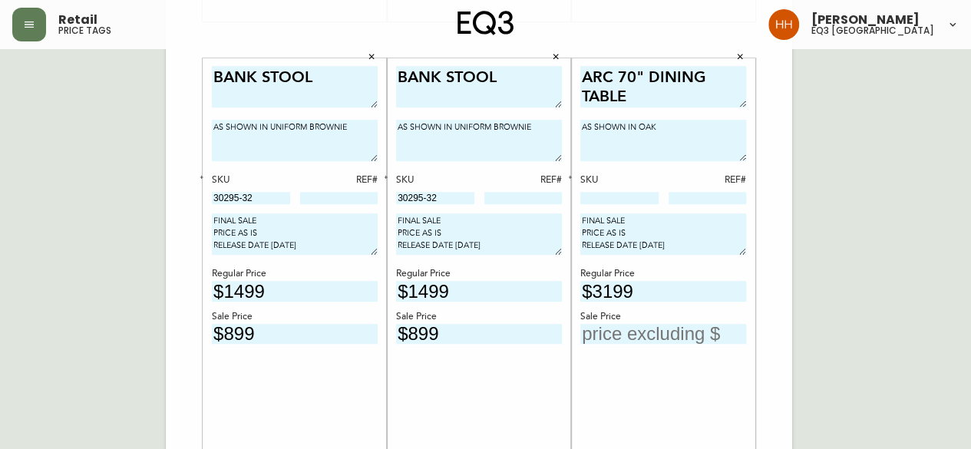
click at [629, 385] on div "ARC 70" DINING TABLE AS SHOWN IN OAK SKU REF# FINAL SALE PRICE AS IS RELEASE DA…" at bounding box center [663, 280] width 166 height 428
click at [617, 205] on div "ARC 70" DINING TABLE AS SHOWN IN OAK SKU REF# FINAL SALE PRICE AS IS RELEASE DA…" at bounding box center [663, 280] width 166 height 428
click at [610, 199] on input at bounding box center [619, 198] width 78 height 12
paste input "2030-506-5-A"
type input "2030-506-5-A"
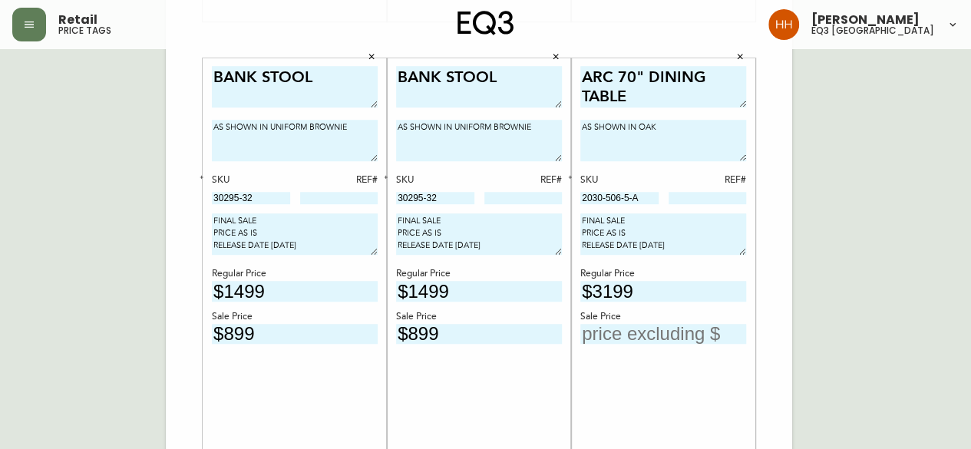
click at [579, 177] on div "ARC 70" DINING TABLE AS SHOWN IN OAK SKU REF# 2030-506-5-A FINAL SALE PRICE AS …" at bounding box center [663, 279] width 184 height 442
click at [573, 179] on button "button" at bounding box center [570, 177] width 14 height 14
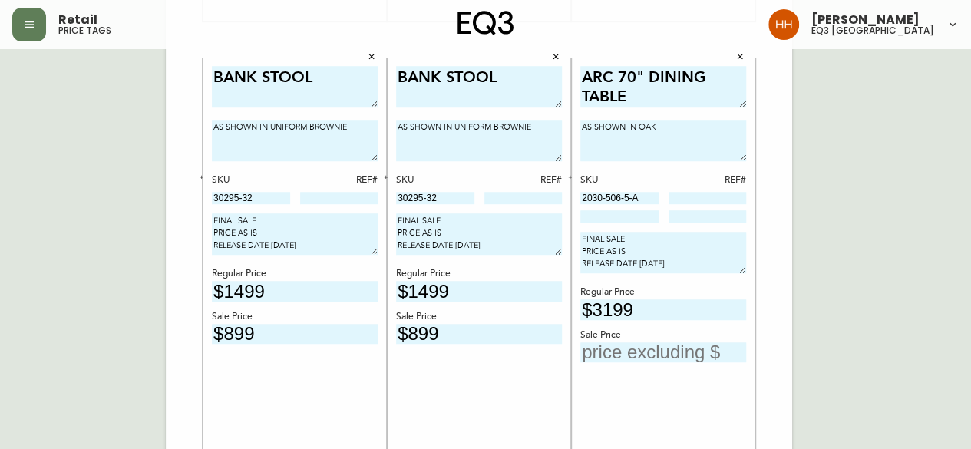
click at [573, 179] on button "button" at bounding box center [570, 177] width 14 height 14
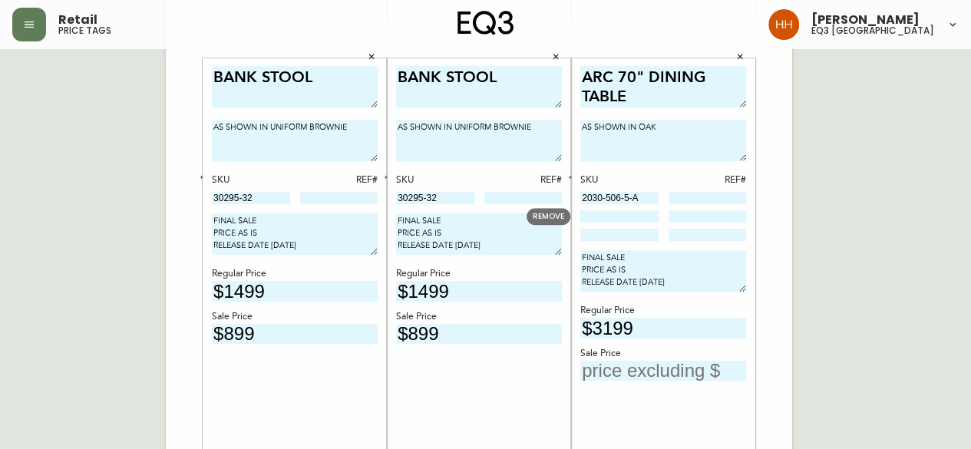
click at [616, 220] on input at bounding box center [619, 216] width 78 height 12
paste input "2030-504-1-B"
type input "2030-504-1-B"
click at [591, 234] on input at bounding box center [619, 235] width 78 height 12
paste input "2030-504-1-B"
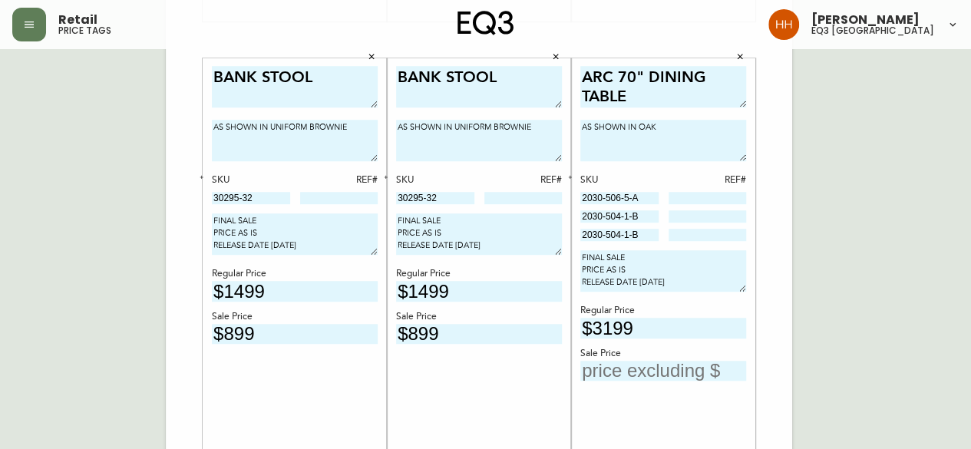
type input "2030-504-1-B"
click at [571, 177] on icon "button" at bounding box center [569, 176] width 5 height 5
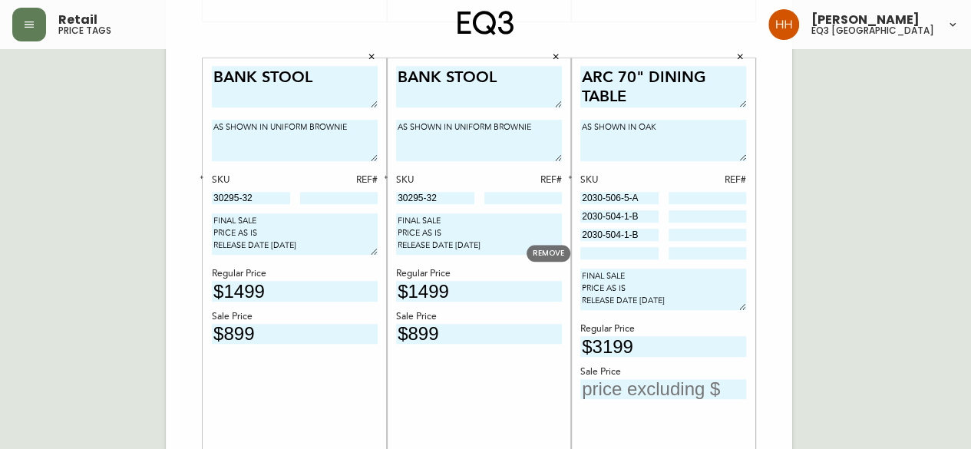
click at [641, 251] on input at bounding box center [619, 253] width 78 height 12
paste input "2030-511-1-C"
type input "2030-511-1-C"
click at [569, 176] on icon "button" at bounding box center [569, 176] width 5 height 5
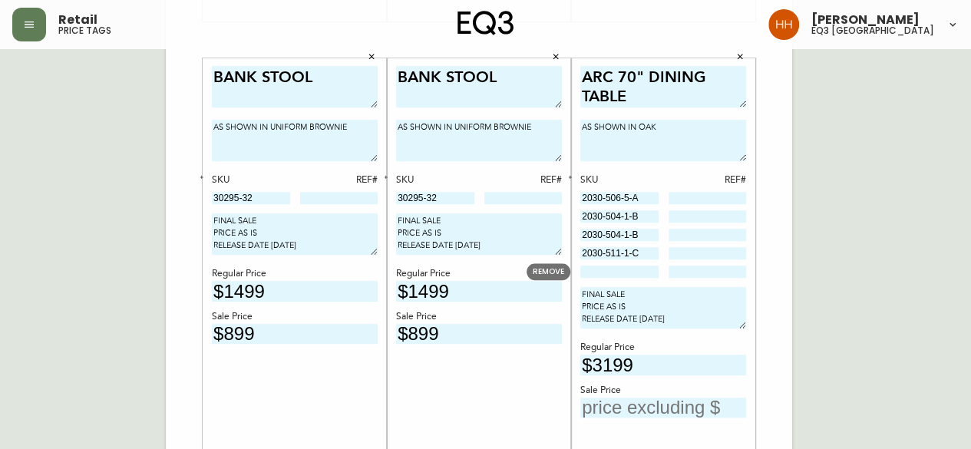
click at [618, 280] on div "ARC 70" DINING TABLE AS SHOWN IN OAK SKU REF# 2030-506-5-A 2030-504-1-B 2030-50…" at bounding box center [663, 280] width 166 height 428
paste input "2030-511-1-C"
type input "2030-511-1-C"
click at [838, 282] on div "English Canada en_CA EQ3 font EQ3 Large Hang Tag large 8.5 in × 14 in – Portrai…" at bounding box center [485, 40] width 946 height 1032
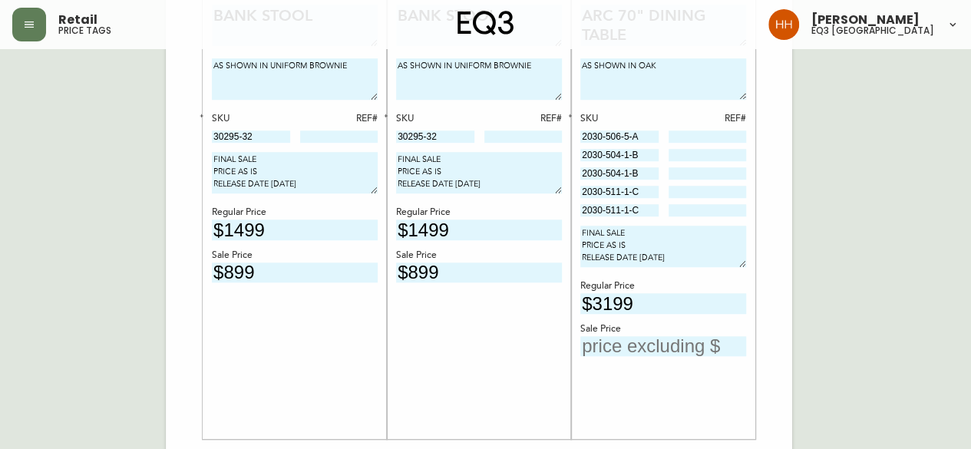
scroll to position [643, 0]
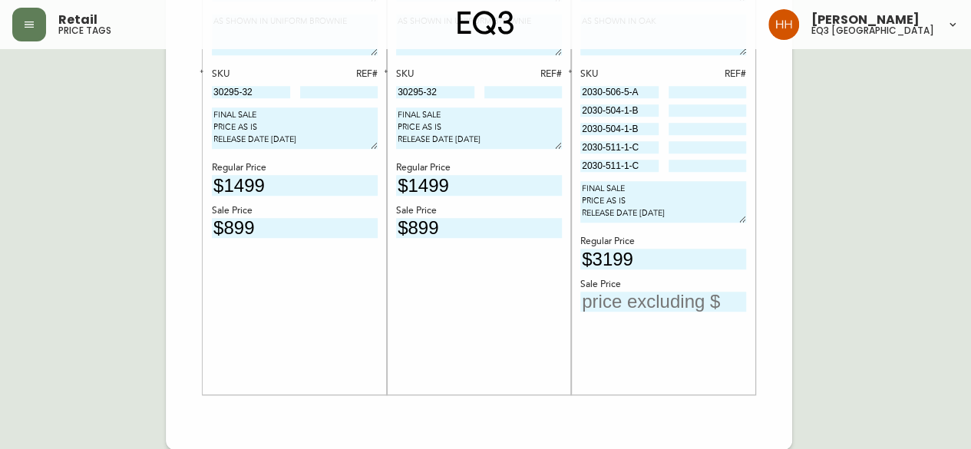
click at [671, 302] on input "text" at bounding box center [663, 302] width 166 height 21
type input "$1919"
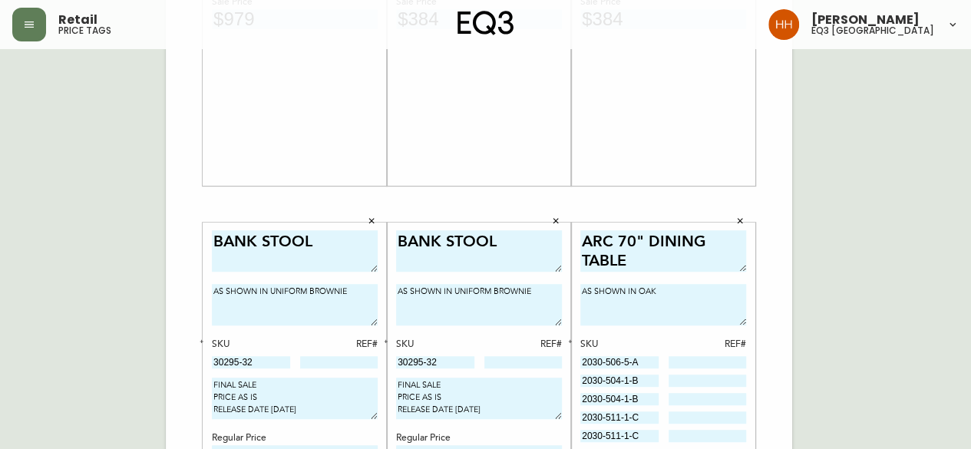
scroll to position [29, 0]
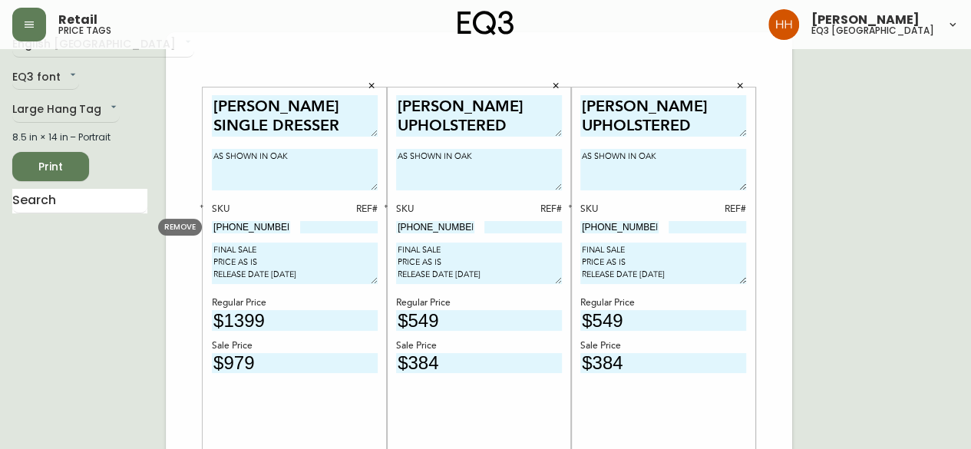
drag, startPoint x: 279, startPoint y: 230, endPoint x: -20, endPoint y: 230, distance: 299.4
click at [290, 228] on div "SKU REF# 7130-0450-16" at bounding box center [295, 219] width 166 height 32
drag, startPoint x: 457, startPoint y: 223, endPoint x: 69, endPoint y: 190, distance: 389.8
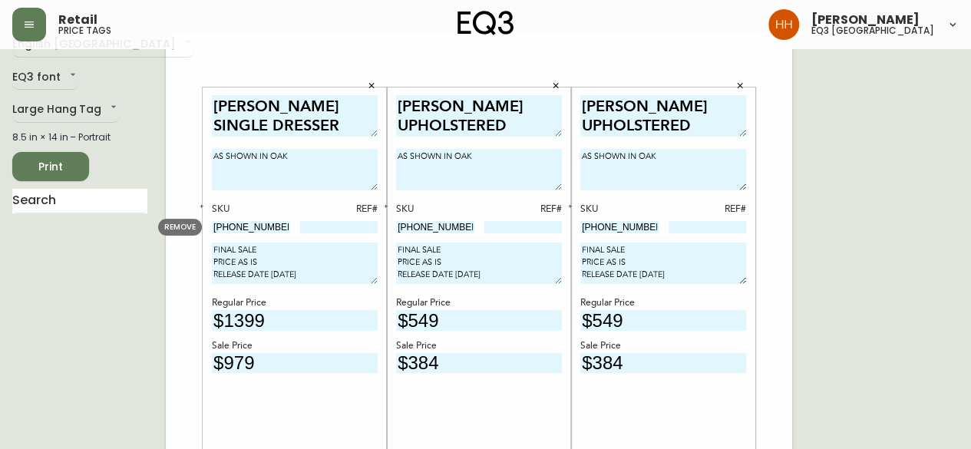
drag, startPoint x: 275, startPoint y: 231, endPoint x: -11, endPoint y: 225, distance: 285.6
click at [250, 225] on input "7130-0450-16" at bounding box center [251, 227] width 78 height 12
drag, startPoint x: 272, startPoint y: 225, endPoint x: 94, endPoint y: 200, distance: 179.8
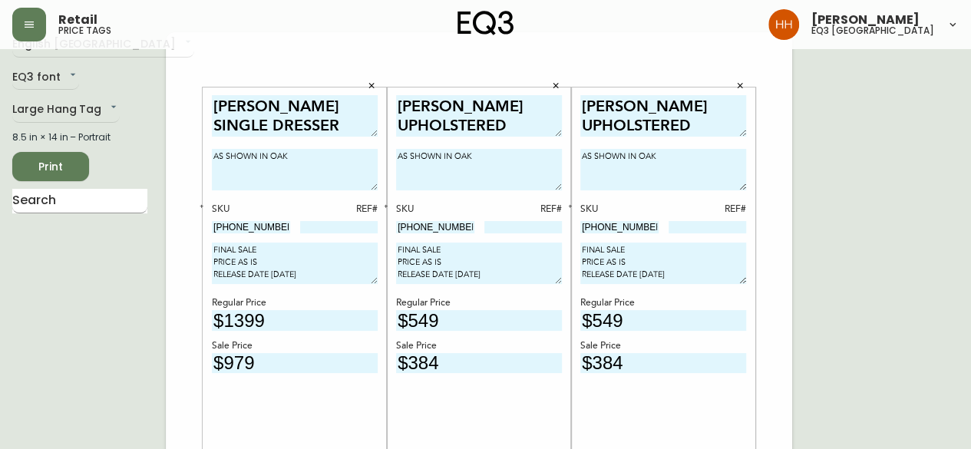
paste input
type input "7130-450-16"
click at [291, 240] on div "MARCEL SINGLE DRESSER AS SHOWN IN OAK SKU REF# 7130-450-16 FINAL SALE PRICE AS …" at bounding box center [295, 309] width 166 height 428
click at [322, 239] on div "MARCEL SINGLE DRESSER AS SHOWN IN OAK SKU REF# 7130-450-16 FINAL SALE PRICE AS …" at bounding box center [295, 309] width 166 height 428
click at [328, 223] on input at bounding box center [339, 227] width 78 height 12
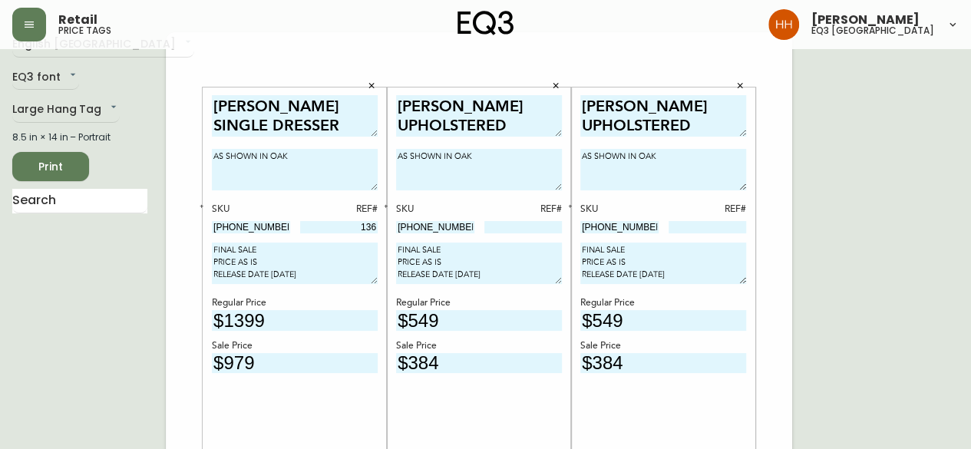
type input "136"
drag, startPoint x: 448, startPoint y: 225, endPoint x: 275, endPoint y: 232, distance: 173.6
click at [515, 229] on input at bounding box center [523, 227] width 78 height 12
type input "692"
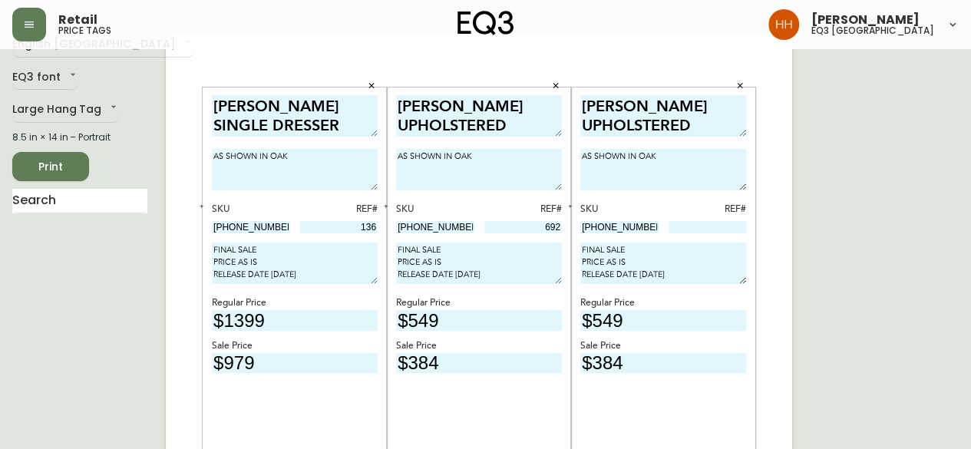
click at [736, 229] on input at bounding box center [708, 227] width 78 height 12
type input "786"
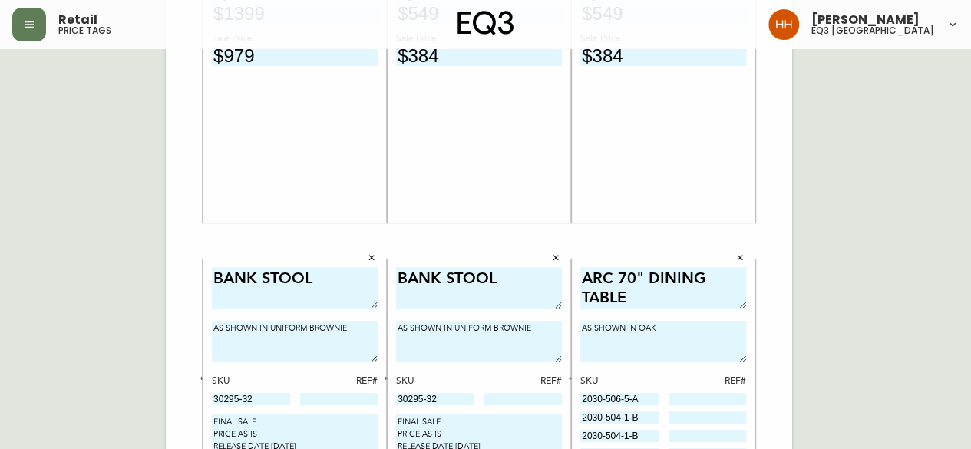
scroll to position [566, 0]
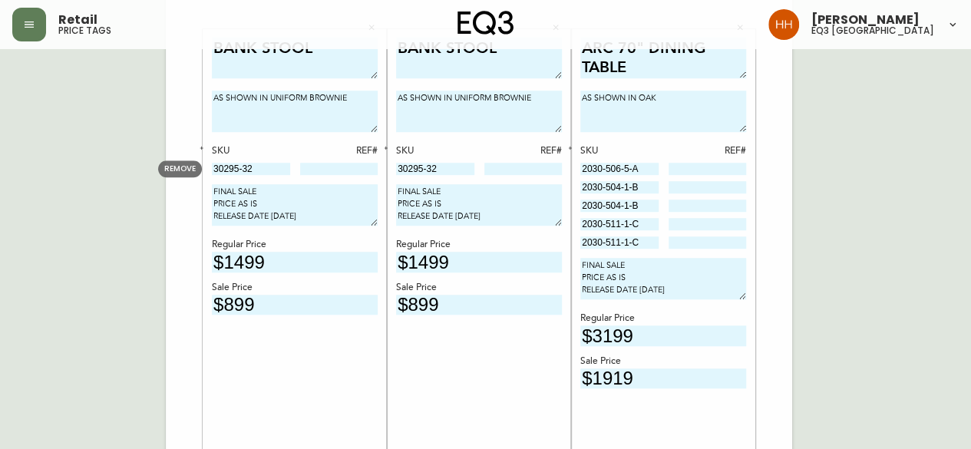
drag, startPoint x: 269, startPoint y: 170, endPoint x: 57, endPoint y: 184, distance: 212.4
click at [58, 183] on div "English Canada en_CA EQ3 font EQ3 Large Hang Tag large 8.5 in × 14 in – Portrai…" at bounding box center [485, 11] width 946 height 1032
click at [348, 178] on div "BANK STOOL AS SHOWN IN UNIFORM BROWNIE SKU REF# 30295-32 FINAL SALE PRICE AS IS…" at bounding box center [295, 251] width 166 height 428
click at [362, 172] on input at bounding box center [339, 169] width 78 height 12
type input "73"
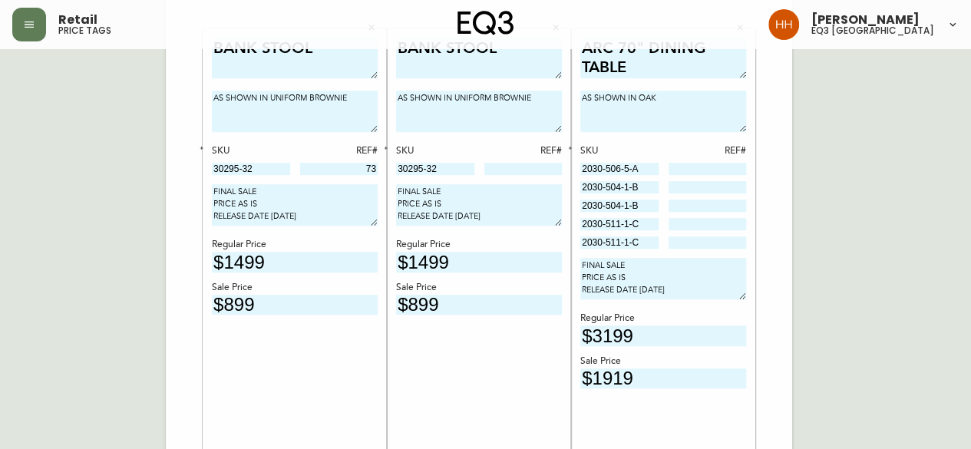
click at [548, 160] on div "SKU REF# 30295-32" at bounding box center [479, 160] width 166 height 32
click at [542, 177] on div "BANK STOOL AS SHOWN IN UNIFORM BROWNIE SKU REF# 30295-32 FINAL SALE PRICE AS IS…" at bounding box center [479, 251] width 166 height 428
click at [554, 170] on input at bounding box center [523, 169] width 78 height 12
type input "74"
drag, startPoint x: 398, startPoint y: 354, endPoint x: 405, endPoint y: 342, distance: 14.5
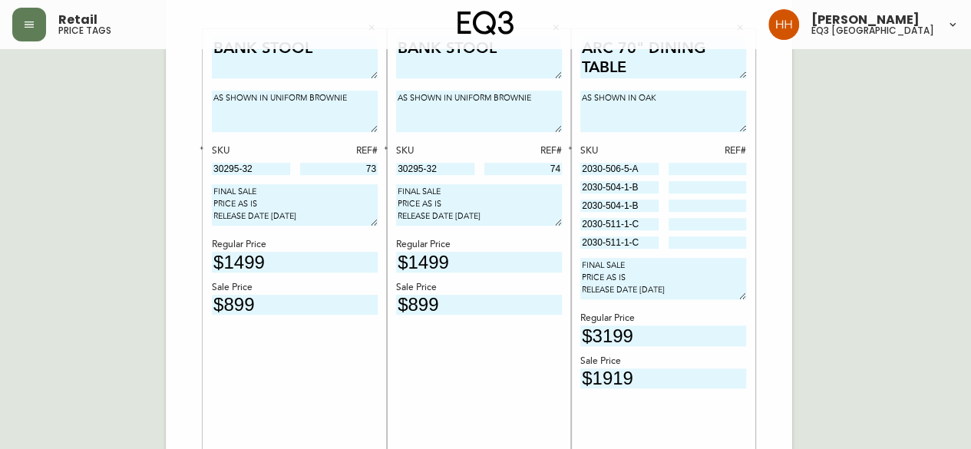
click at [398, 354] on div "BANK STOOL AS SHOWN IN UNIFORM BROWNIE SKU REF# 30295-32 74 FINAL SALE PRICE AS…" at bounding box center [479, 251] width 166 height 428
drag, startPoint x: 652, startPoint y: 237, endPoint x: 517, endPoint y: 213, distance: 137.9
click at [517, 213] on div "MARCEL SINGLE DRESSER AS SHOWN IN OAK SKU REF# 7130-450-16 136 FINAL SALE PRICE…" at bounding box center [479, 11] width 626 height 1032
drag, startPoint x: 646, startPoint y: 173, endPoint x: 504, endPoint y: 180, distance: 142.2
click at [504, 180] on div "MARCEL SINGLE DRESSER AS SHOWN IN OAK SKU REF# 7130-450-16 136 FINAL SALE PRICE…" at bounding box center [479, 11] width 626 height 1032
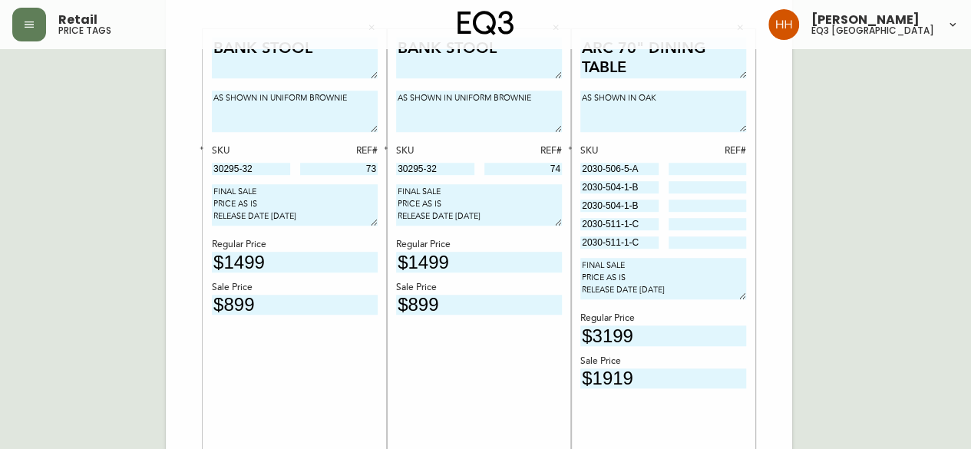
click at [720, 174] on input at bounding box center [708, 169] width 78 height 12
type input "18"
click at [686, 187] on input at bounding box center [708, 187] width 78 height 12
drag, startPoint x: 638, startPoint y: 187, endPoint x: 454, endPoint y: 190, distance: 183.5
click at [454, 190] on div "MARCEL SINGLE DRESSER AS SHOWN IN OAK SKU REF# 7130-450-16 136 FINAL SALE PRICE…" at bounding box center [479, 11] width 626 height 1032
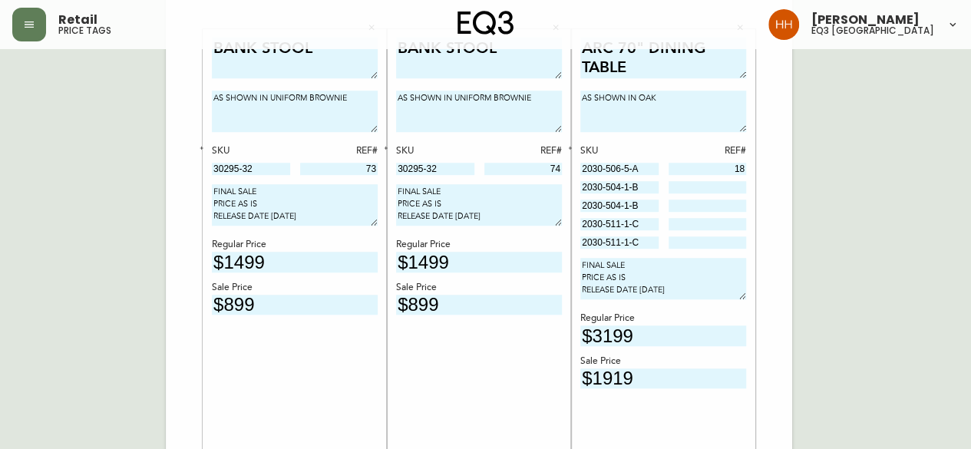
click at [719, 190] on input at bounding box center [708, 187] width 78 height 12
type input "416"
click at [718, 196] on div "SKU REF# 2030-506-5-A 18 2030-504-1-B 416 2030-504-1-B 2030-511-1-C 2030-511-1-C" at bounding box center [663, 197] width 166 height 106
click at [715, 208] on input at bounding box center [708, 206] width 78 height 12
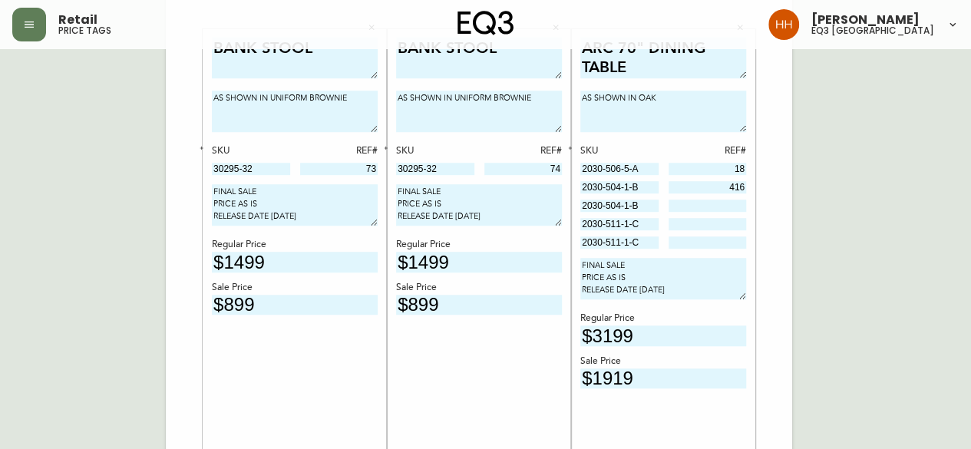
click at [713, 205] on input at bounding box center [708, 206] width 78 height 12
type input "417"
click at [774, 299] on div "MARCEL SINGLE DRESSER AS SHOWN IN OAK SKU REF# 7130-450-16 136 FINAL SALE PRICE…" at bounding box center [479, 11] width 626 height 1032
drag, startPoint x: 646, startPoint y: 226, endPoint x: 299, endPoint y: 254, distance: 348.1
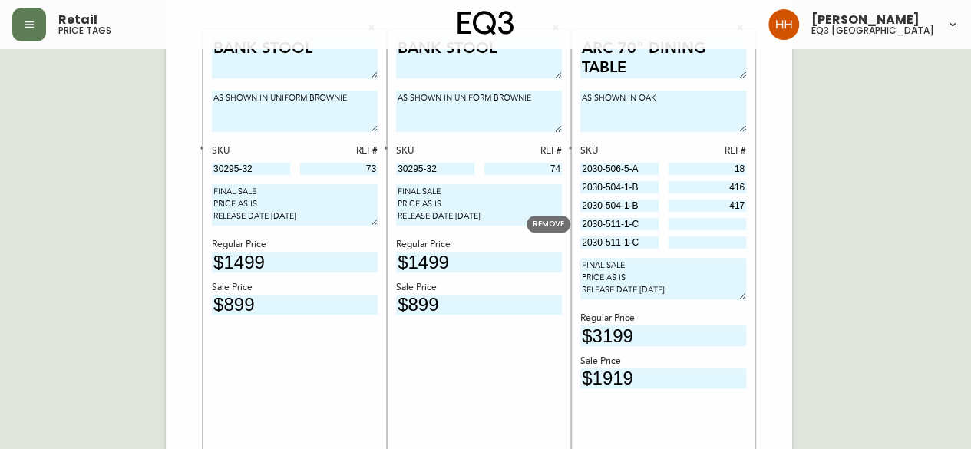
click at [299, 254] on div "MARCEL SINGLE DRESSER AS SHOWN IN OAK SKU REF# 7130-450-16 136 FINAL SALE PRICE…" at bounding box center [479, 11] width 626 height 1032
drag, startPoint x: 713, startPoint y: 213, endPoint x: 718, endPoint y: 225, distance: 13.4
click at [713, 213] on div "SKU REF# 2030-506-5-A 18 2030-504-1-B 416 2030-504-1-B 417 2030-511-1-C 2030-51…" at bounding box center [663, 197] width 166 height 106
click at [718, 226] on input at bounding box center [708, 224] width 78 height 12
type input "440"
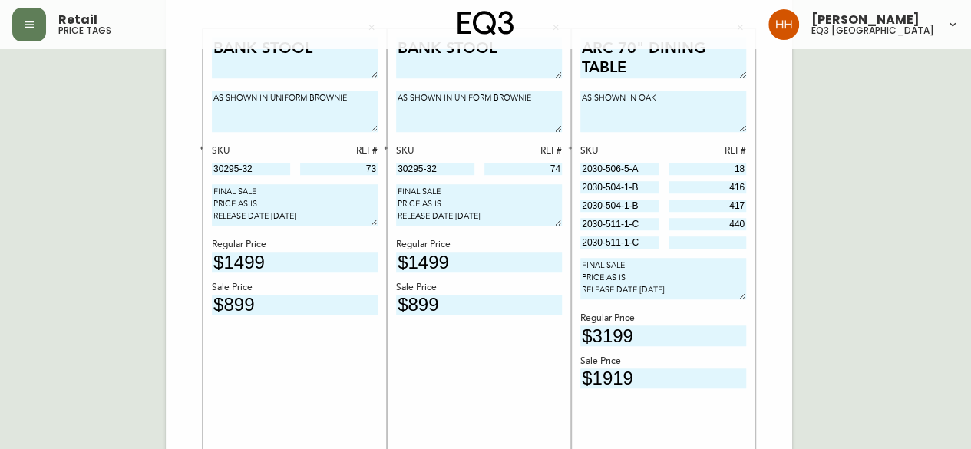
click at [719, 244] on input at bounding box center [708, 242] width 78 height 12
type input "441"
click at [812, 315] on div "English Canada en_CA EQ3 font EQ3 Large Hang Tag large 8.5 in × 14 in – Portrai…" at bounding box center [485, 11] width 946 height 1032
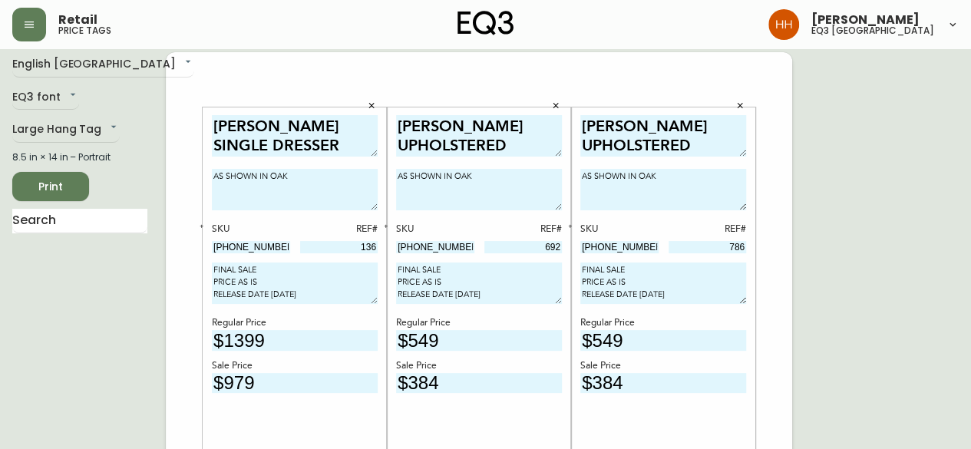
scroll to position [0, 0]
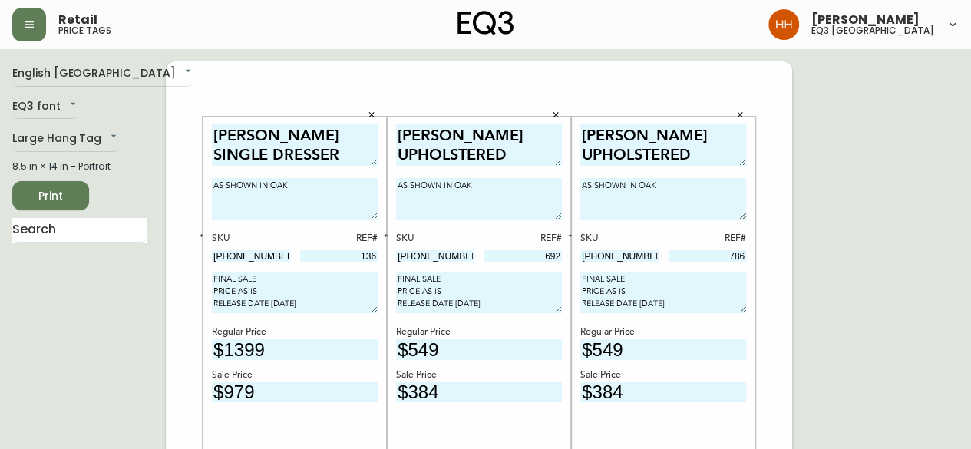
click at [62, 195] on span "Print" at bounding box center [51, 196] width 52 height 19
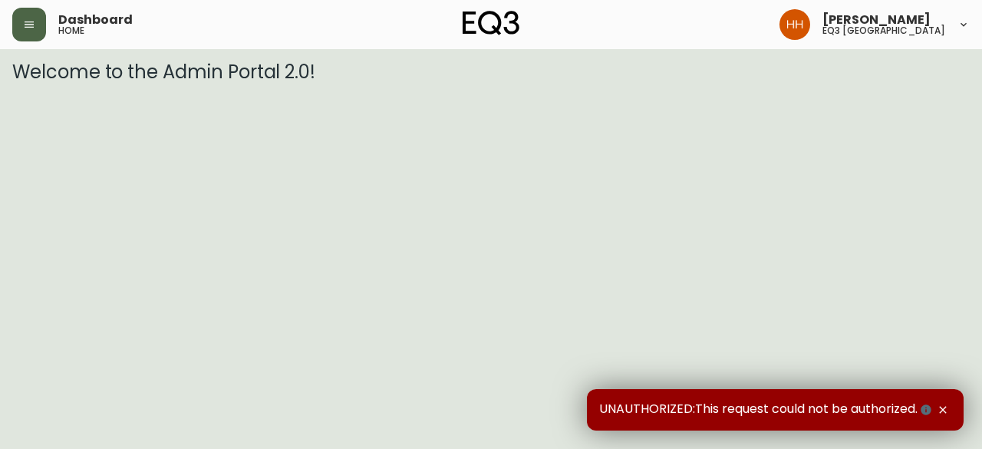
click at [38, 28] on button "button" at bounding box center [29, 25] width 34 height 34
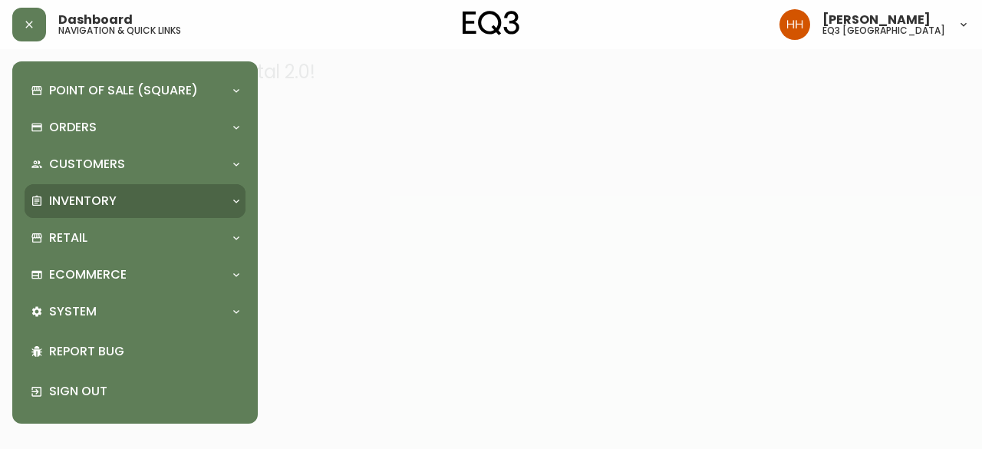
click at [107, 208] on p "Inventory" at bounding box center [83, 201] width 68 height 17
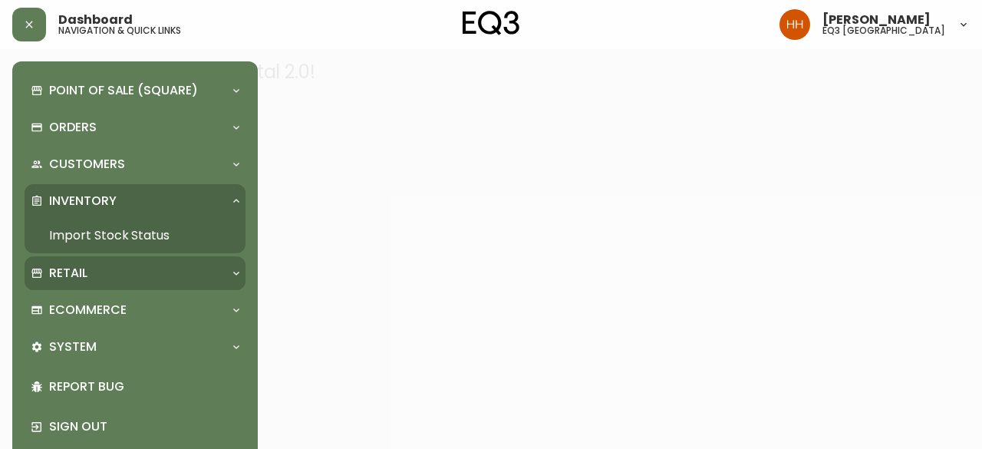
click at [94, 282] on div "Retail" at bounding box center [127, 273] width 193 height 17
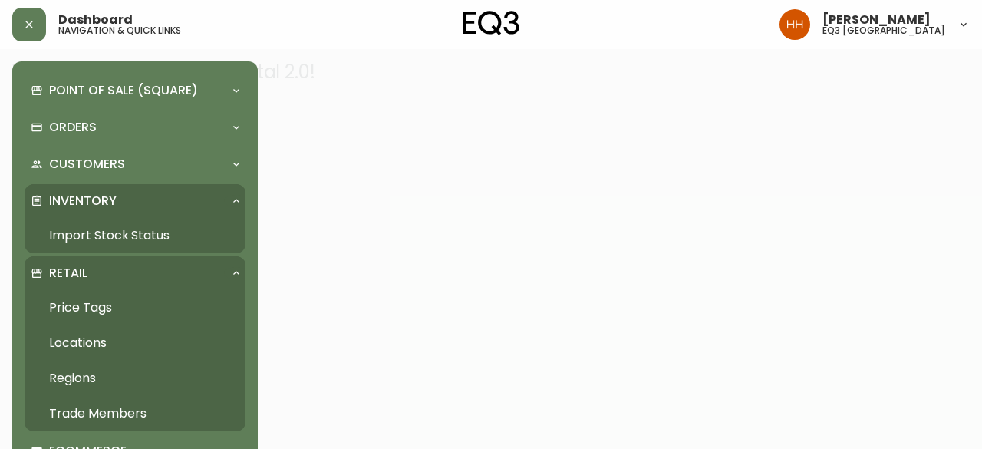
click at [83, 314] on link "Price Tags" at bounding box center [135, 307] width 221 height 35
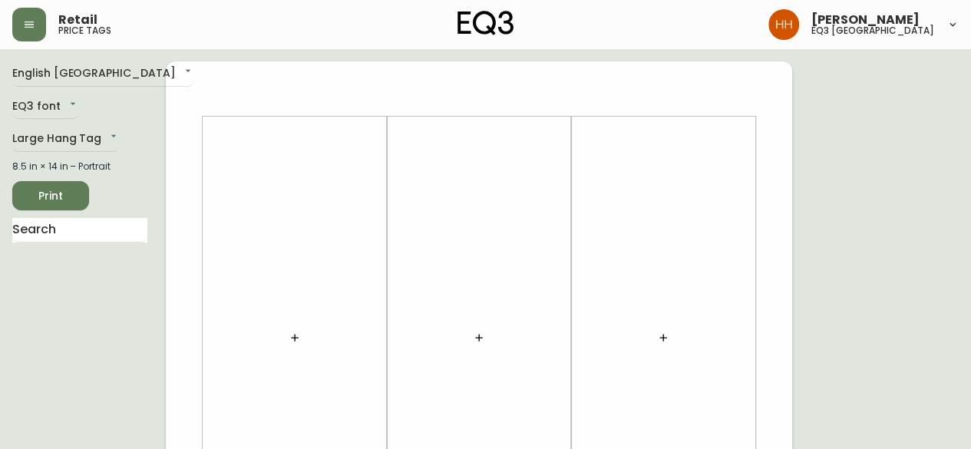
click at [279, 328] on div at bounding box center [295, 338] width 166 height 428
click at [286, 337] on button "button" at bounding box center [294, 337] width 31 height 31
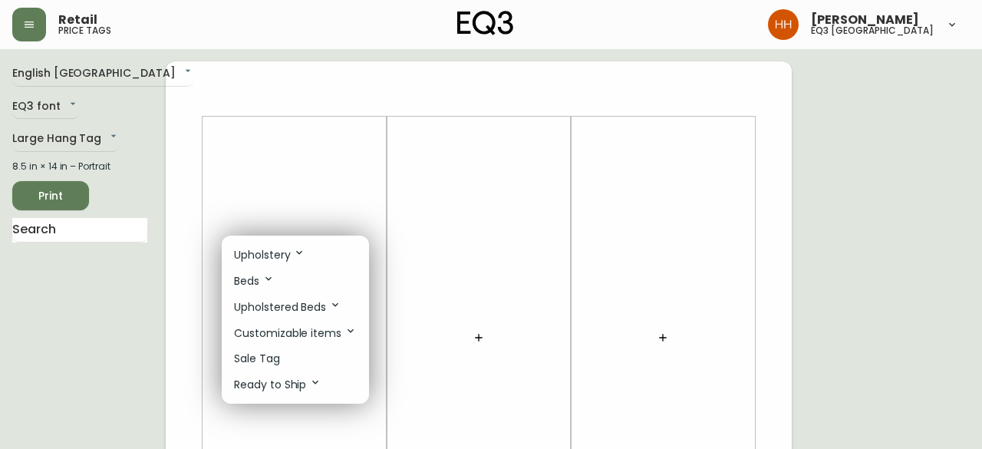
click at [282, 354] on li "Sale Tag" at bounding box center [295, 358] width 147 height 25
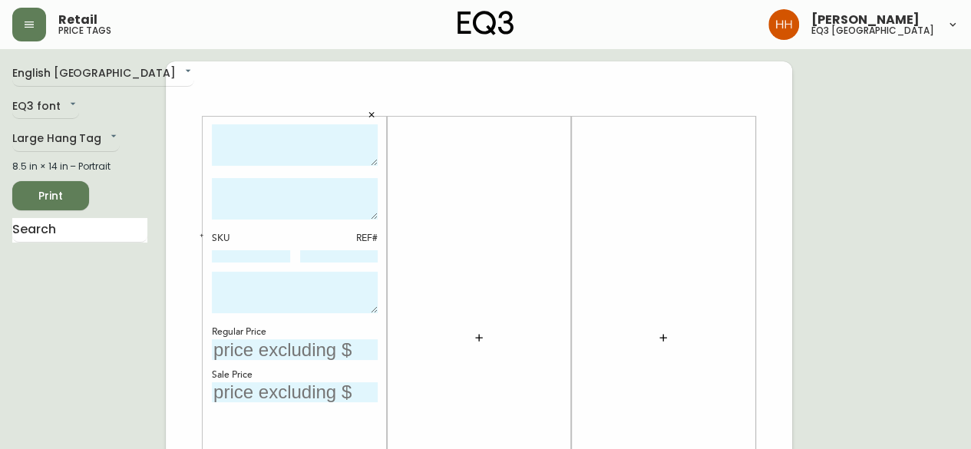
click at [473, 338] on icon "button" at bounding box center [479, 338] width 12 height 12
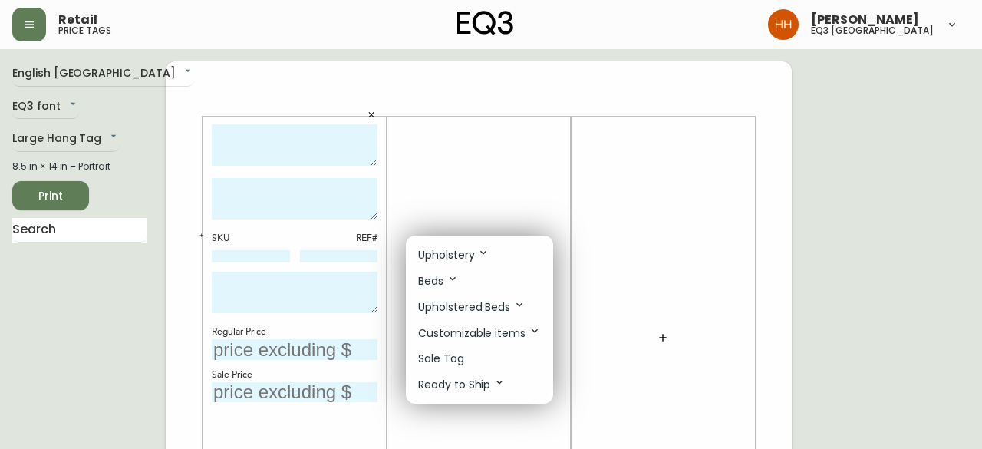
click at [467, 355] on li "Sale Tag" at bounding box center [479, 358] width 147 height 25
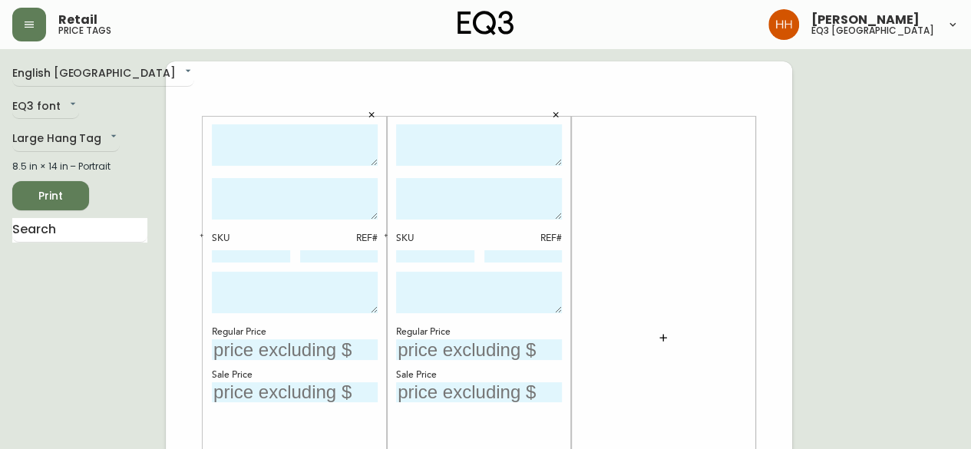
click at [653, 337] on button "button" at bounding box center [663, 337] width 31 height 31
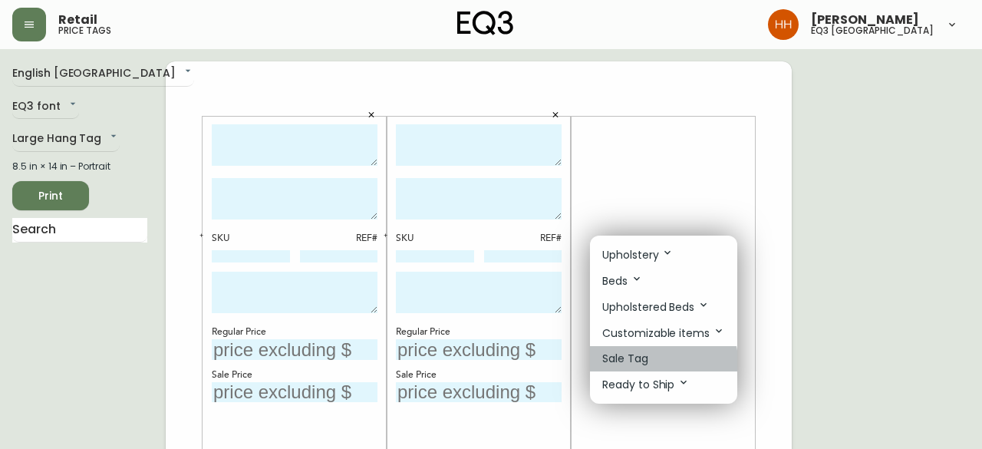
click at [649, 362] on li "Sale Tag" at bounding box center [663, 358] width 147 height 25
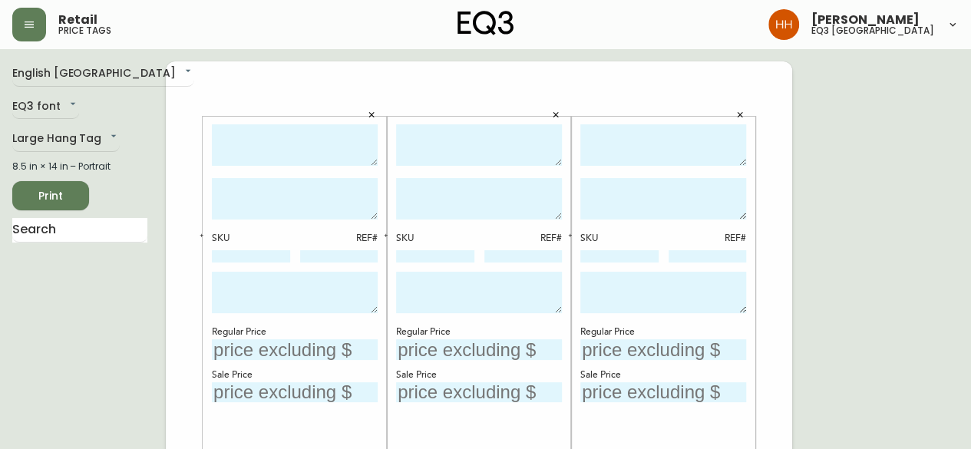
click at [289, 133] on textarea at bounding box center [295, 145] width 166 height 42
type textarea "TAMI DINING CHAIR"
type textarea "AS SHOWN IN BLACK"
paste textarea "FINAL SALE PRICE AS IS RELEASE DATE [DATE]"
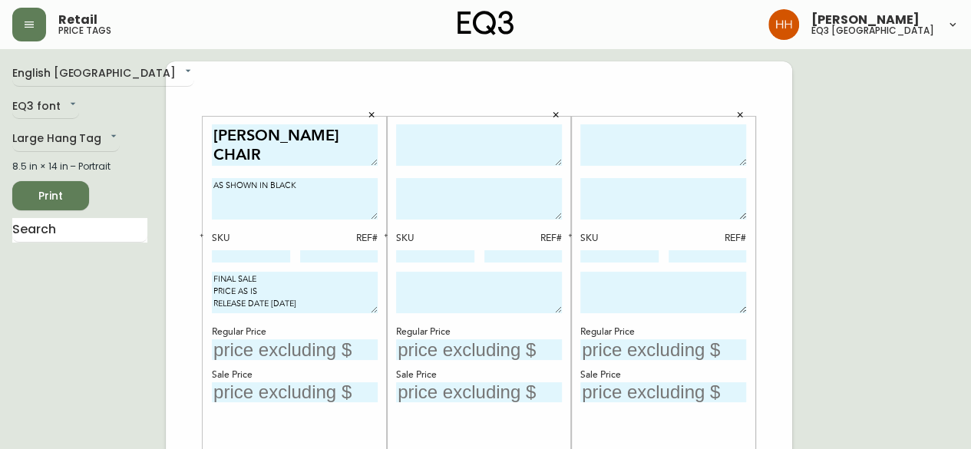
type textarea "FINAL SALE PRICE AS IS RELEASE DATE [DATE]"
type input "$349"
click at [468, 137] on textarea at bounding box center [479, 145] width 166 height 42
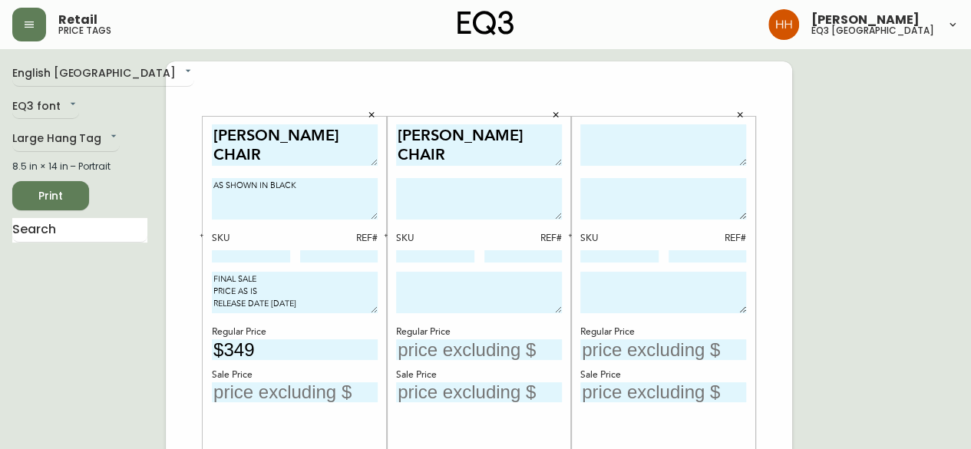
type textarea "TAMI DINING CHAIR"
type textarea "AS SHOWN IN BLACK"
paste textarea "FINAL SALE PRICE AS IS RELEASE DATE [DATE]"
type textarea "FINAL SALE PRICE AS IS RELEASE DATE [DATE]"
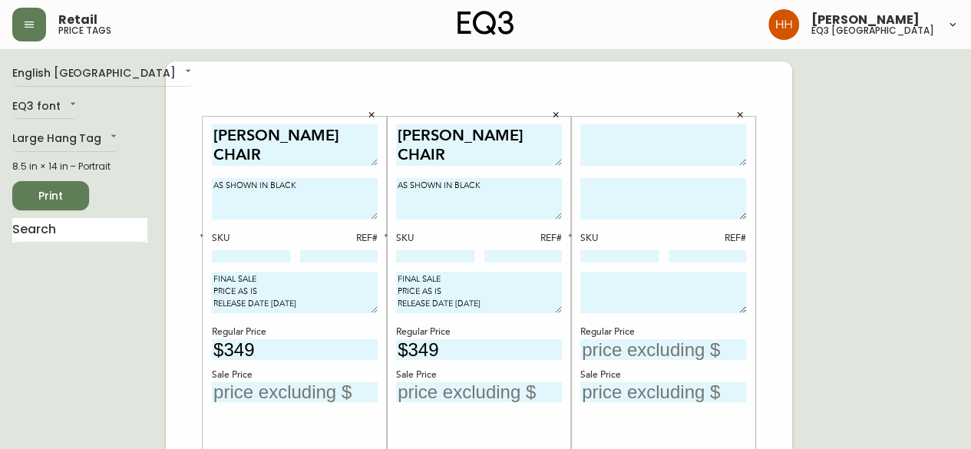
type input "$349"
click at [680, 154] on textarea at bounding box center [663, 145] width 166 height 42
type textarea "TAMI DINING CHAIR"
type textarea "AS SHOWN IN BLACK"
paste textarea "FINAL SALE PRICE AS IS RELEASE DATE [DATE]"
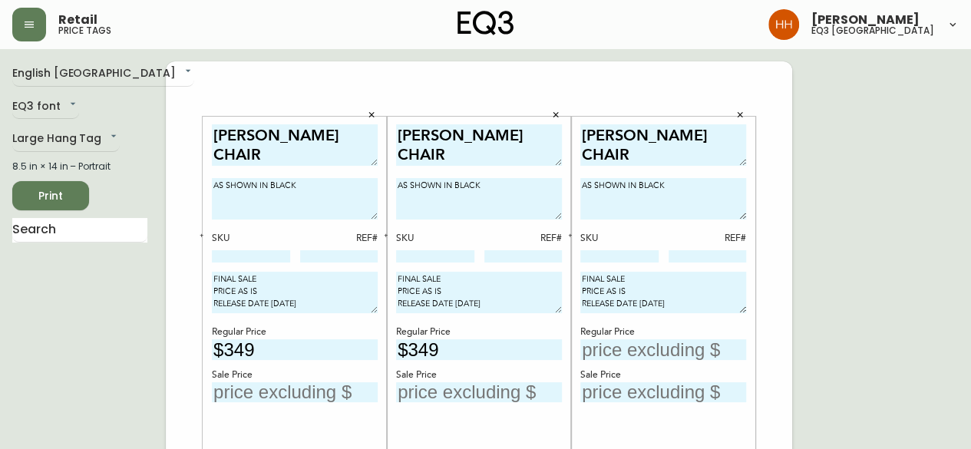
type textarea "FINAL SALE PRICE AS IS RELEASE DATE [DATE]"
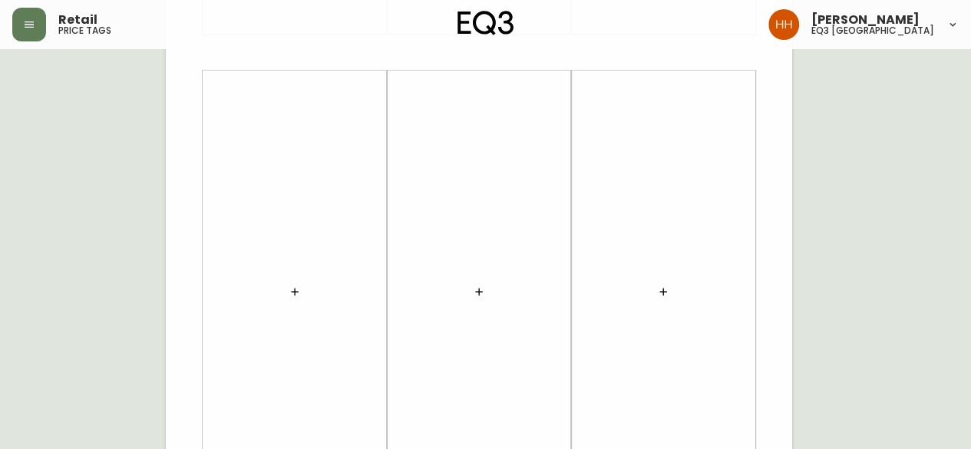
scroll to position [537, 0]
type input "$349"
click at [296, 271] on button "button" at bounding box center [294, 279] width 31 height 31
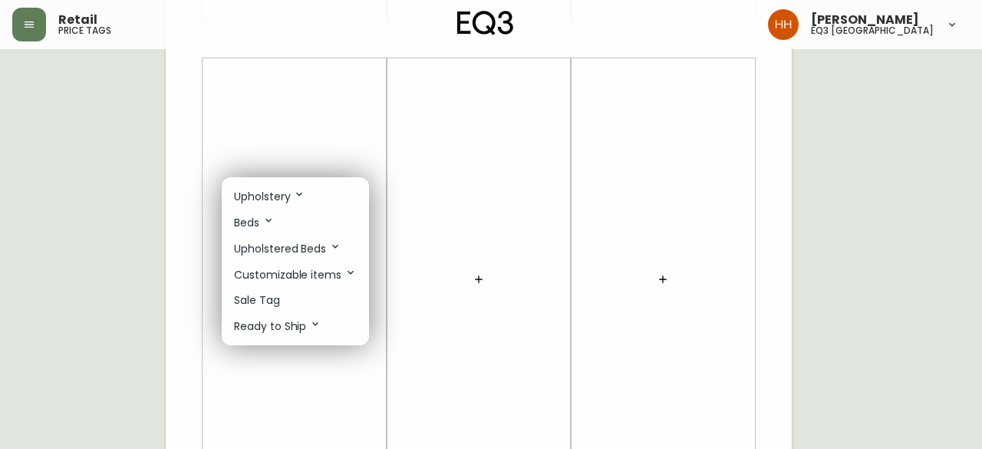
click at [293, 301] on li "Sale Tag" at bounding box center [295, 300] width 147 height 25
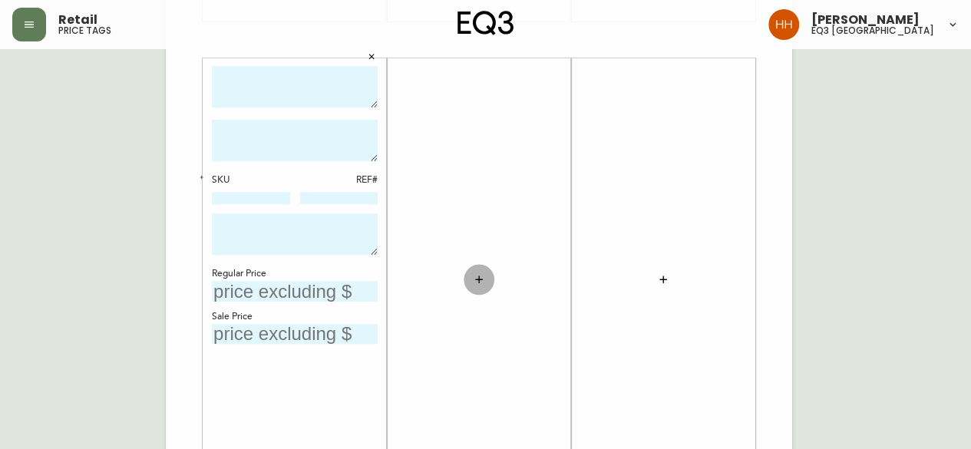
click at [474, 286] on button "button" at bounding box center [479, 279] width 31 height 31
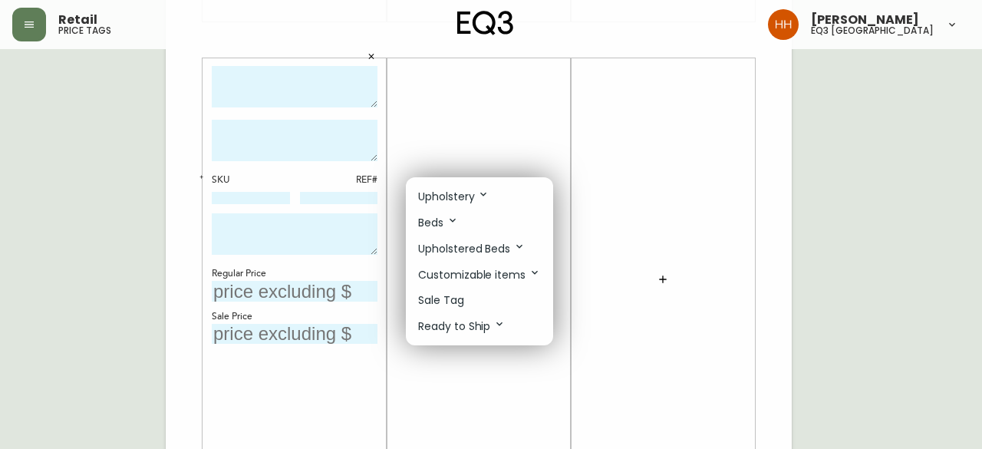
click at [464, 309] on li "Sale Tag" at bounding box center [479, 300] width 147 height 25
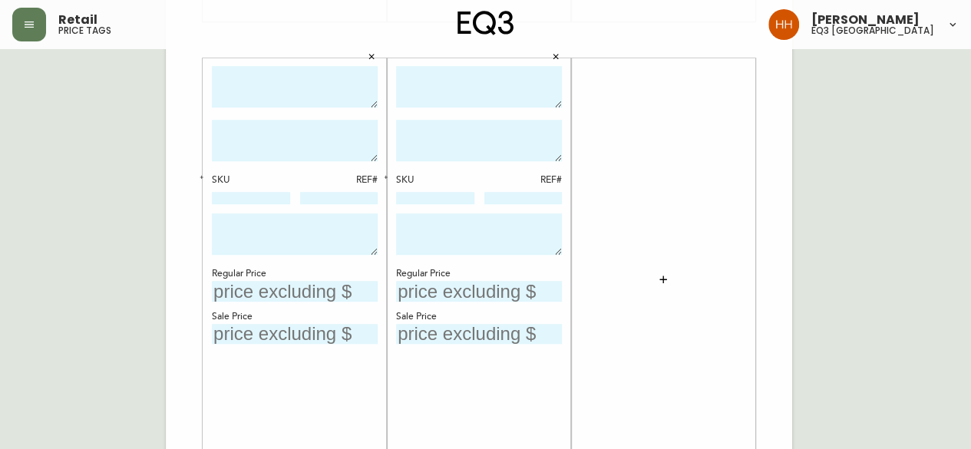
click at [675, 276] on button "button" at bounding box center [663, 279] width 31 height 31
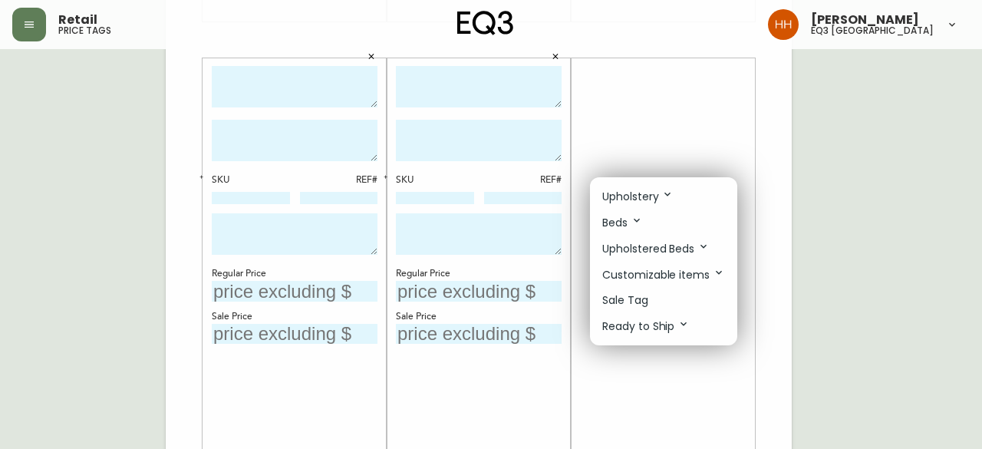
click at [656, 292] on li "Sale Tag" at bounding box center [663, 300] width 147 height 25
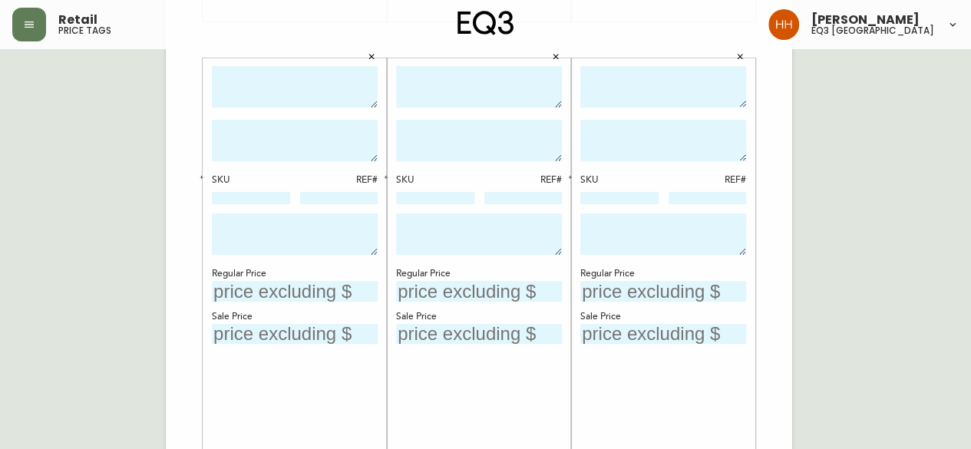
click at [264, 84] on textarea at bounding box center [295, 87] width 166 height 42
type textarea "A"
type textarea "TAMI DINING CHAIR"
type textarea "AS SHOWN IN BLACK"
paste textarea "FINAL SALE PRICE AS IS RELEASE DATE [DATE]"
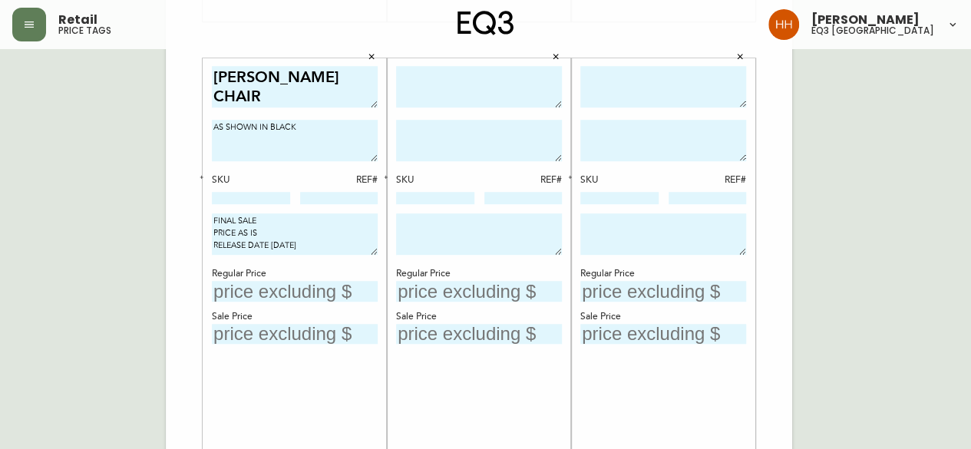
type textarea "FINAL SALE PRICE AS IS RELEASE DATE [DATE]"
type input "$349"
click at [465, 93] on textarea at bounding box center [479, 87] width 166 height 42
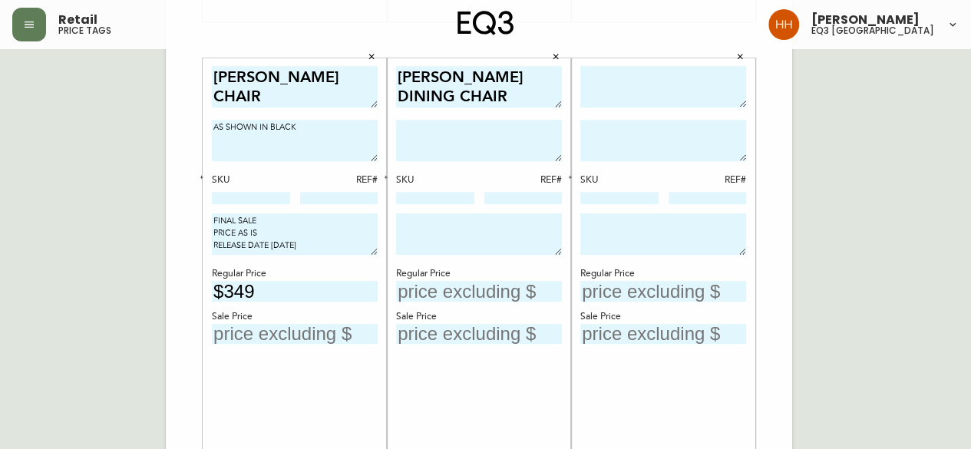
type textarea "[PERSON_NAME] DINING CHAIR"
type textarea "AS SHOWN IN BLACK LEATHER"
paste textarea "FINAL SALE PRICE AS IS RELEASE DATE [DATE]"
type textarea "FINAL SALE PRICE AS IS RELEASE DATE [DATE]"
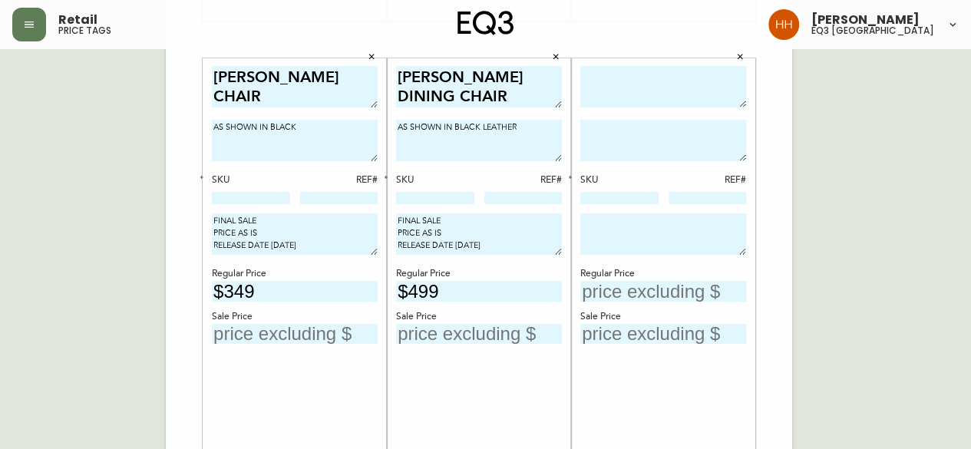
type input "$499"
click at [702, 73] on textarea at bounding box center [663, 87] width 166 height 42
type textarea "[PERSON_NAME] DINING CHAIR"
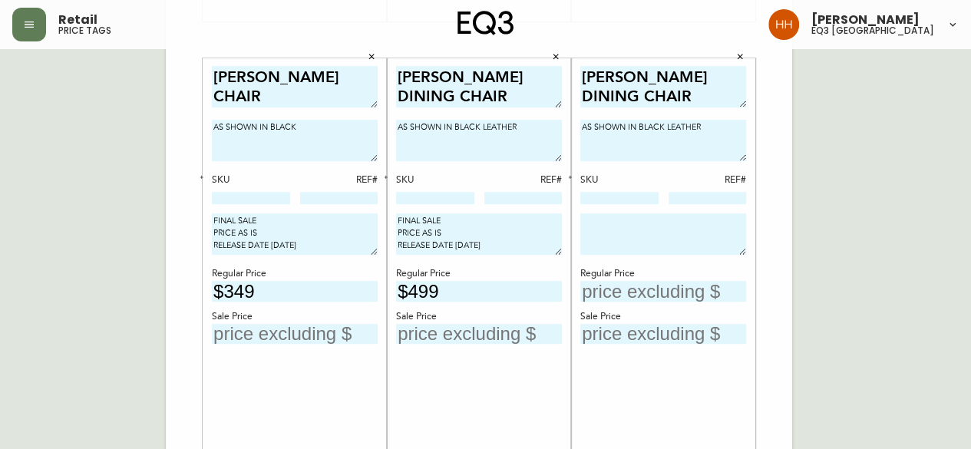
type textarea "AS SHOWN IN BLACK LEATHER"
paste textarea "FINAL SALE PRICE AS IS RELEASE DATE [DATE]"
type textarea "FINAL SALE PRICE AS IS RELEASE DATE [DATE]"
type input "$499"
click at [886, 239] on div "English Canada en_CA EQ3 font EQ3 Large Hang Tag large 8.5 in × 14 in – Portrai…" at bounding box center [485, 40] width 946 height 1032
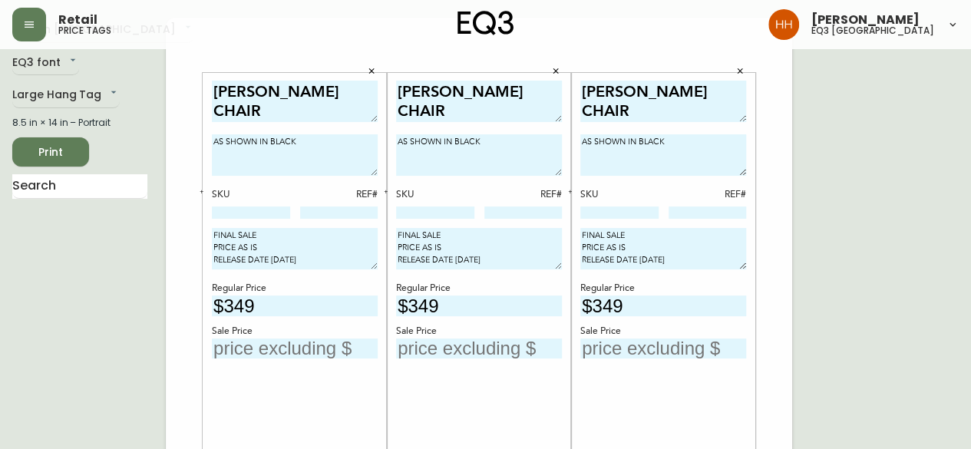
scroll to position [0, 0]
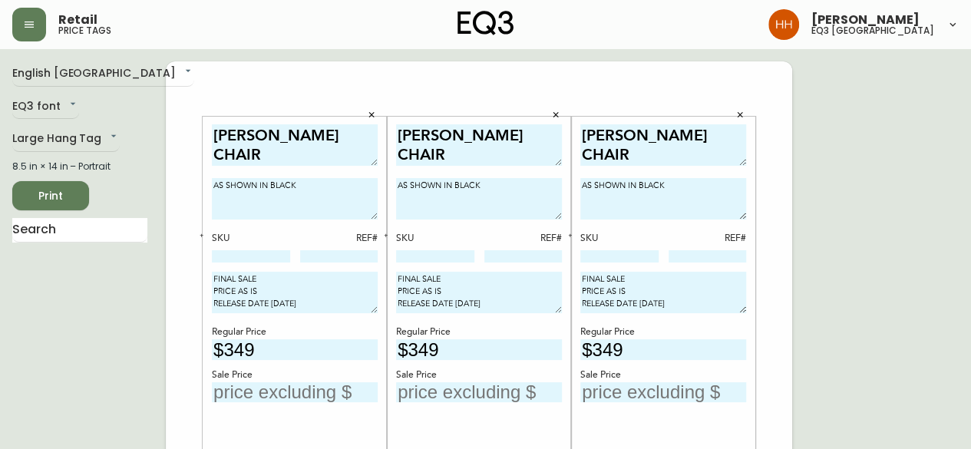
click at [258, 256] on input at bounding box center [251, 256] width 78 height 12
paste input "3020-440-4"
type input "3020-440-4"
click at [428, 251] on input at bounding box center [435, 256] width 78 height 12
paste input "3020-440-4"
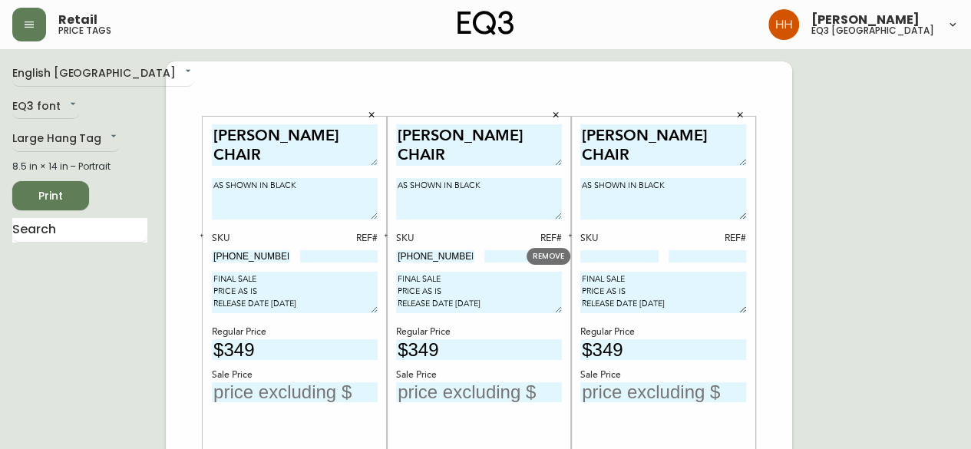
type input "3020-440-4"
click at [632, 257] on input at bounding box center [619, 256] width 78 height 12
paste input "3020-440-4"
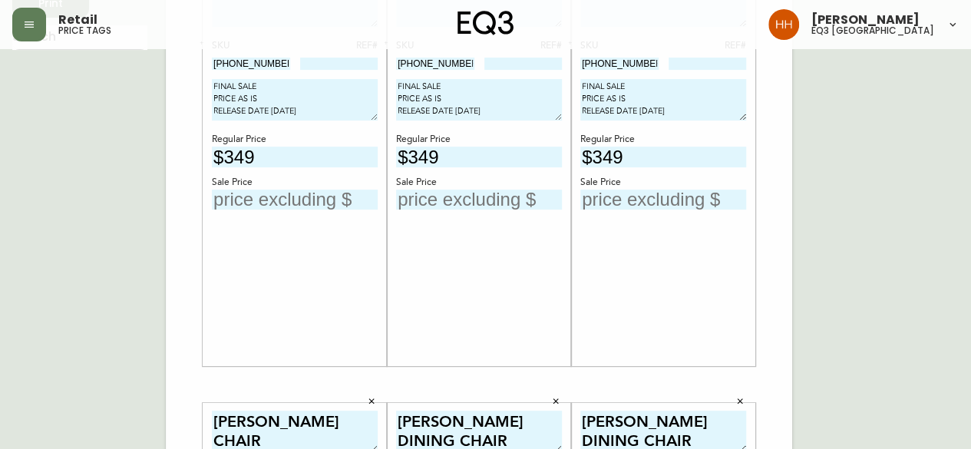
scroll to position [384, 0]
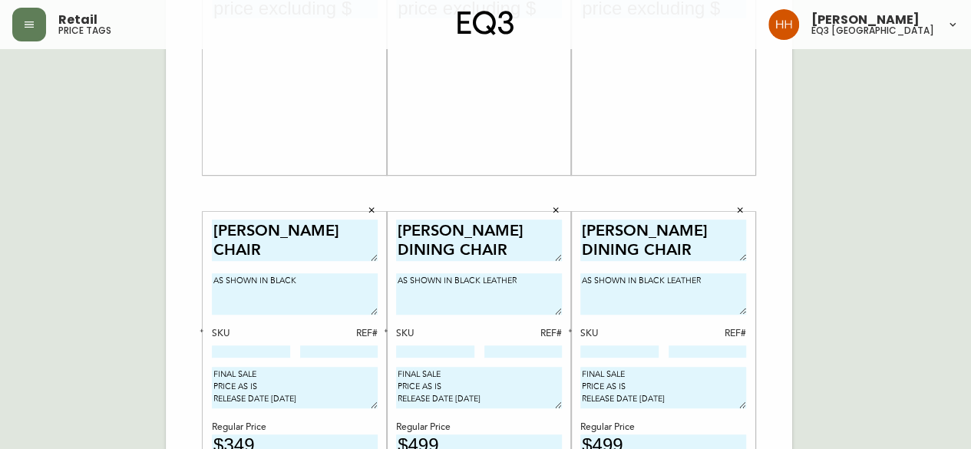
type input "3020-440-4"
click at [219, 361] on div "TAMI DINING CHAIR AS SHOWN IN BLACK SKU REF# FINAL SALE PRICE AS IS RELEASE DAT…" at bounding box center [295, 434] width 166 height 428
click at [230, 349] on input at bounding box center [251, 351] width 78 height 12
paste input "3020-440-4"
type input "3020-440-4"
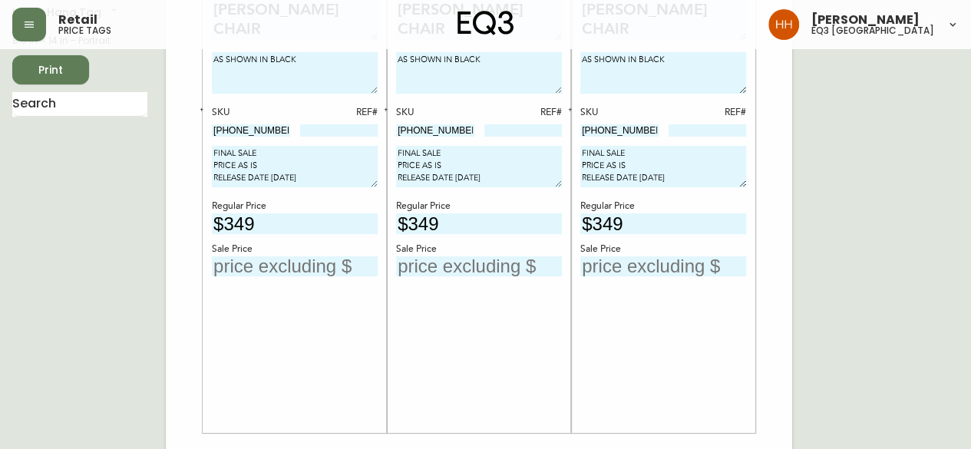
scroll to position [0, 0]
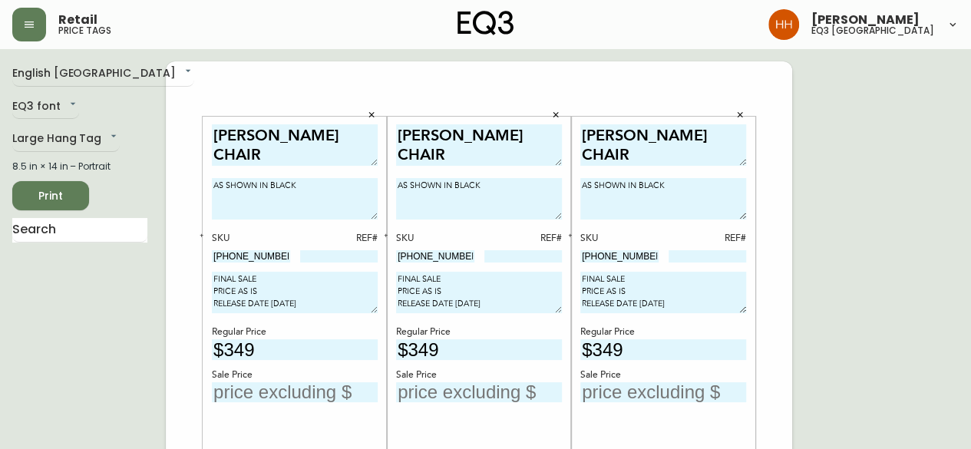
click at [333, 256] on input at bounding box center [339, 256] width 78 height 12
type input "246"
click at [527, 253] on input at bounding box center [523, 256] width 78 height 12
type input "269"
click at [715, 260] on input at bounding box center [708, 256] width 78 height 12
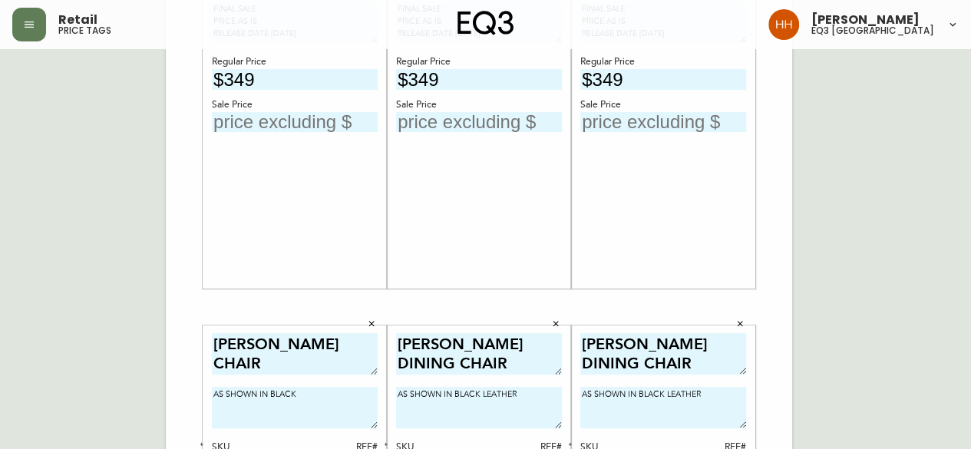
scroll to position [384, 0]
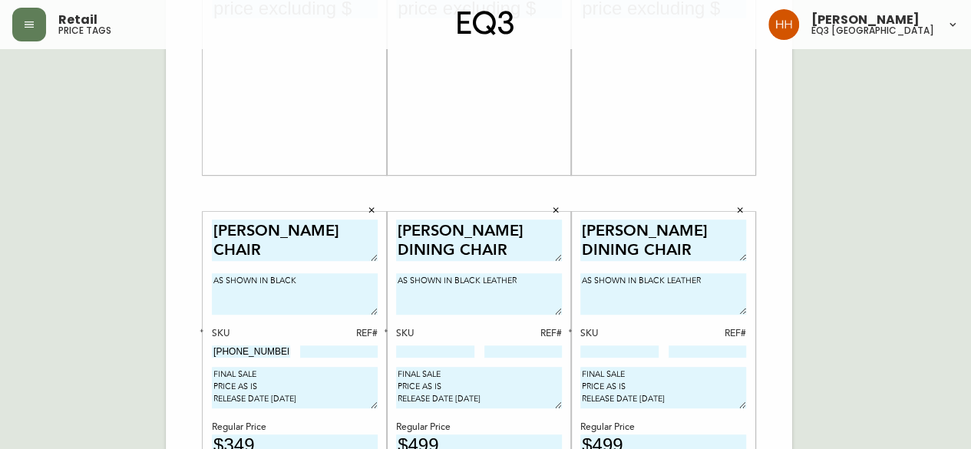
type input "270"
click at [349, 348] on input at bounding box center [339, 351] width 78 height 12
type input "271"
click at [766, 348] on div "TAMI DINING CHAIR AS SHOWN IN BLACK SKU REF# 3020-440-4 246 FINAL SALE PRICE AS…" at bounding box center [479, 194] width 626 height 1032
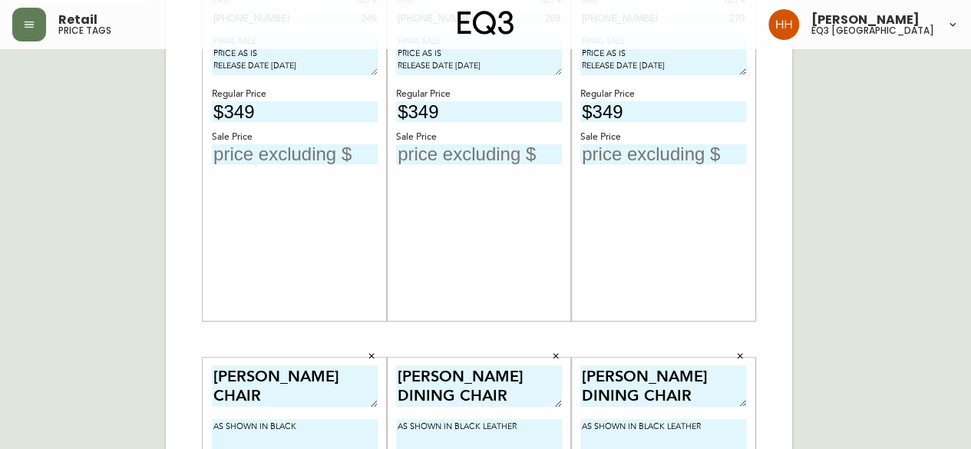
scroll to position [154, 0]
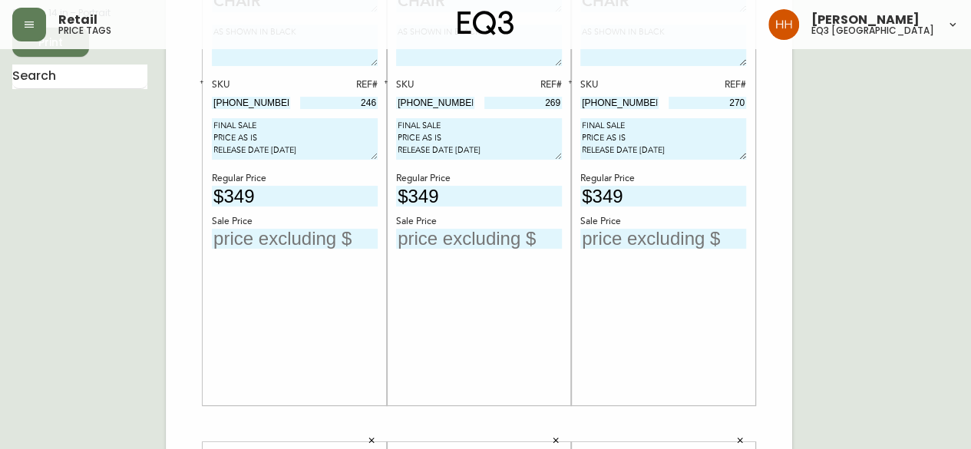
click at [262, 234] on input "text" at bounding box center [295, 239] width 166 height 21
type input "$209"
click at [504, 250] on div "TAMI DINING CHAIR AS SHOWN IN BLACK SKU REF# 3020-440-4 269 FINAL SALE PRICE AS…" at bounding box center [479, 185] width 166 height 428
click at [492, 223] on div "Sale Price" at bounding box center [479, 222] width 166 height 14
click at [467, 231] on input "text" at bounding box center [479, 239] width 166 height 21
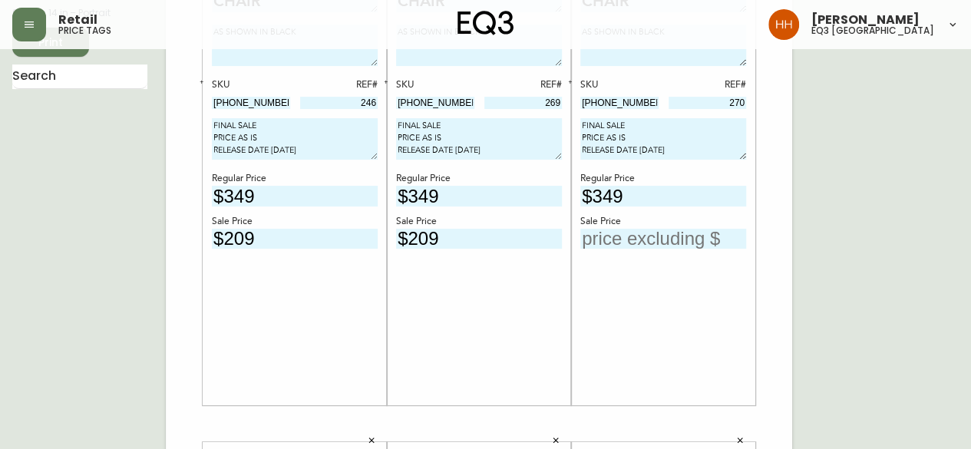
type input "$209"
click at [604, 249] on div "TAMI DINING CHAIR AS SHOWN IN BLACK SKU REF# 3020-440-4 270 FINAL SALE PRICE AS…" at bounding box center [663, 185] width 166 height 428
click at [606, 248] on div "TAMI DINING CHAIR AS SHOWN IN BLACK SKU REF# 3020-440-4 270 FINAL SALE PRICE AS…" at bounding box center [663, 185] width 166 height 428
click at [594, 246] on div "TAMI DINING CHAIR AS SHOWN IN BLACK SKU REF# 3020-440-4 270 FINAL SALE PRICE AS…" at bounding box center [663, 185] width 166 height 428
click at [605, 239] on input "text" at bounding box center [663, 239] width 166 height 21
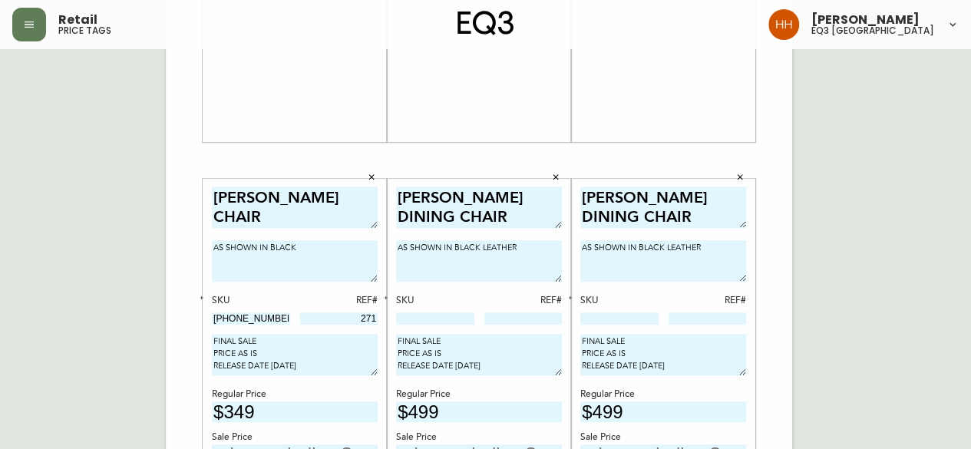
scroll to position [461, 0]
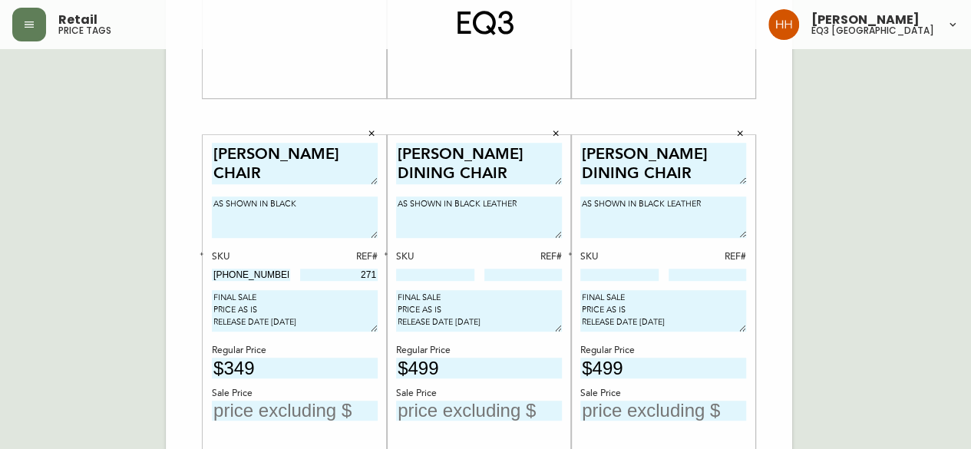
type input "$209"
click at [258, 409] on input "text" at bounding box center [295, 411] width 166 height 21
type input "$209"
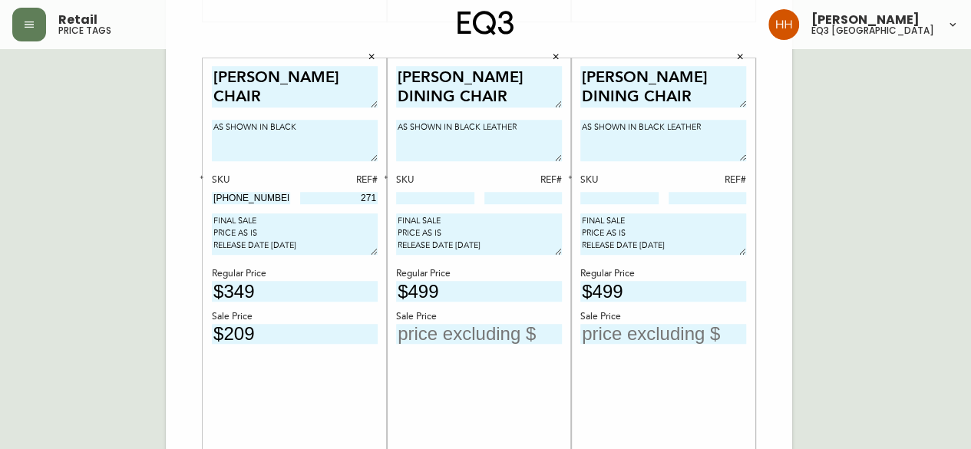
click at [391, 179] on button "button" at bounding box center [386, 177] width 14 height 14
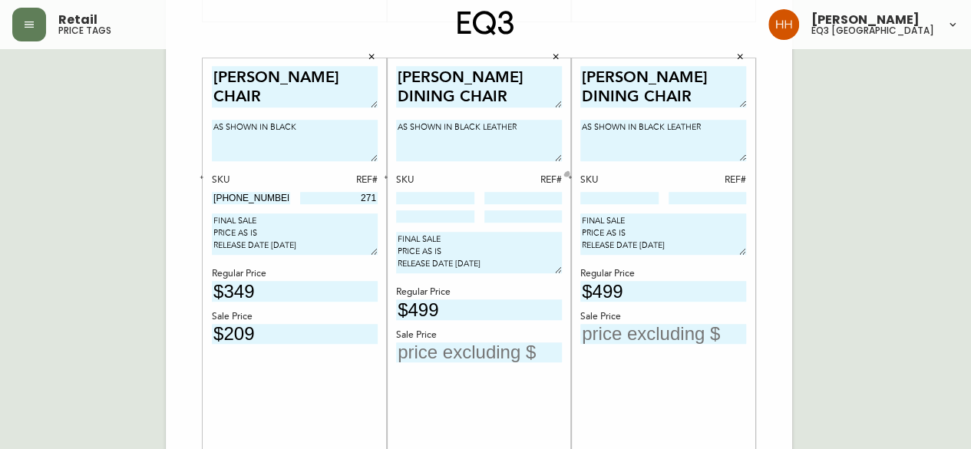
click at [574, 177] on button "button" at bounding box center [570, 177] width 14 height 14
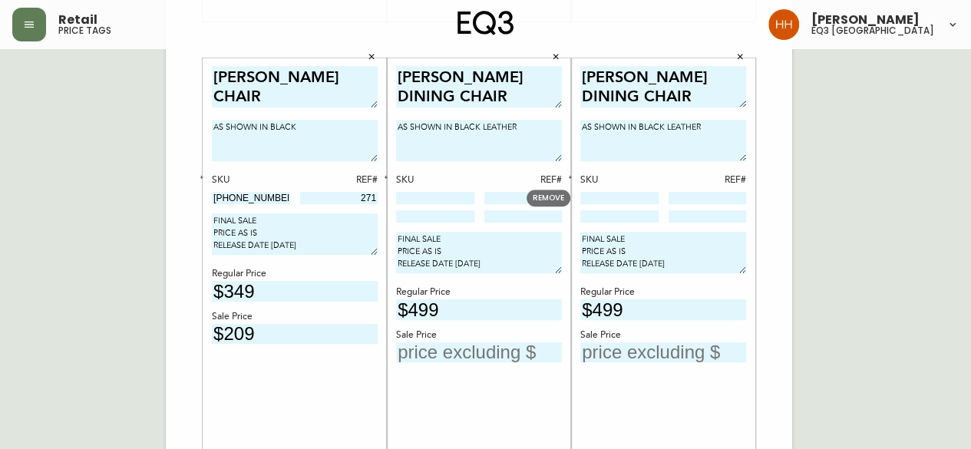
click at [596, 202] on input at bounding box center [619, 198] width 78 height 12
paste input "3020-411-4-A"
type input "3020-411-4-A"
click at [418, 193] on input at bounding box center [435, 198] width 78 height 12
paste input "3020-411-4-A"
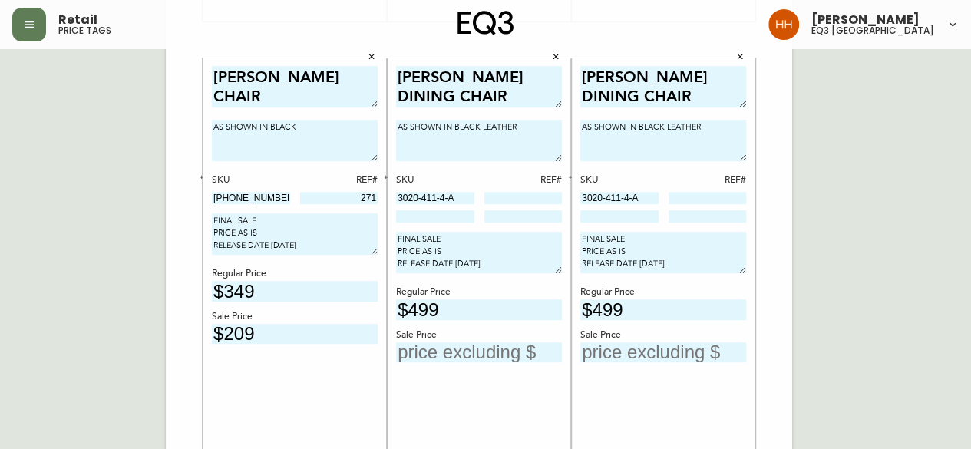
type input "3020-411-4-A"
click at [445, 220] on input at bounding box center [435, 216] width 78 height 12
paste input "3020-401-4-B"
type input "3020-401-4-B"
drag, startPoint x: 616, startPoint y: 217, endPoint x: 626, endPoint y: 200, distance: 19.2
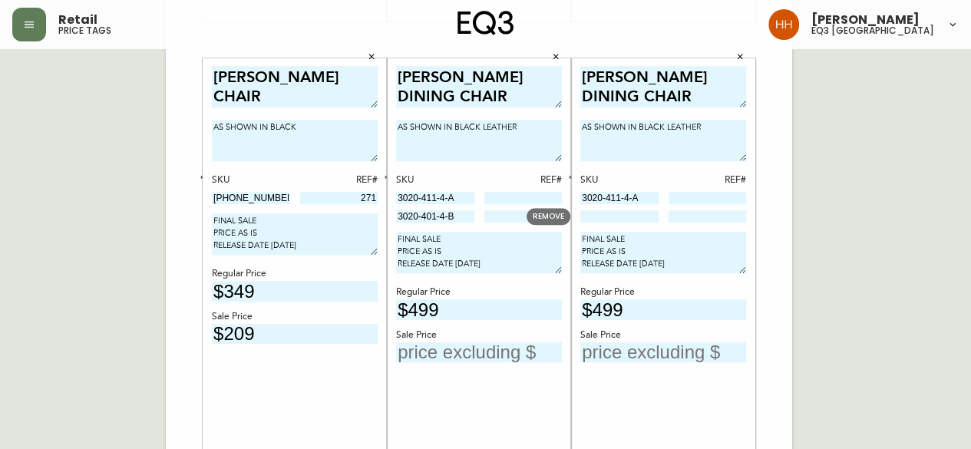
click at [617, 216] on input at bounding box center [619, 216] width 78 height 12
paste input "3020-401-4-B"
type input "3020-401-4-B"
click at [433, 352] on input "text" at bounding box center [479, 352] width 166 height 21
type input "$1"
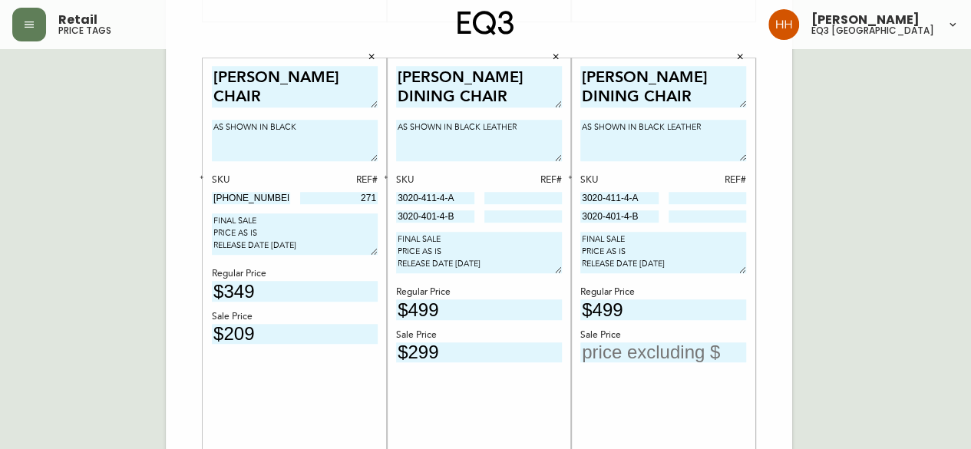
type input "$299"
click at [631, 357] on input "text" at bounding box center [663, 352] width 166 height 21
type input "$299"
click at [558, 196] on input at bounding box center [523, 198] width 78 height 12
type input "238"
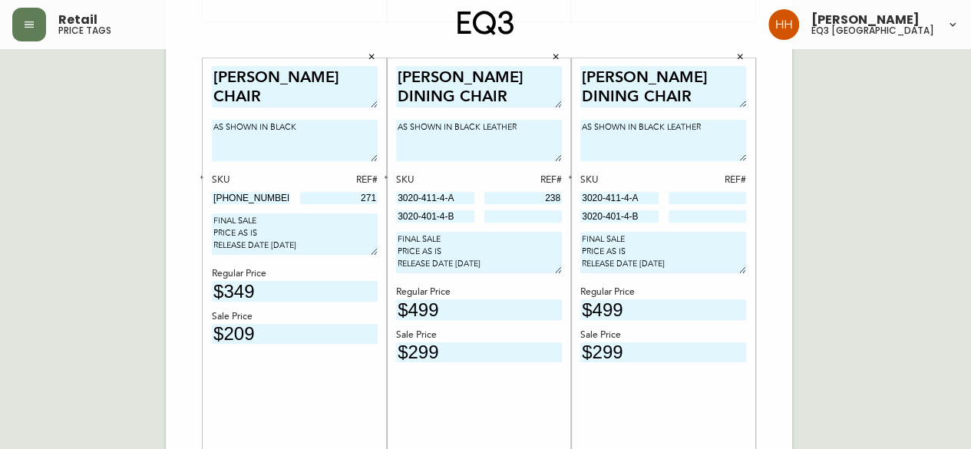
click at [715, 194] on input at bounding box center [708, 198] width 78 height 12
type input "238"
drag, startPoint x: 526, startPoint y: 198, endPoint x: 769, endPoint y: 216, distance: 244.0
click at [745, 217] on div "TAMI DINING CHAIR AS SHOWN IN BLACK SKU REF# 3020-440-4 246 FINAL SALE PRICE AS…" at bounding box center [479, 40] width 626 height 1032
type input "290"
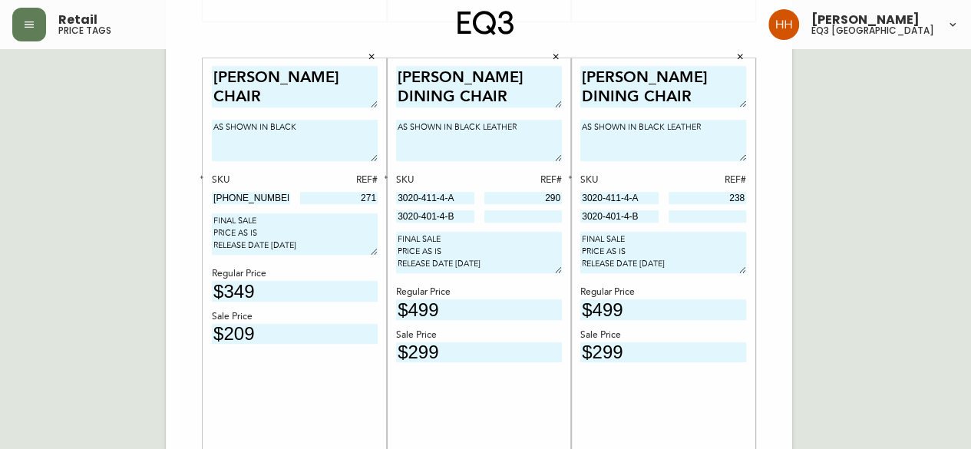
drag, startPoint x: 724, startPoint y: 200, endPoint x: 907, endPoint y: 210, distance: 183.7
click at [906, 209] on div "English Canada en_CA EQ3 font EQ3 Large Hang Tag large 8.5 in × 14 in – Portrai…" at bounding box center [485, 40] width 946 height 1032
type input "291"
click at [452, 223] on div "NIXON DINING CHAIR AS SHOWN IN BLACK LEATHER SKU REF# 3020-411-4-A 290 3020-401…" at bounding box center [479, 280] width 166 height 428
drag, startPoint x: 362, startPoint y: 215, endPoint x: 316, endPoint y: 219, distance: 46.2
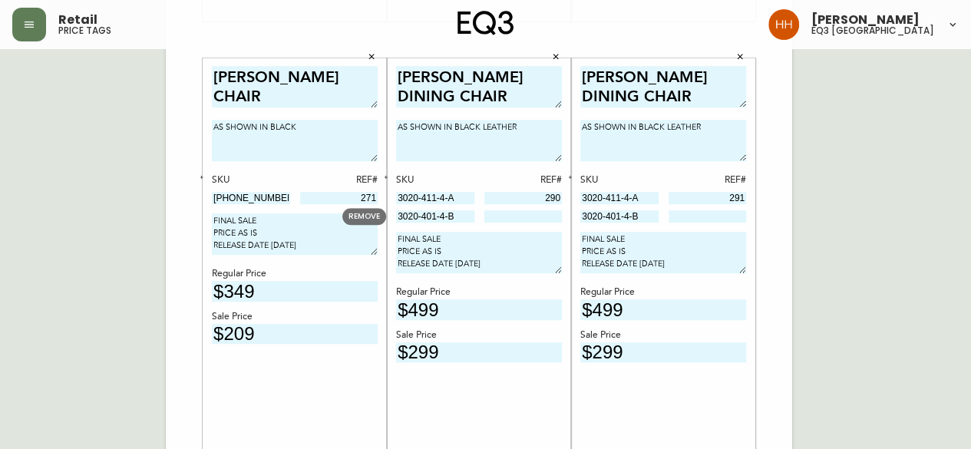
click at [316, 219] on div "TAMI DINING CHAIR AS SHOWN IN BLACK SKU REF# 3020-440-4 246 FINAL SALE PRICE AS…" at bounding box center [479, 40] width 626 height 1032
click at [530, 220] on input at bounding box center [523, 216] width 78 height 12
type input "3334"
click at [728, 213] on input at bounding box center [708, 216] width 78 height 12
type input "3335"
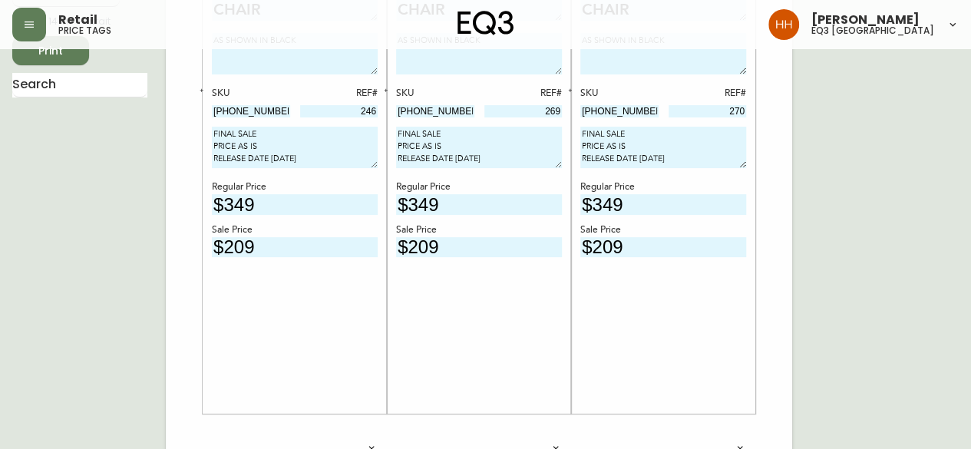
scroll to position [0, 0]
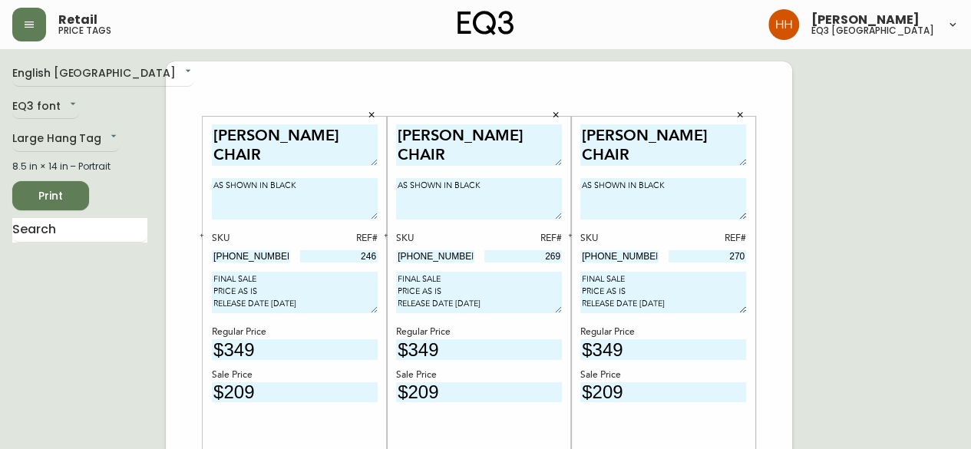
click at [68, 190] on span "Print" at bounding box center [51, 196] width 52 height 19
click at [15, 193] on button "Print" at bounding box center [50, 195] width 77 height 29
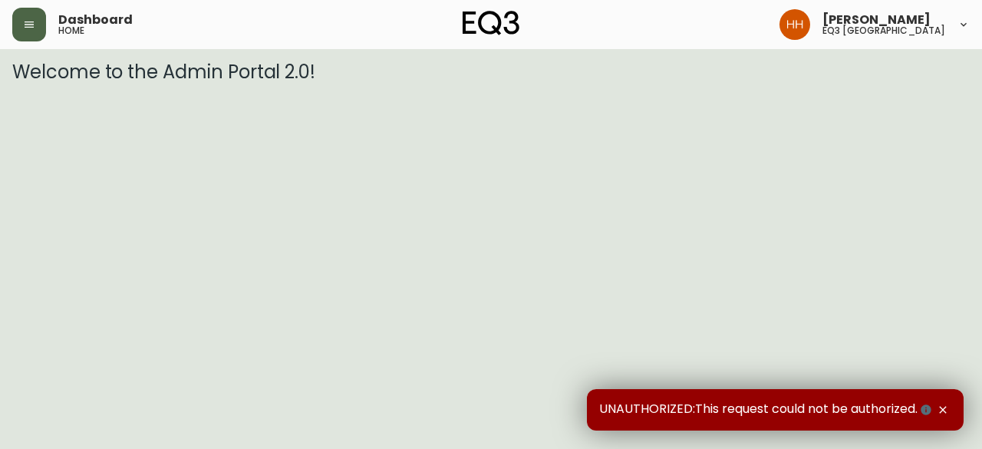
click at [43, 24] on button "button" at bounding box center [29, 25] width 34 height 34
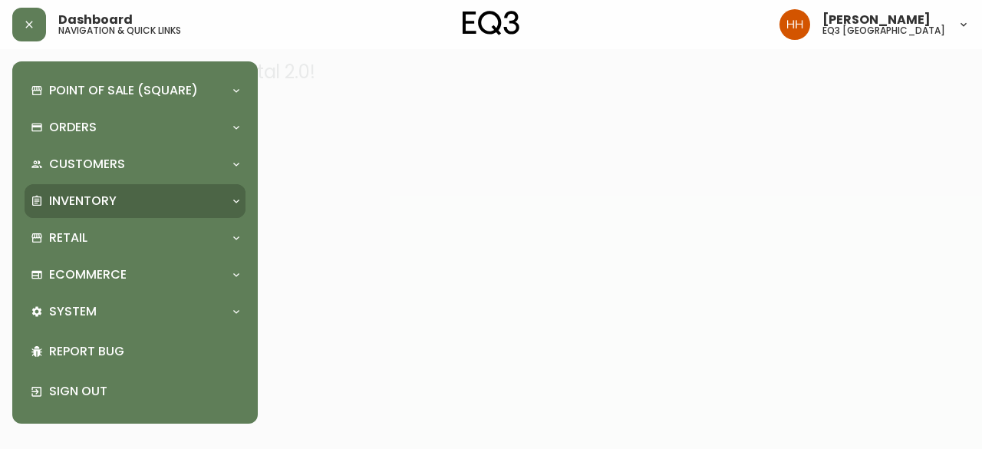
click at [99, 202] on p "Inventory" at bounding box center [83, 201] width 68 height 17
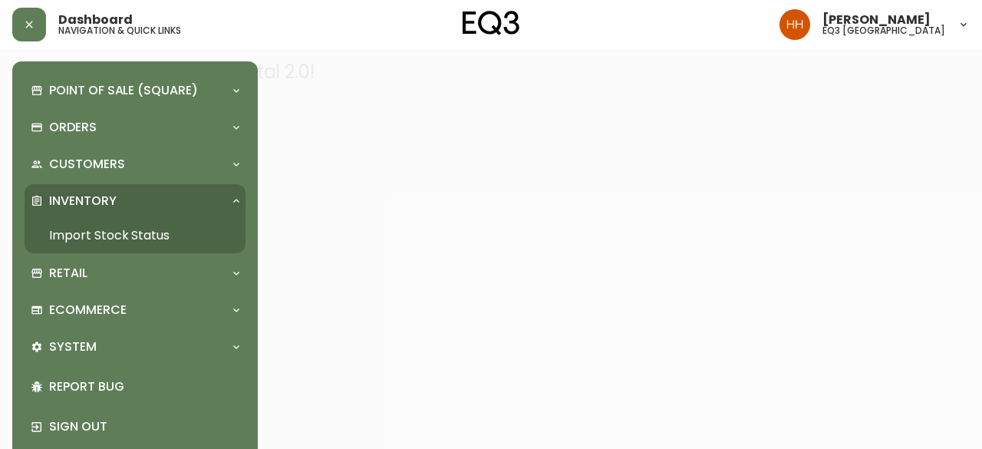
click at [98, 202] on p "Inventory" at bounding box center [83, 201] width 68 height 17
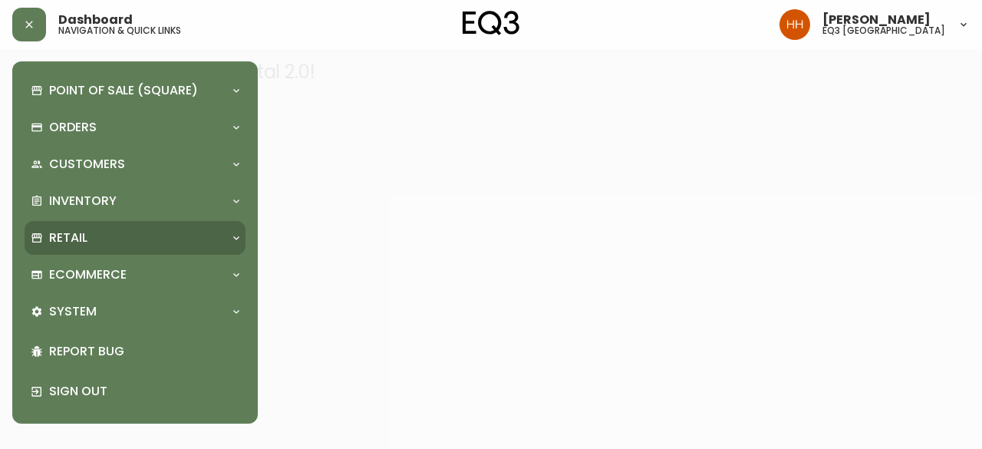
click at [91, 226] on div "Retail" at bounding box center [135, 238] width 221 height 34
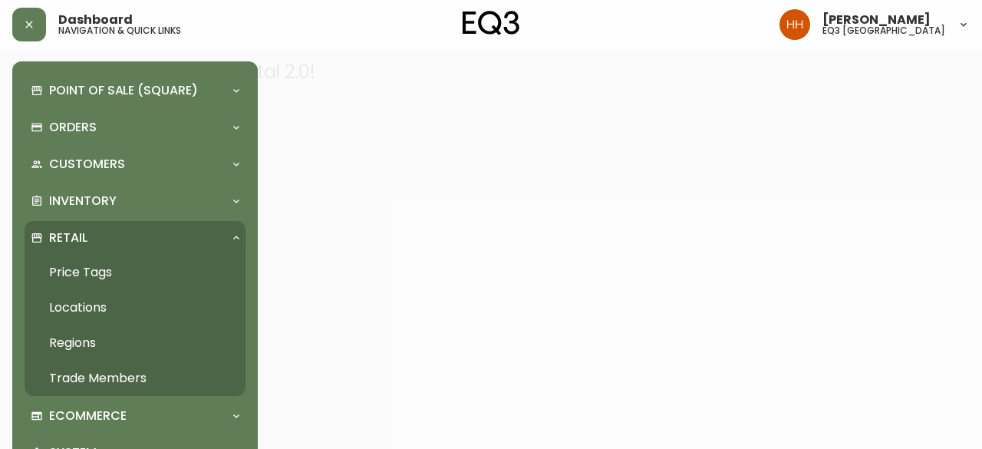
click at [79, 260] on link "Price Tags" at bounding box center [135, 272] width 221 height 35
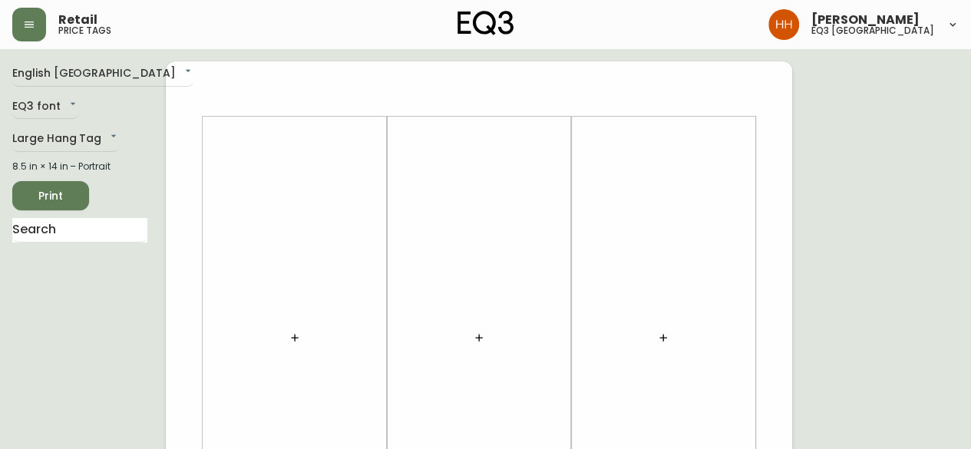
click at [296, 338] on icon "button" at bounding box center [294, 337] width 7 height 7
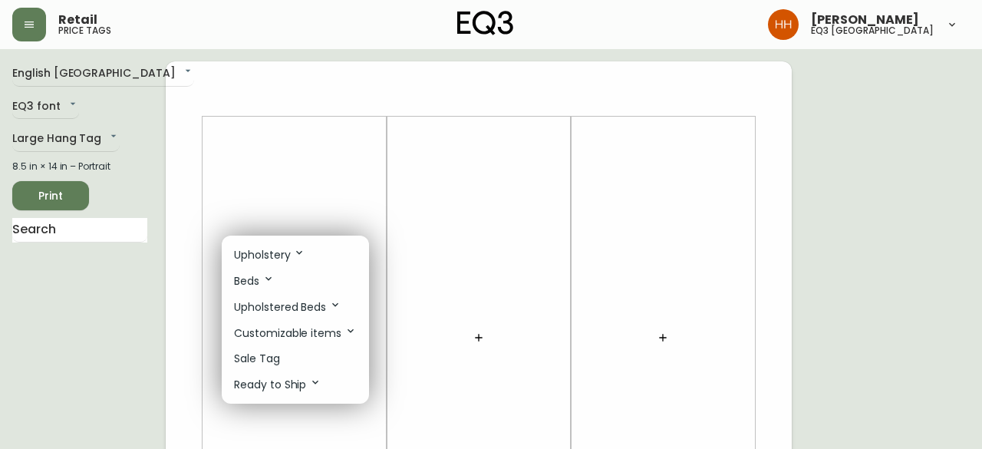
click at [292, 352] on li "Sale Tag" at bounding box center [295, 358] width 147 height 25
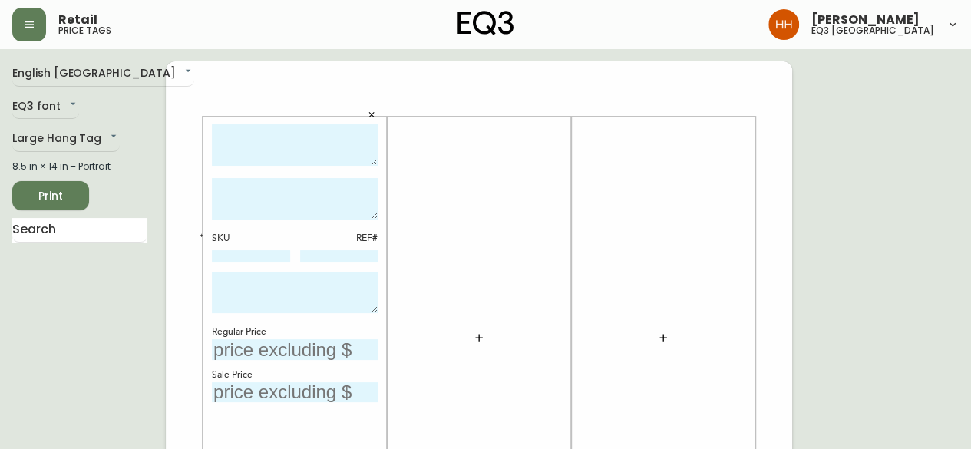
click at [281, 144] on textarea at bounding box center [295, 145] width 166 height 42
type textarea "[PERSON_NAME] DINING CHAIR"
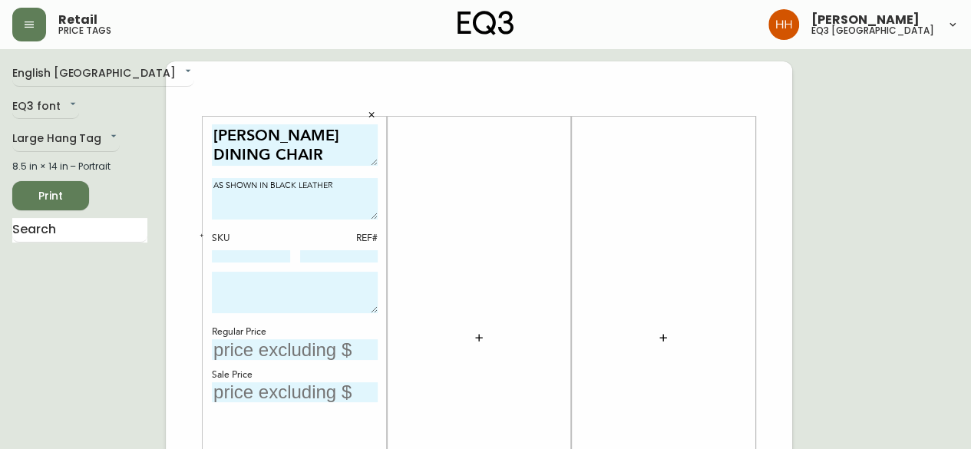
type textarea "AS SHOWN IN BLACK LEATHER"
paste textarea "FINAL SALE PRICE AS IS RELEASE DATE [DATE]"
type textarea "FINAL SALE PRICE AS IS RELEASE DATE [DATE]"
type input "$499"
click at [731, 312] on div at bounding box center [663, 338] width 166 height 428
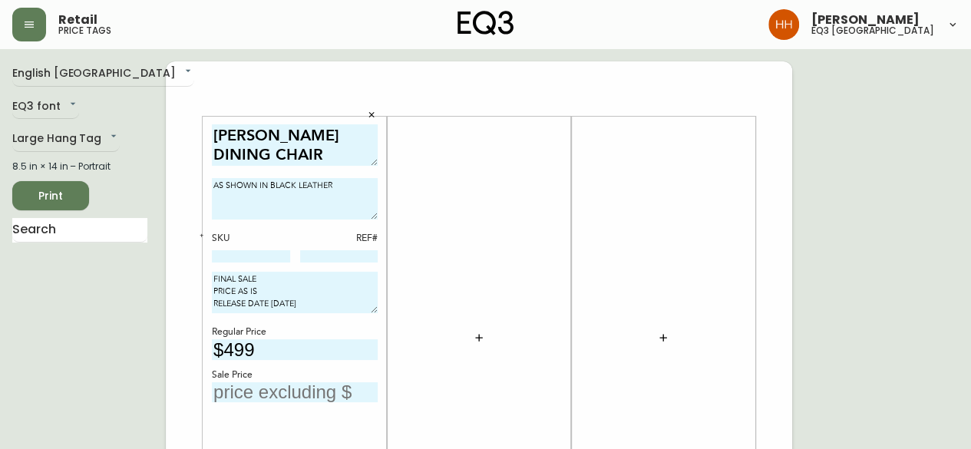
click at [256, 253] on input at bounding box center [251, 256] width 78 height 12
paste input "3020-411-4-A"
type input "3020-411-4-A"
drag, startPoint x: 199, startPoint y: 235, endPoint x: 310, endPoint y: 192, distance: 119.3
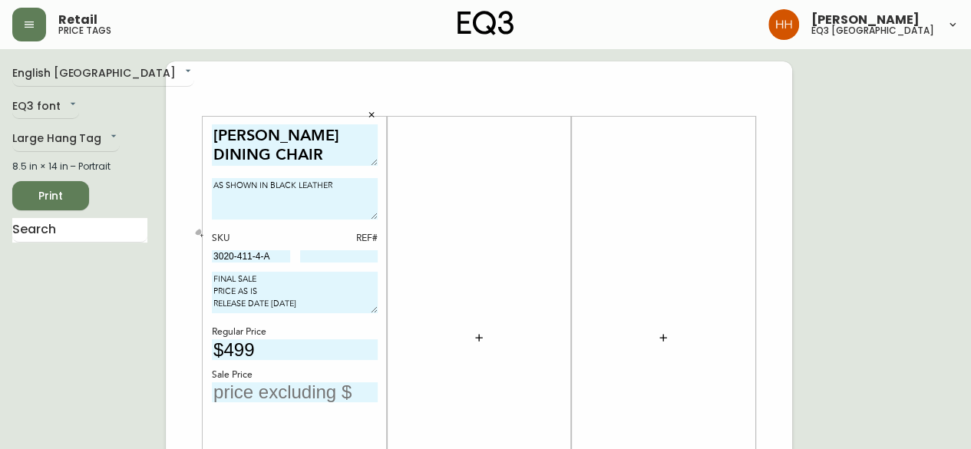
click at [199, 234] on icon "button" at bounding box center [201, 235] width 5 height 5
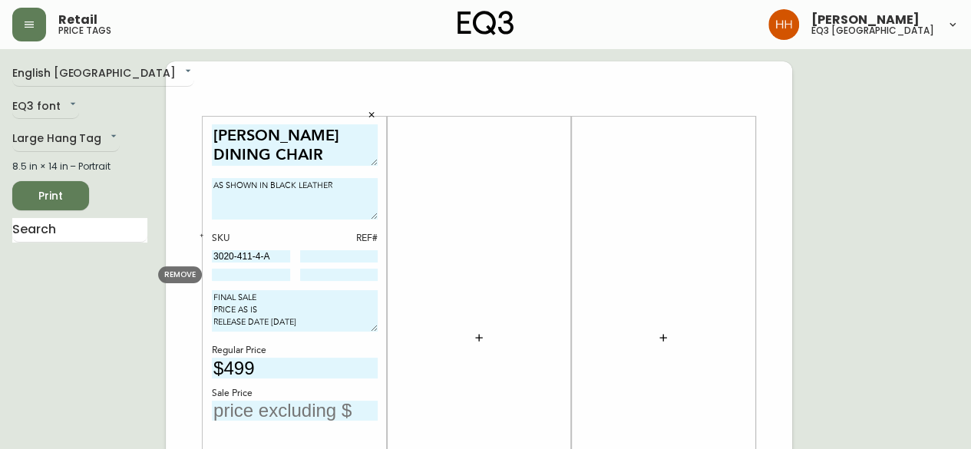
click at [253, 270] on input at bounding box center [251, 275] width 78 height 12
paste input "3020-401-4-B"
type input "3020-401-4-B"
click at [282, 409] on input "text" at bounding box center [295, 411] width 166 height 21
type input "$299"
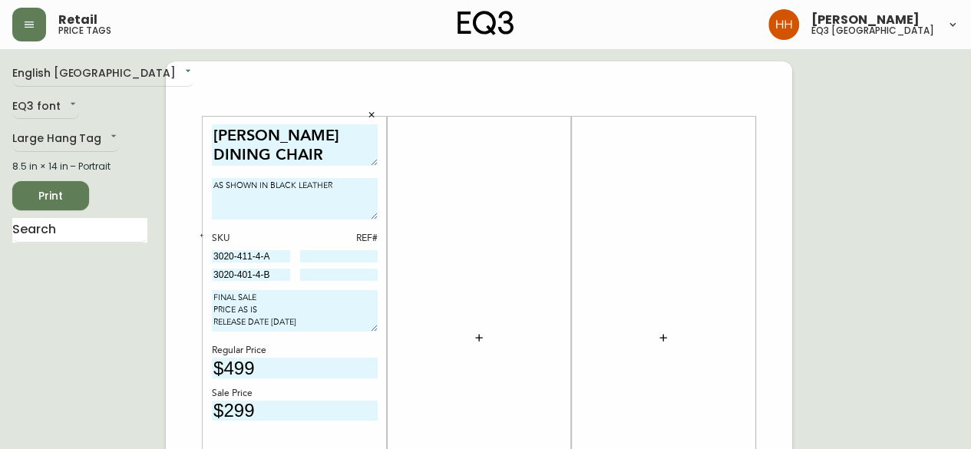
click at [375, 254] on input at bounding box center [339, 256] width 78 height 12
type input "238"
click at [333, 277] on input at bounding box center [339, 275] width 78 height 12
type input "3466"
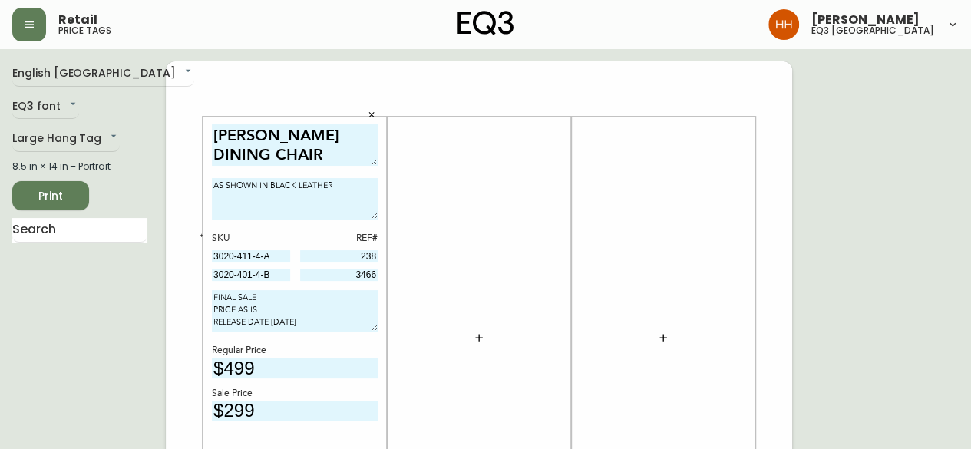
click at [62, 205] on span "Print" at bounding box center [51, 196] width 52 height 19
